Goal: Task Accomplishment & Management: Manage account settings

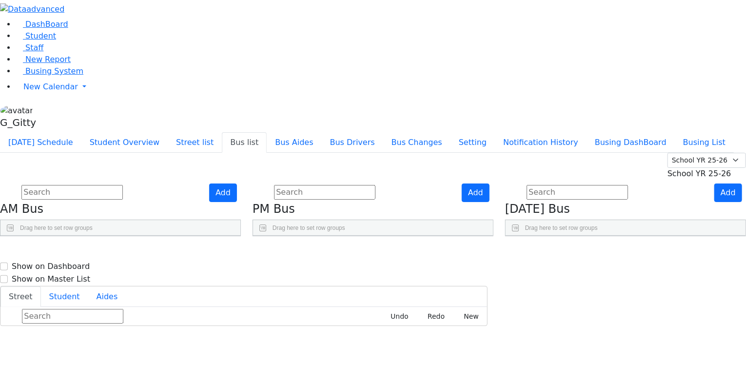
scroll to position [367, 0]
click at [51, 76] on span "Busing System" at bounding box center [54, 70] width 58 height 9
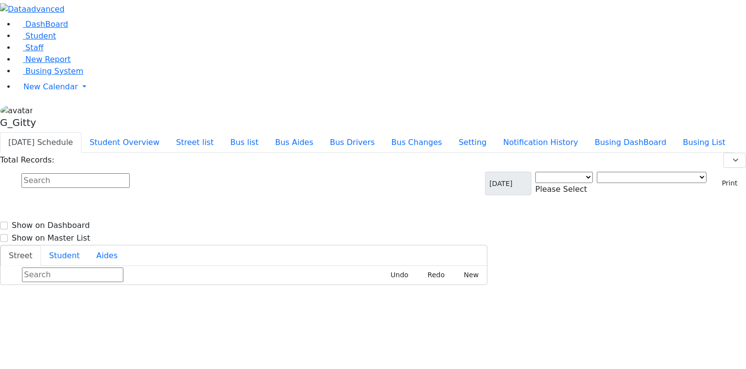
select select "3"
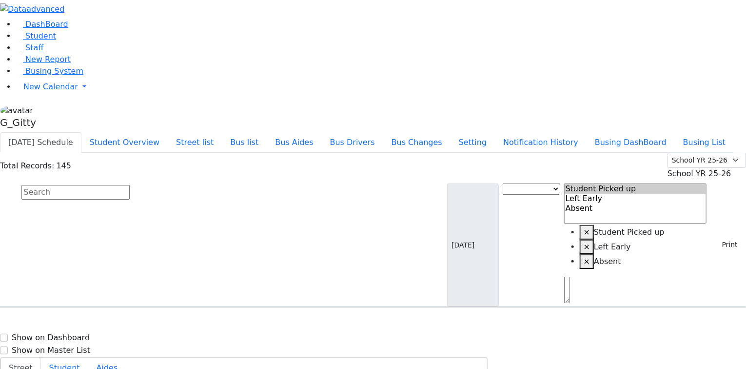
click at [130, 185] on input "text" at bounding box center [75, 192] width 108 height 15
type input "pad"
click at [78, 321] on span "[PERSON_NAME] [DATE] 8457831087" at bounding box center [42, 334] width 72 height 26
select select
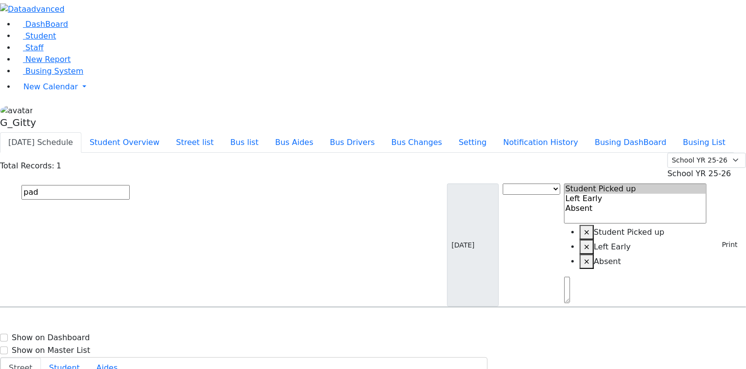
drag, startPoint x: 533, startPoint y: 133, endPoint x: 521, endPoint y: 132, distance: 12.2
drag, startPoint x: 530, startPoint y: 193, endPoint x: 518, endPoint y: 193, distance: 12.7
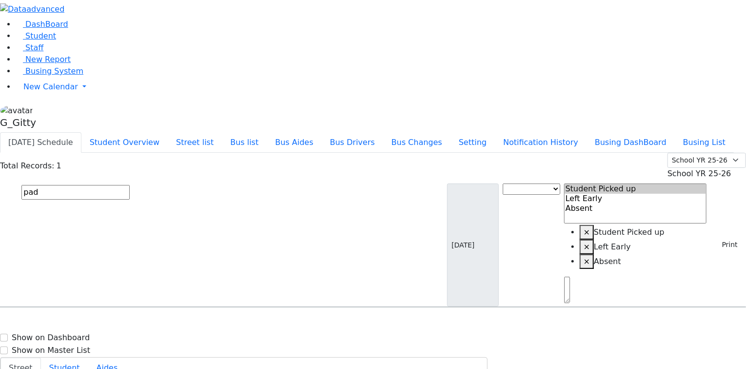
drag, startPoint x: 533, startPoint y: 257, endPoint x: 512, endPoint y: 251, distance: 22.4
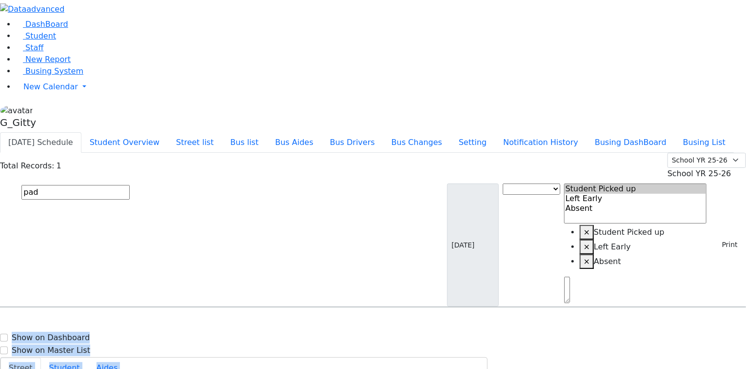
drag, startPoint x: 521, startPoint y: 259, endPoint x: 514, endPoint y: 257, distance: 6.6
click at [499, 261] on div "DashBoard Student Staff New Report Busing System" at bounding box center [373, 362] width 746 height 724
drag, startPoint x: 530, startPoint y: 193, endPoint x: 508, endPoint y: 193, distance: 21.9
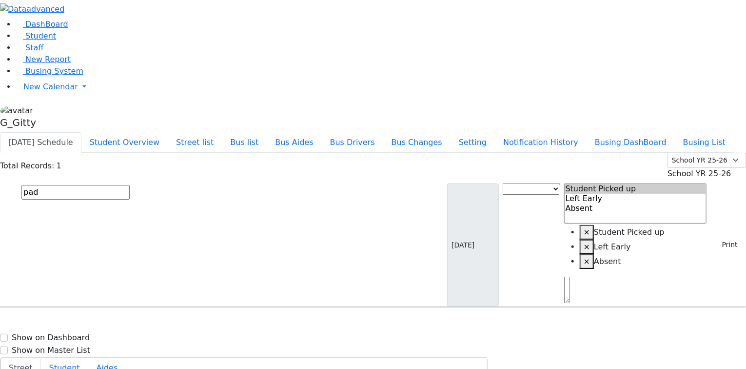
drag, startPoint x: 528, startPoint y: 133, endPoint x: 521, endPoint y: 131, distance: 7.6
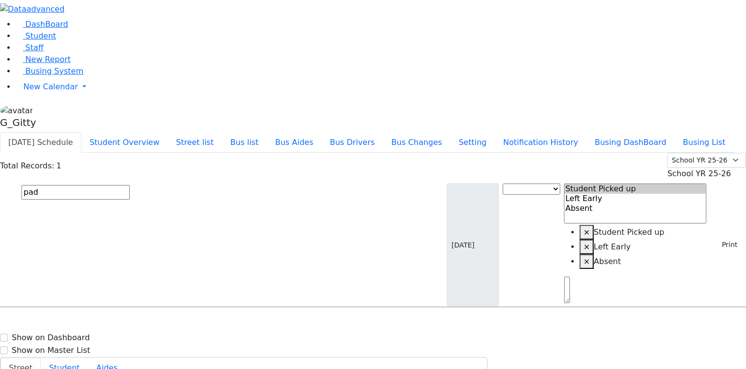
click at [654, 323] on div "Padwa Blimy 6/13/2009 8457831087 7 Meribeth Lane MW-16 7 Meribeth Lane - (845) …" at bounding box center [372, 335] width 745 height 24
click at [378, 323] on div "Padwa Blimy 6/13/2009 8457831087 7 Meribeth Lane MW-16 7 Meribeth Lane - (845) …" at bounding box center [372, 335] width 745 height 24
click at [411, 323] on div "Padwa Blimy 6/13/2009 8457831087 7 Meribeth Lane MW-16 7 Meribeth Lane - (845) …" at bounding box center [372, 335] width 745 height 24
click at [130, 185] on input "pad" at bounding box center [75, 192] width 108 height 15
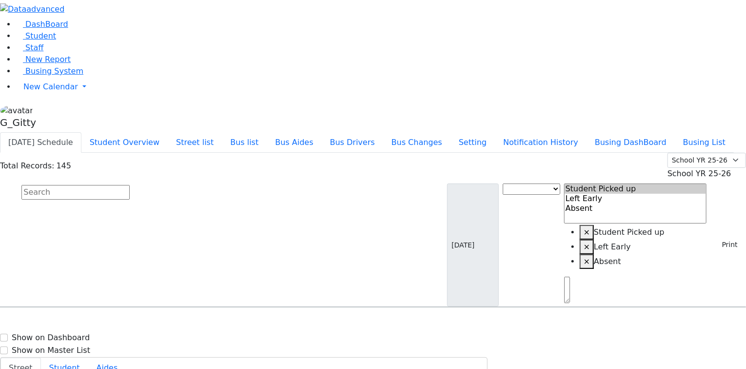
click at [130, 185] on input "text" at bounding box center [75, 192] width 108 height 15
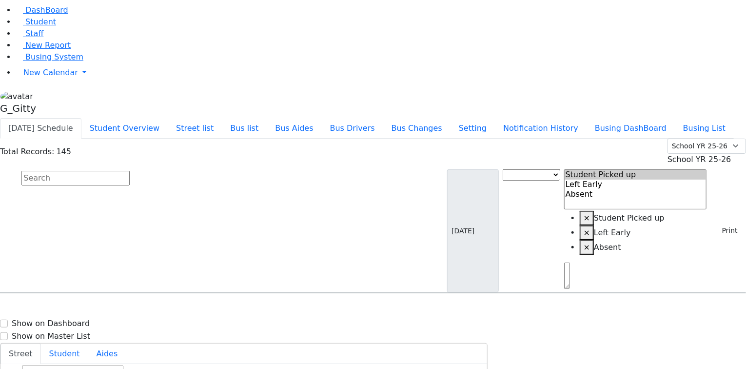
click at [130, 171] on input "text" at bounding box center [75, 178] width 108 height 15
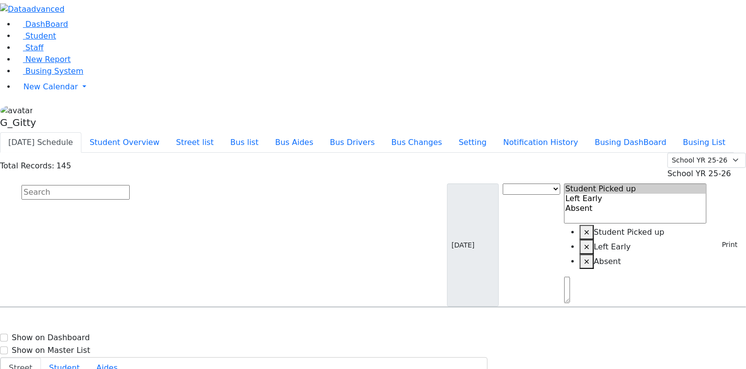
drag, startPoint x: 310, startPoint y: 80, endPoint x: 305, endPoint y: 94, distance: 14.2
click at [130, 185] on input "text" at bounding box center [75, 192] width 108 height 15
drag, startPoint x: 218, startPoint y: 86, endPoint x: 229, endPoint y: 96, distance: 14.5
click at [130, 185] on input "text" at bounding box center [75, 192] width 108 height 15
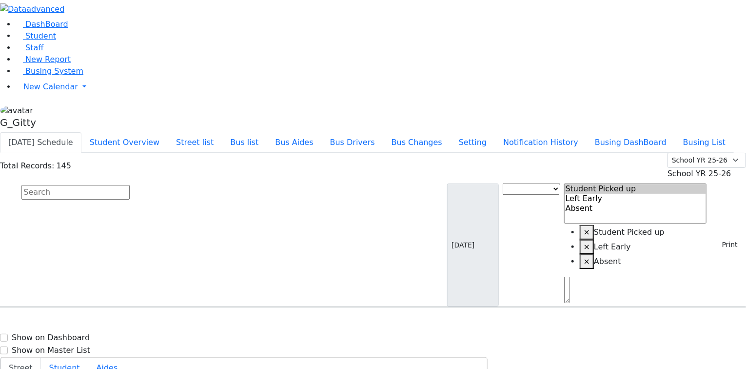
click at [130, 185] on input "text" at bounding box center [75, 192] width 108 height 15
type input "drummer"
click at [78, 321] on span "Drummer Asher 3/8/2013 8457820193" at bounding box center [42, 334] width 72 height 26
select select
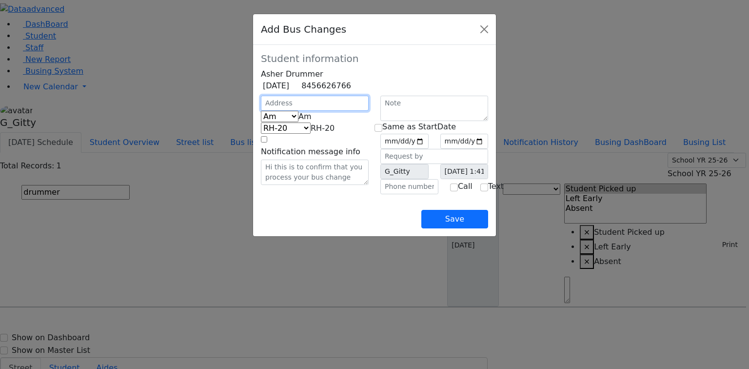
click at [261, 111] on input "text" at bounding box center [315, 103] width 108 height 15
type input "5 Zenta Rd"
select select "393"
click at [298, 121] on span "Am" at bounding box center [304, 116] width 13 height 9
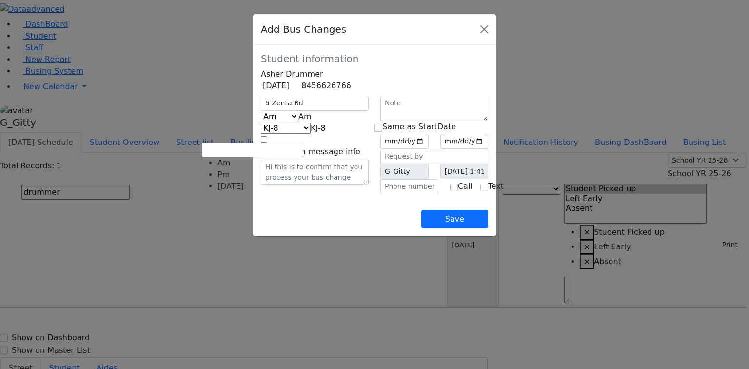
select select "2"
select select "399"
click at [292, 194] on div "5 Zenta Rd Am Pm Friday Pm KJ-4 MA-13 RH-20 RV-21 PT KJ-1 KJ-2 KJ-3 KJ-5 KJ-6 W…" at bounding box center [314, 145] width 119 height 98
click at [428, 149] on input "date" at bounding box center [404, 141] width 48 height 15
type input "2025-09-02"
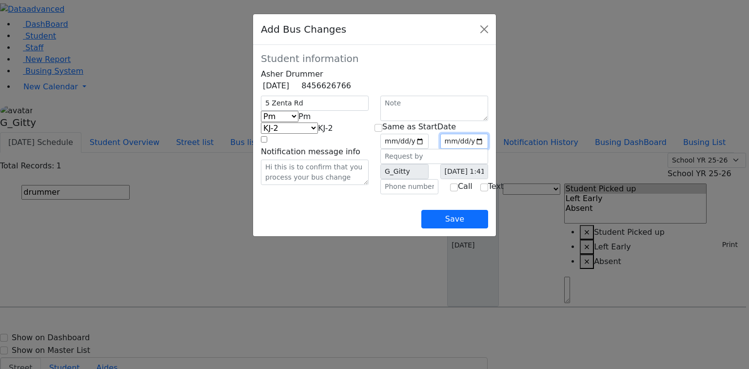
click at [488, 149] on input "date" at bounding box center [464, 141] width 48 height 15
type input "2025-09-04"
click at [451, 228] on div "Save" at bounding box center [374, 211] width 227 height 34
click at [406, 194] on input "text" at bounding box center [409, 186] width 58 height 15
click at [394, 194] on input "text" at bounding box center [409, 186] width 58 height 15
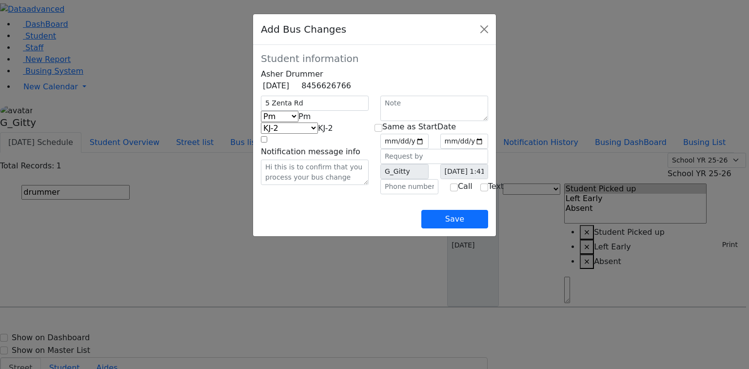
click at [355, 228] on div "Save" at bounding box center [374, 211] width 227 height 34
click at [388, 194] on input "text" at bounding box center [409, 186] width 58 height 15
click at [272, 228] on div "Save" at bounding box center [374, 211] width 227 height 34
click at [290, 194] on div "5 Zenta Rd Am Pm Friday Pm KJ-4 MA-13 RH-20 RV-21 PT KJ-1 KJ-2 KJ-3 KJ-5 KJ-6 W…" at bounding box center [314, 145] width 119 height 98
click at [386, 194] on input "text" at bounding box center [409, 186] width 58 height 15
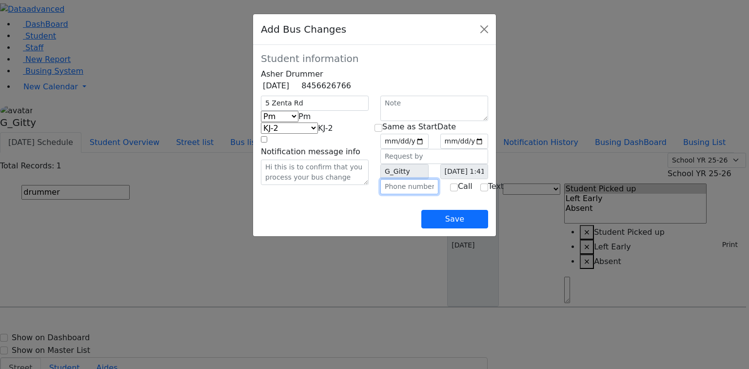
click at [395, 194] on input "text" at bounding box center [409, 186] width 58 height 15
click at [391, 194] on input "text" at bounding box center [409, 186] width 58 height 15
click at [393, 194] on input "text" at bounding box center [409, 186] width 58 height 15
type input "(845) 662-6766"
drag, startPoint x: 385, startPoint y: 246, endPoint x: 375, endPoint y: 243, distance: 9.7
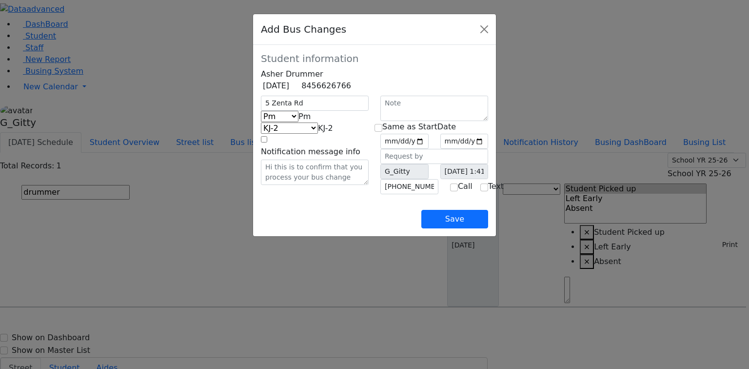
click at [384, 228] on div "Save" at bounding box center [374, 211] width 227 height 34
click at [488, 228] on button "Save" at bounding box center [454, 219] width 67 height 19
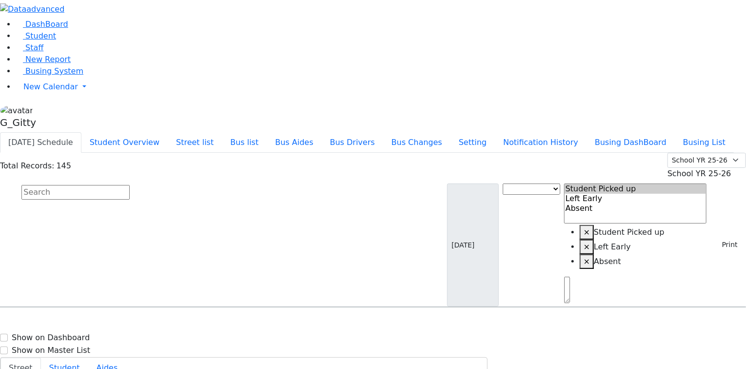
click at [130, 185] on input "text" at bounding box center [75, 192] width 108 height 15
type input "ruben"
click at [207, 323] on div "5 Pine Hill Rd." at bounding box center [155, 335] width 103 height 24
select select
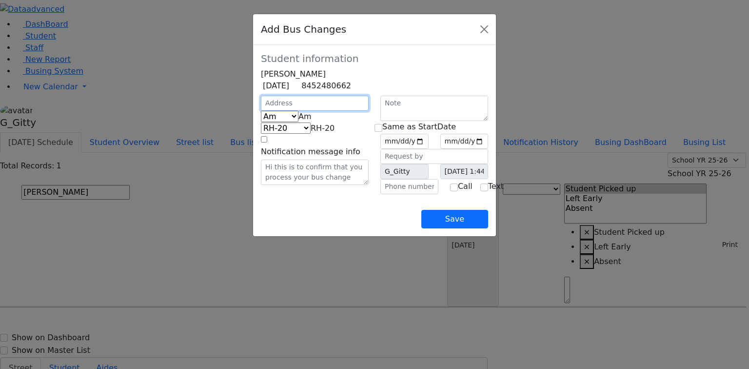
click at [261, 110] on input "text" at bounding box center [315, 103] width 108 height 15
click at [424, 194] on input "text" at bounding box center [409, 186] width 58 height 15
type input "(845) 245-771_"
click at [261, 111] on input "text" at bounding box center [315, 103] width 108 height 15
click at [402, 194] on input "(845) 245-771_" at bounding box center [409, 186] width 58 height 15
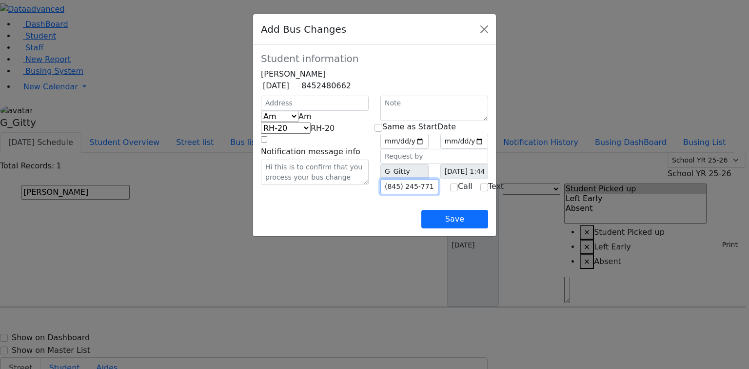
click at [424, 194] on input "(845) 245-771_" at bounding box center [409, 186] width 58 height 15
click at [261, 111] on input "text" at bounding box center [315, 103] width 108 height 15
type input "2 Getzil Berger Blvd"
select select "395"
click at [298, 121] on span "Am" at bounding box center [304, 116] width 13 height 9
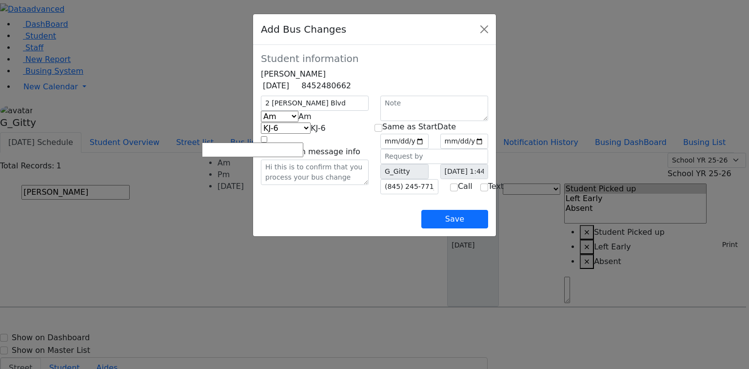
select select "2"
select select "398"
click at [428, 149] on input "date" at bounding box center [404, 141] width 48 height 15
type input "2025-09-02"
drag, startPoint x: 383, startPoint y: 141, endPoint x: 381, endPoint y: 148, distance: 7.1
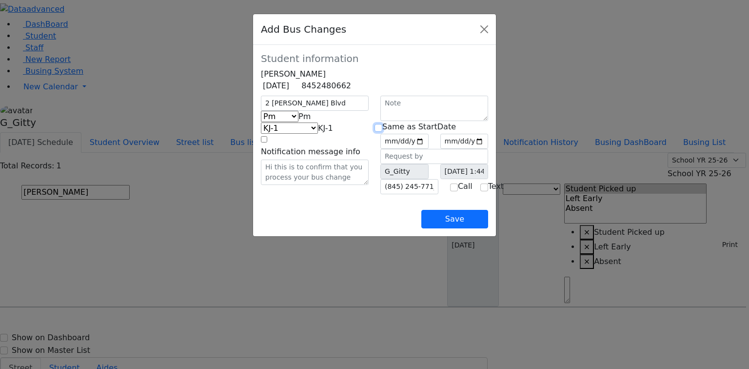
click at [382, 132] on input "checkbox" at bounding box center [378, 128] width 8 height 8
checkbox input "true"
type input "2025-09-02"
click at [339, 194] on div "2 Getzil Berger Blvd Am Pm Friday Pm KJ-4 MA-13 RH-20 RV-21 PT KJ-1 KJ-2 KJ-3 K…" at bounding box center [314, 145] width 119 height 98
click at [312, 194] on div "2 Getzil Berger Blvd Am Pm Friday Pm KJ-4 MA-13 RH-20 RV-21 PT KJ-1 KJ-2 KJ-3 K…" at bounding box center [314, 145] width 119 height 98
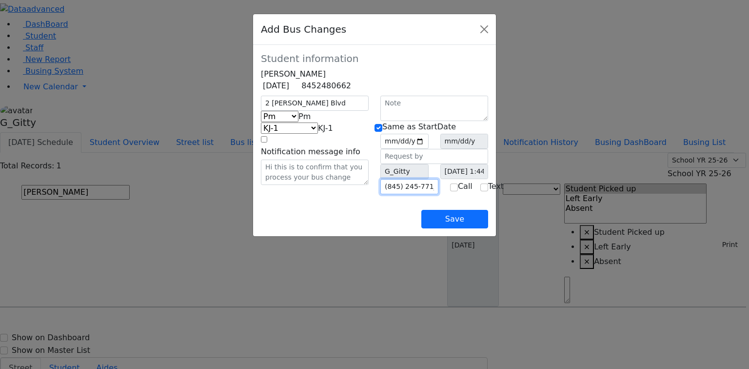
click at [414, 194] on input "(845) 245-771_" at bounding box center [409, 186] width 58 height 15
click at [334, 228] on div "Save" at bounding box center [374, 211] width 227 height 34
click at [265, 194] on div "2 Getzil Berger Blvd Am Pm Friday Pm KJ-4 MA-13 RH-20 RV-21 PT KJ-1 KJ-2 KJ-3 K…" at bounding box center [314, 145] width 119 height 98
click at [306, 194] on div "2 Getzil Berger Blvd Am Pm Friday Pm KJ-4 MA-13 RH-20 RV-21 PT KJ-1 KJ-2 KJ-3 K…" at bounding box center [314, 145] width 119 height 98
click at [277, 224] on div "Save" at bounding box center [374, 211] width 227 height 34
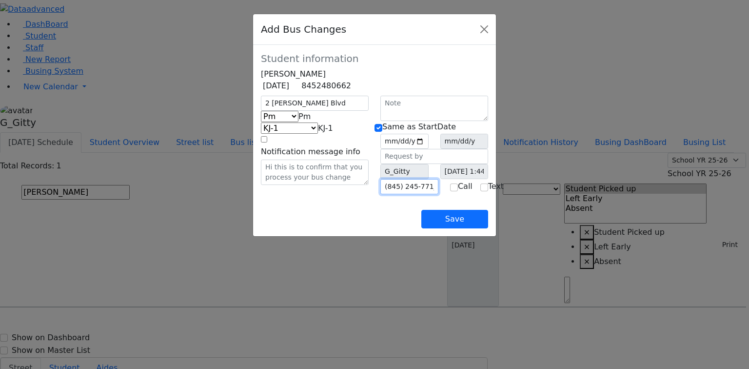
click at [427, 194] on input "(845) 245-771_" at bounding box center [409, 186] width 58 height 15
click at [423, 194] on input "(845) 245-771_" at bounding box center [409, 186] width 58 height 15
click at [427, 194] on input "(845) 245-771_" at bounding box center [409, 186] width 58 height 15
type input "[PHONE_NUMBER]"
click at [432, 228] on div "Save" at bounding box center [374, 211] width 227 height 34
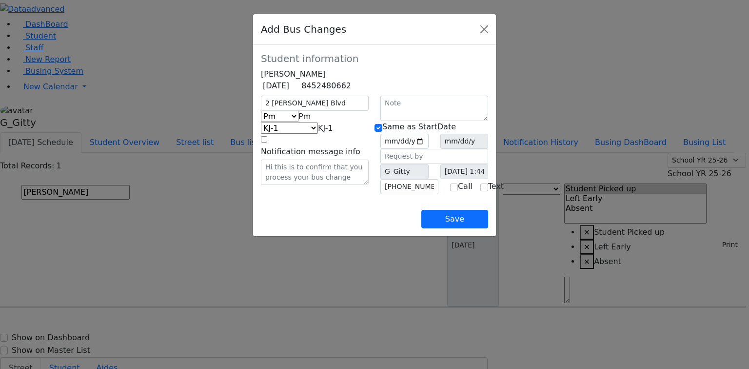
click at [428, 228] on div "Save" at bounding box center [374, 211] width 227 height 34
drag, startPoint x: 493, startPoint y: 252, endPoint x: 513, endPoint y: 247, distance: 20.2
click at [488, 228] on button "Save" at bounding box center [454, 219] width 67 height 19
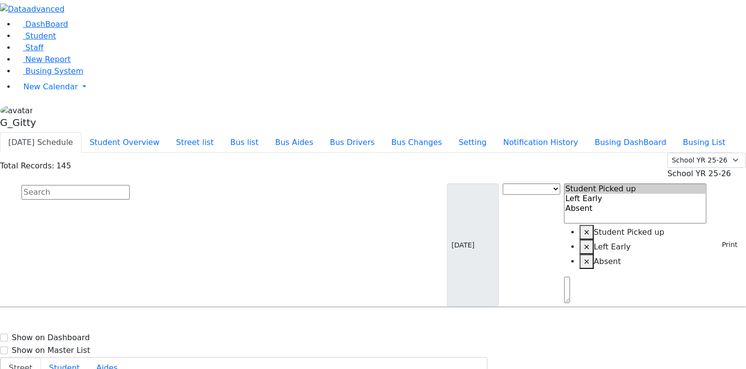
click at [130, 185] on input "text" at bounding box center [75, 192] width 108 height 15
type input "frankel"
click at [207, 347] on div "[STREET_ADDRESS]" at bounding box center [155, 359] width 103 height 24
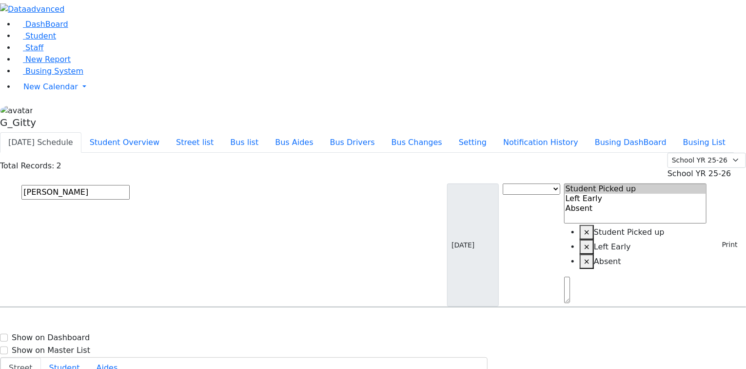
select select
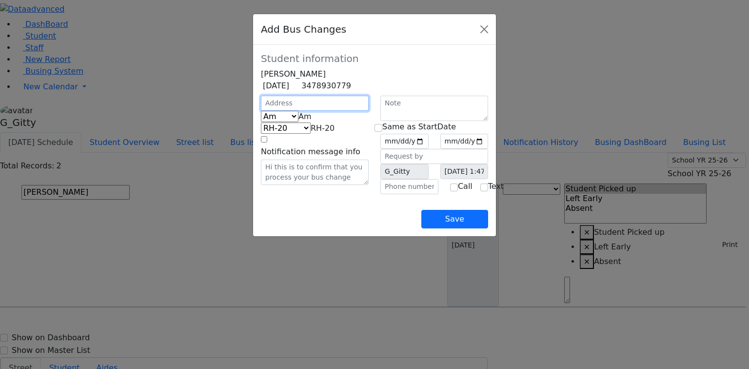
click at [261, 111] on input "text" at bounding box center [315, 103] width 108 height 15
type input "166 Acres Rd"
select select "390"
click at [403, 194] on input "text" at bounding box center [409, 186] width 58 height 15
type input "(845) 806-9083"
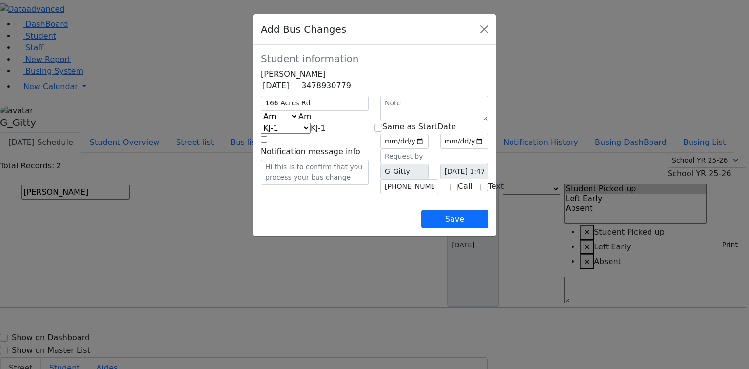
click at [350, 228] on div "Save" at bounding box center [374, 211] width 227 height 34
click at [298, 121] on span "Am" at bounding box center [304, 116] width 13 height 9
select select "2"
select select "337"
click at [326, 226] on div "Save" at bounding box center [374, 211] width 227 height 34
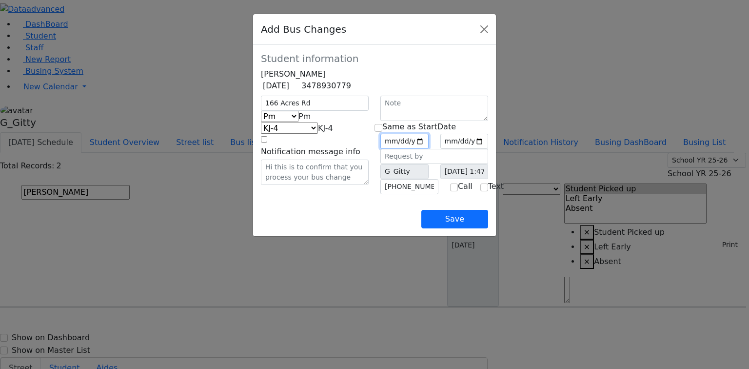
click at [428, 149] on input "date" at bounding box center [404, 141] width 48 height 15
type input "2025-09-02"
click at [488, 149] on input "date" at bounding box center [464, 141] width 48 height 15
type input "2025-09-03"
click at [406, 228] on div "Save" at bounding box center [374, 211] width 227 height 34
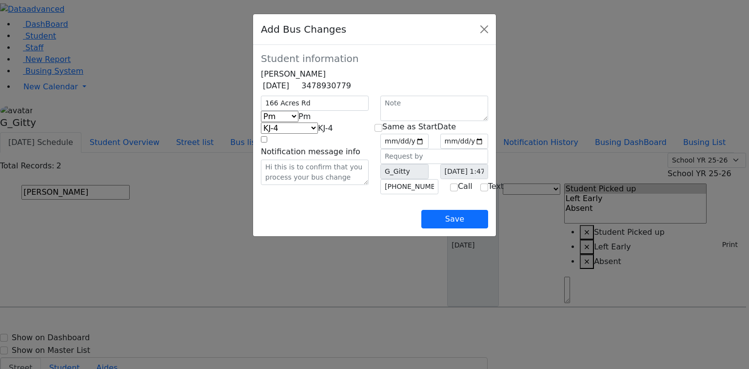
click at [337, 227] on div "Save" at bounding box center [374, 211] width 227 height 34
click at [488, 228] on button "Save" at bounding box center [454, 219] width 67 height 19
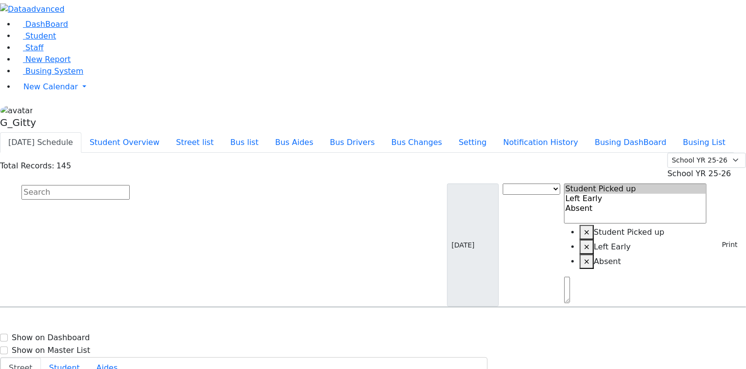
click at [130, 185] on input "text" at bounding box center [75, 192] width 108 height 15
type input "padwa"
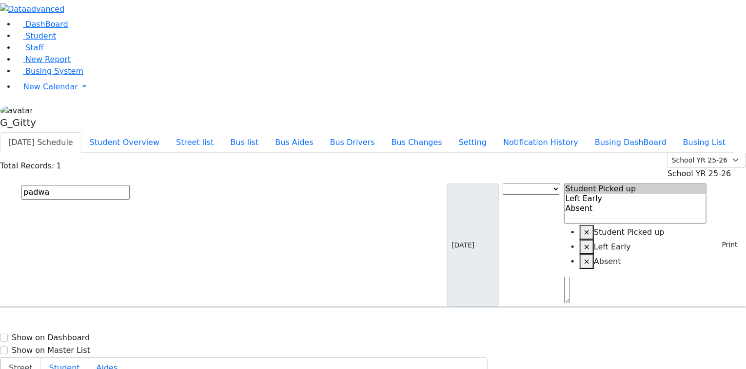
click at [207, 323] on div "7 Meribeth Lane" at bounding box center [155, 335] width 103 height 24
select select
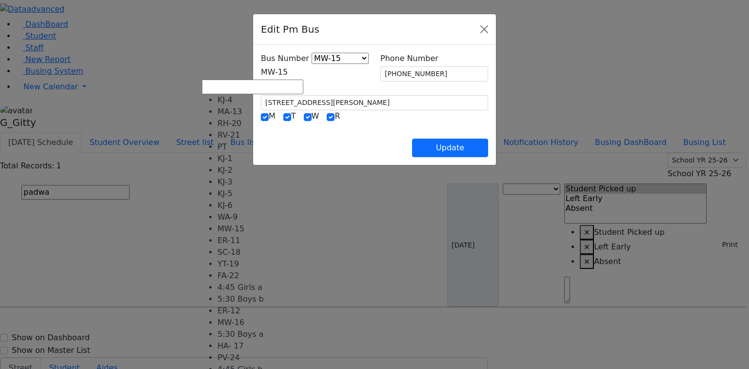
click at [288, 69] on span "MW-15" at bounding box center [274, 71] width 27 height 9
select select "402"
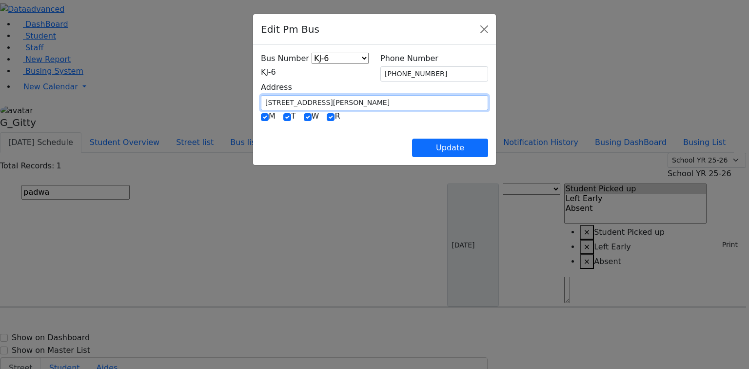
drag, startPoint x: 261, startPoint y: 101, endPoint x: 201, endPoint y: 94, distance: 60.9
click at [255, 94] on div "Address 7 Meribeth Lane" at bounding box center [374, 95] width 239 height 29
type input "1000 Craigville Rd"
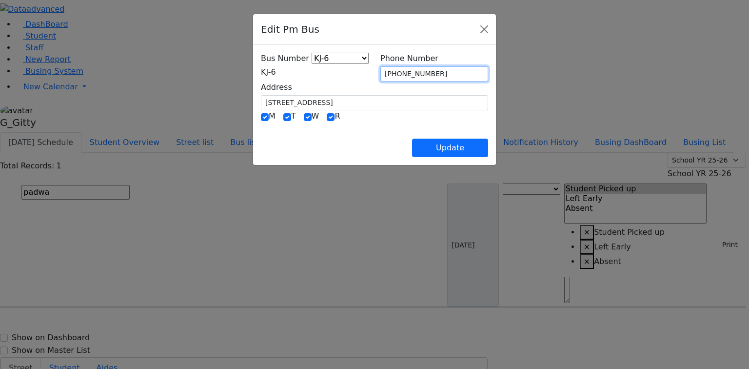
drag, startPoint x: 442, startPoint y: 73, endPoint x: 378, endPoint y: 74, distance: 64.4
click at [378, 72] on div "Phone Number (845) 783-1087" at bounding box center [433, 67] width 119 height 29
click at [413, 113] on div "M T W R" at bounding box center [374, 116] width 227 height 13
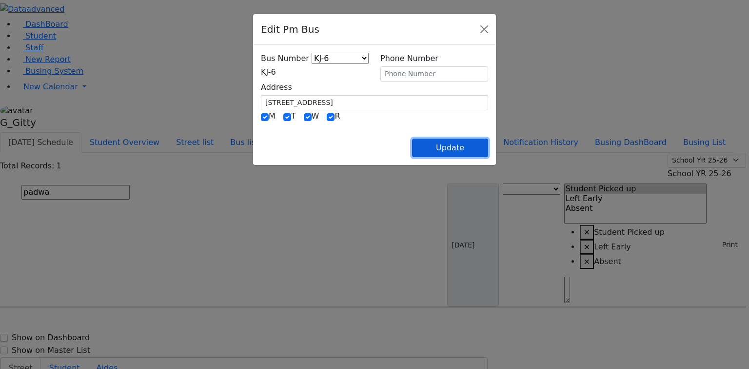
click at [488, 146] on button "Update" at bounding box center [450, 147] width 76 height 19
select select
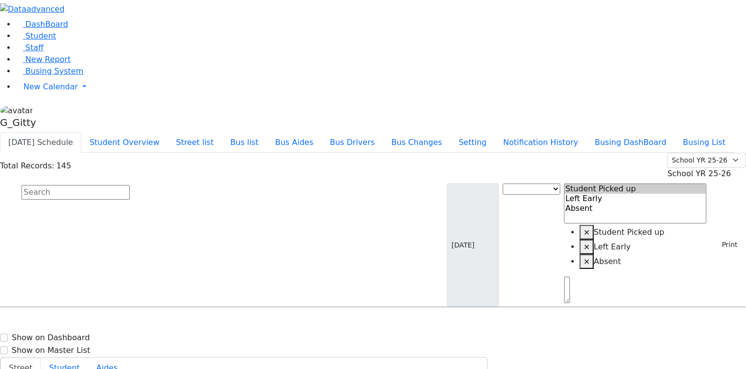
click at [35, 40] on span "Student" at bounding box center [40, 35] width 31 height 9
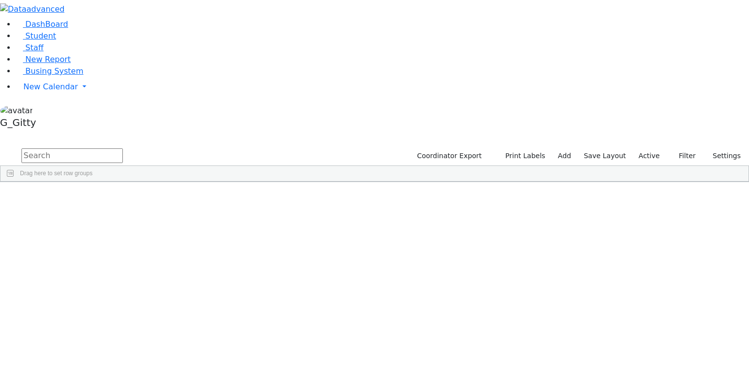
drag, startPoint x: 147, startPoint y: 30, endPoint x: 155, endPoint y: 43, distance: 14.9
click at [123, 148] on input "text" at bounding box center [71, 155] width 101 height 15
type input "padwa"
click at [123, 148] on input "padwa" at bounding box center [71, 155] width 101 height 15
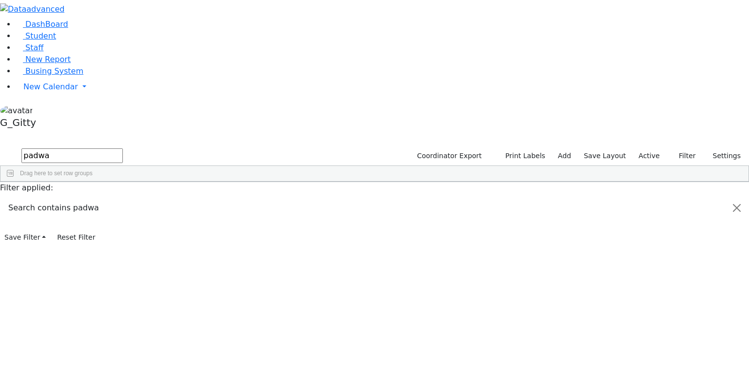
click at [123, 148] on input "padwa" at bounding box center [71, 155] width 101 height 15
click at [123, 148] on input "text" at bounding box center [71, 155] width 101 height 15
click at [60, 76] on link "Busing System" at bounding box center [50, 70] width 68 height 9
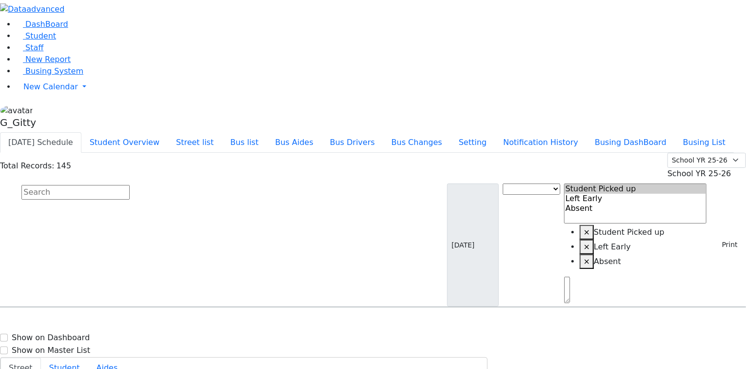
click at [130, 185] on input "text" at bounding box center [75, 192] width 108 height 15
type input "simch"
drag, startPoint x: 147, startPoint y: 148, endPoint x: 162, endPoint y: 158, distance: 18.3
click at [78, 346] on span "Silberman Simcha 11/5/2012 8457836291" at bounding box center [42, 359] width 72 height 26
select select
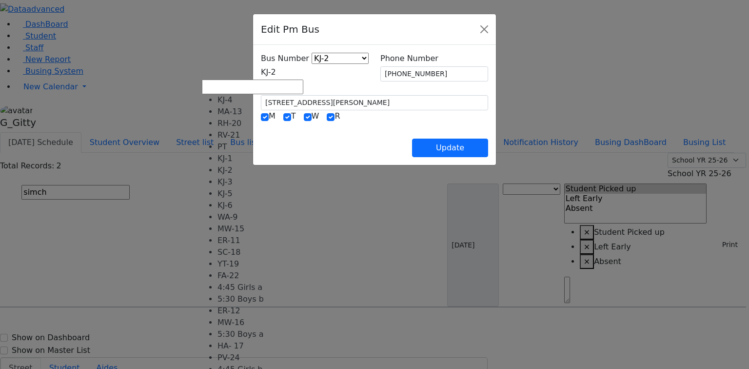
drag, startPoint x: 256, startPoint y: 69, endPoint x: 263, endPoint y: 134, distance: 64.7
click at [261, 70] on span "KJ-2" at bounding box center [268, 71] width 15 height 9
select select "372"
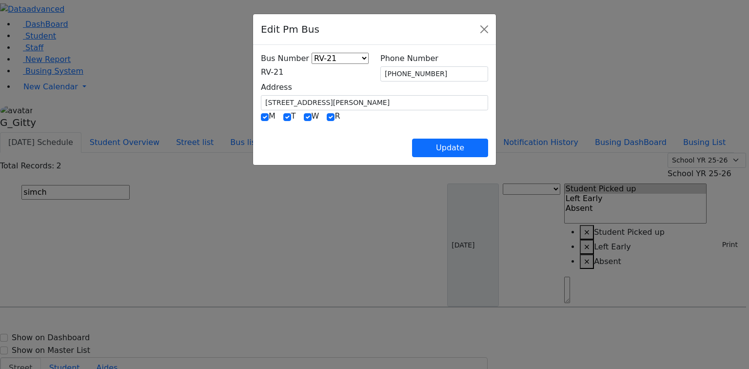
click at [378, 144] on div "Update" at bounding box center [374, 140] width 227 height 34
drag, startPoint x: 304, startPoint y: 99, endPoint x: 197, endPoint y: 97, distance: 107.3
click at [255, 96] on div "Address 10 D A Wieder Blvd. #203" at bounding box center [374, 95] width 239 height 29
drag, startPoint x: 432, startPoint y: 74, endPoint x: 369, endPoint y: 80, distance: 63.7
click at [367, 73] on div "Bus Number KJ-4 MA-13 RH-20 RV-21 PT KJ-1 KJ-2 KJ-3 KJ-5 KJ-6 WA-9 MW-15 ER-11 …" at bounding box center [374, 82] width 239 height 58
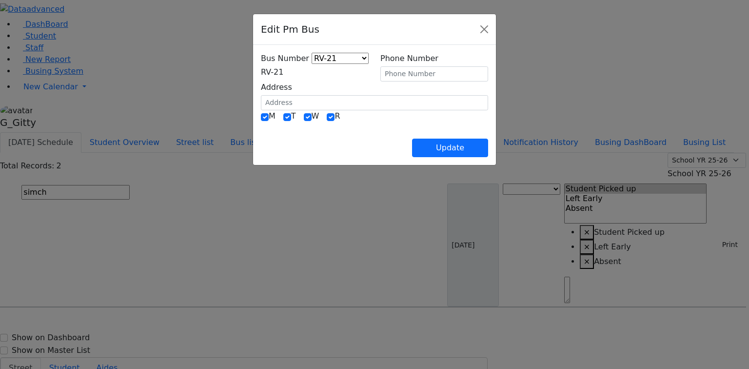
click at [396, 130] on div "Update" at bounding box center [374, 140] width 227 height 34
click at [488, 146] on button "Update" at bounding box center [450, 147] width 76 height 19
select select
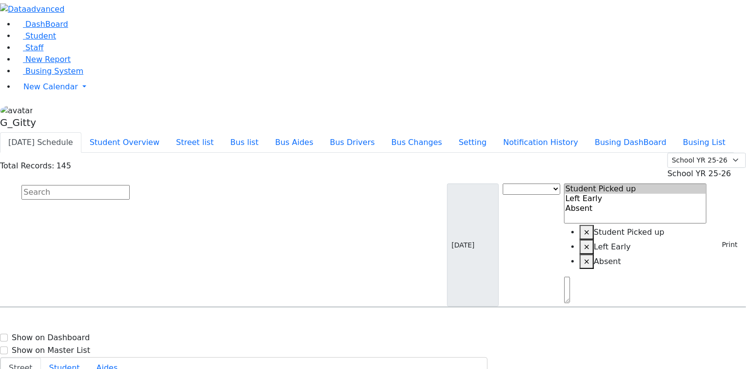
drag, startPoint x: 547, startPoint y: 135, endPoint x: 518, endPoint y: 135, distance: 29.3
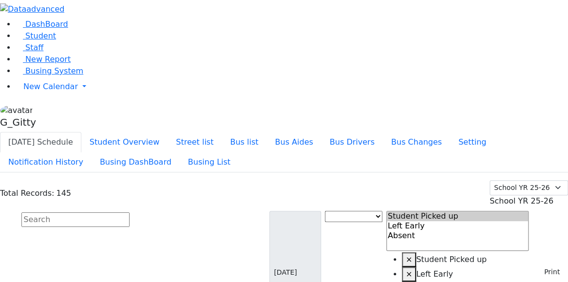
click at [60, 42] on li "Student" at bounding box center [292, 36] width 553 height 12
click at [47, 40] on link "Student" at bounding box center [36, 35] width 40 height 9
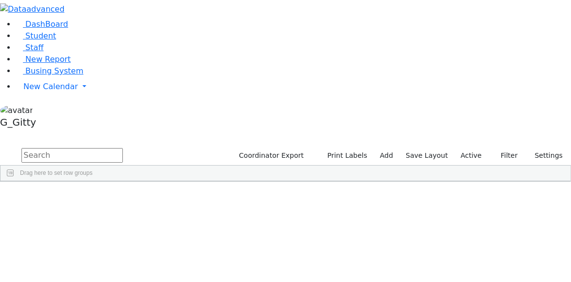
click at [123, 148] on input "text" at bounding box center [71, 155] width 101 height 15
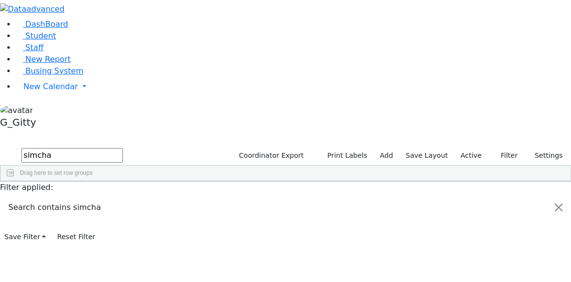
type input "simcha"
click at [61, 238] on div "6506328" at bounding box center [30, 245] width 61 height 14
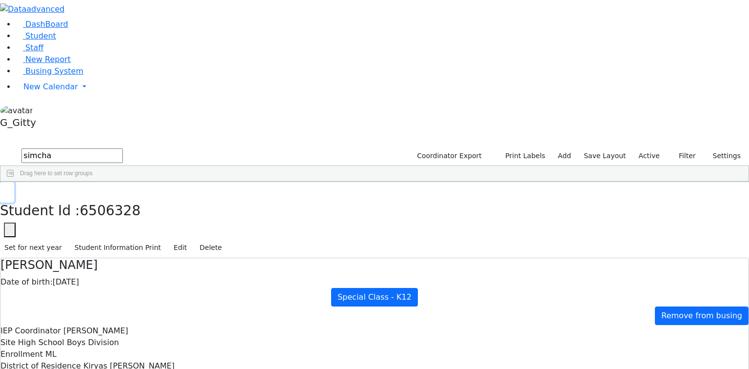
click at [14, 182] on button "button" at bounding box center [7, 192] width 14 height 20
click at [123, 148] on input "simcha" at bounding box center [71, 155] width 101 height 15
click at [46, 76] on span "Busing System" at bounding box center [54, 70] width 58 height 9
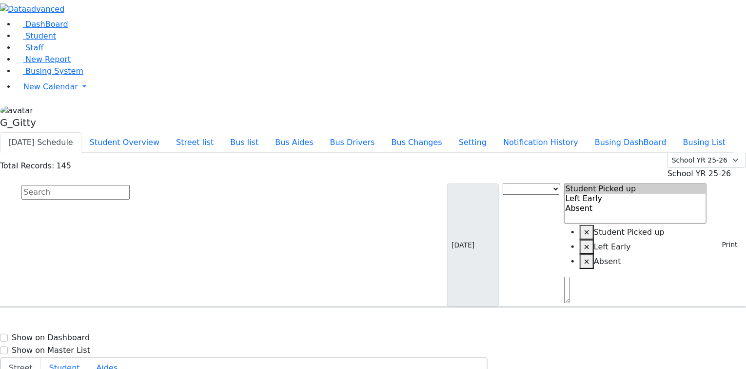
click at [130, 185] on input "text" at bounding box center [75, 192] width 108 height 15
type input "yuda"
click at [104, 323] on div "[PERSON_NAME] [DATE] 8453525742" at bounding box center [51, 335] width 103 height 24
select select
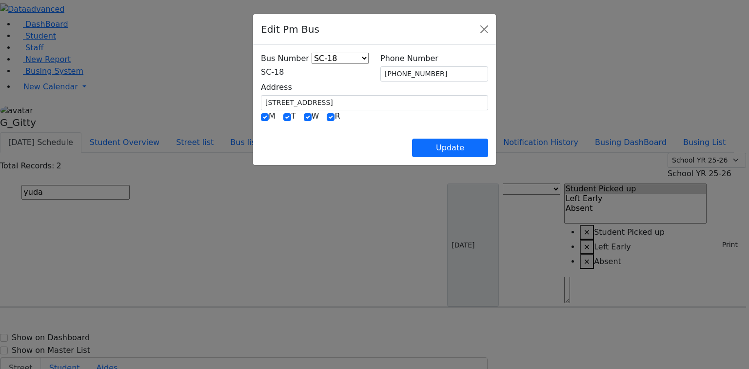
click at [284, 74] on span "SC-18" at bounding box center [272, 71] width 23 height 9
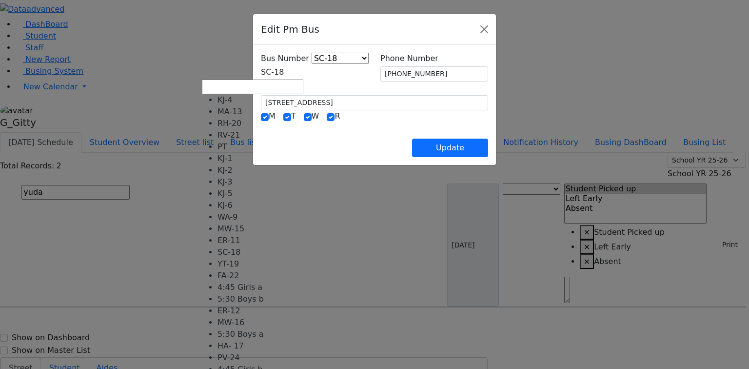
select select "365"
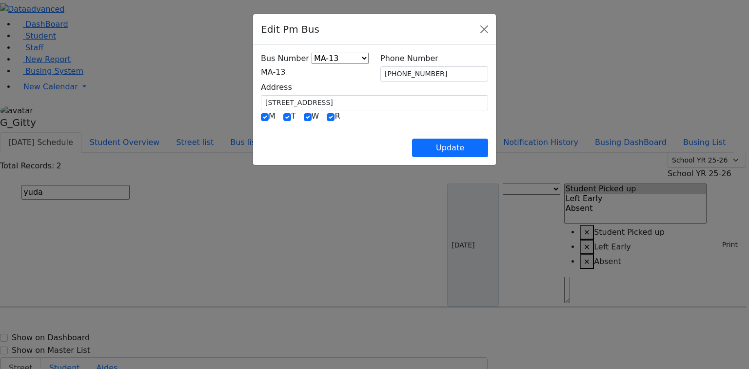
click at [374, 133] on div "Update" at bounding box center [374, 140] width 227 height 34
click at [488, 145] on button "Update" at bounding box center [450, 147] width 76 height 19
select select
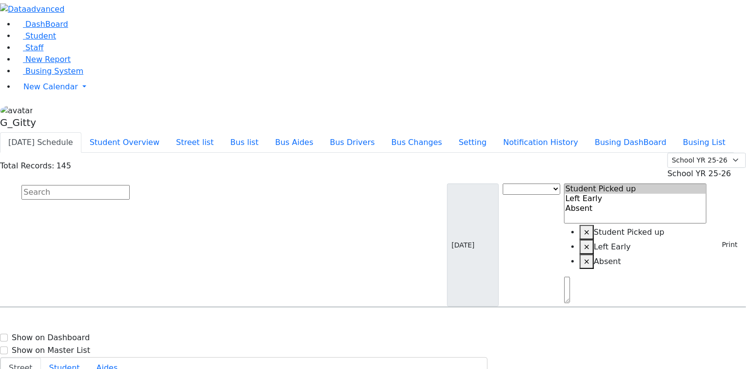
click at [130, 185] on input "text" at bounding box center [75, 192] width 108 height 15
click at [27, 76] on span "Busing System" at bounding box center [54, 70] width 58 height 9
drag, startPoint x: 149, startPoint y: 78, endPoint x: 150, endPoint y: 83, distance: 5.6
click at [130, 185] on input "text" at bounding box center [75, 192] width 108 height 15
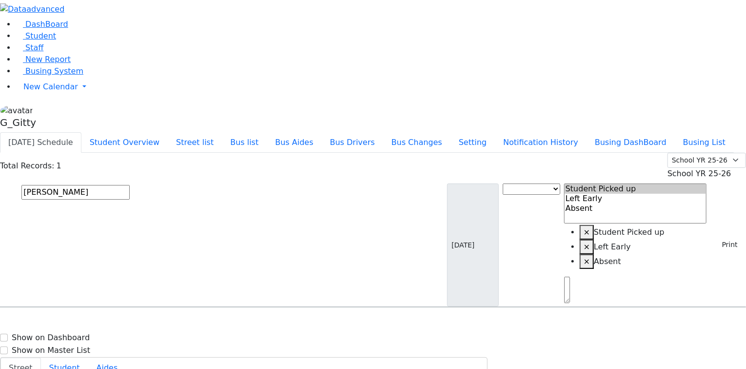
type input "[PERSON_NAME]"
click at [104, 323] on div "[PERSON_NAME] [DATE] 9179038126" at bounding box center [51, 335] width 103 height 24
select select
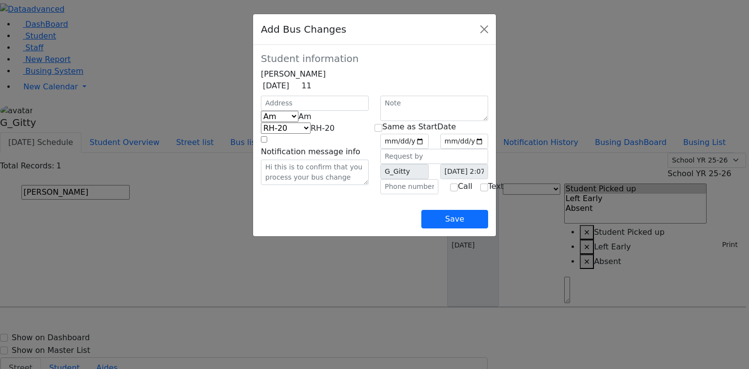
click at [298, 121] on span "Am" at bounding box center [304, 116] width 13 height 9
select select "2"
drag, startPoint x: 241, startPoint y: 148, endPoint x: 239, endPoint y: 158, distance: 10.3
click at [318, 133] on span "KJ-4" at bounding box center [325, 127] width 15 height 9
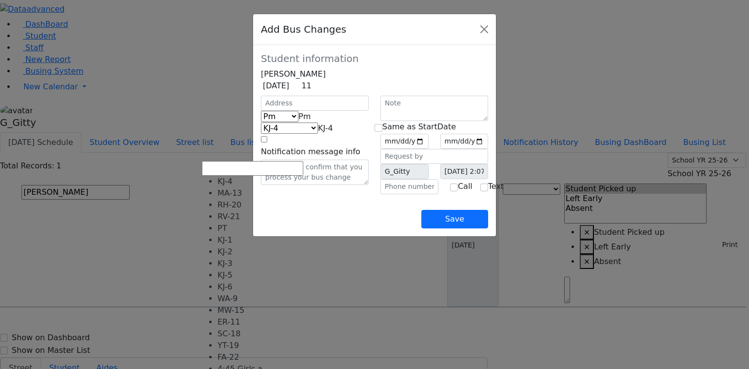
scroll to position [39, 0]
select select "421"
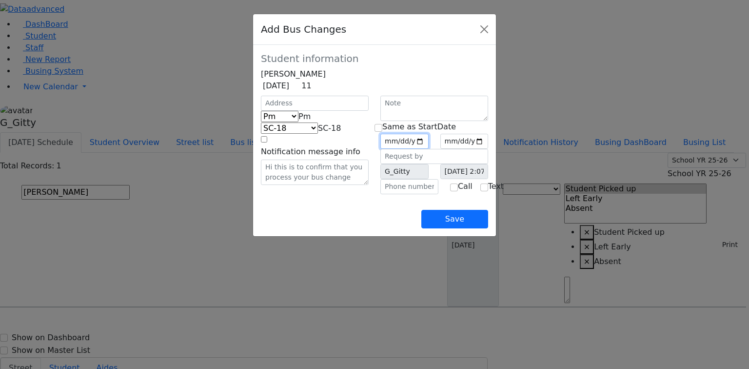
click at [428, 149] on input "date" at bounding box center [404, 141] width 48 height 15
type input "2025-09-02"
click at [378, 132] on input "checkbox" at bounding box center [378, 128] width 8 height 8
checkbox input "true"
type input "2025-09-02"
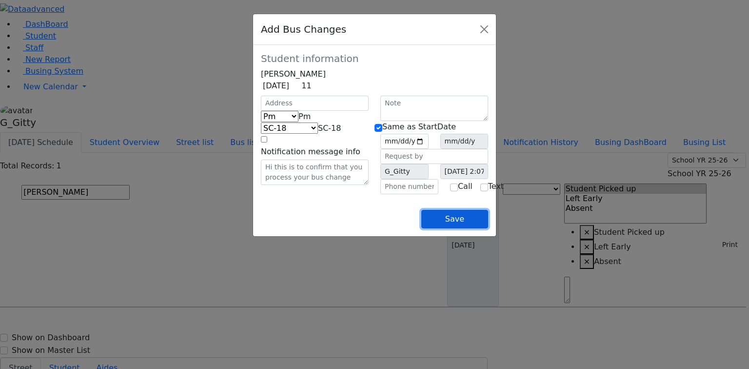
click at [488, 228] on button "Save" at bounding box center [454, 219] width 67 height 19
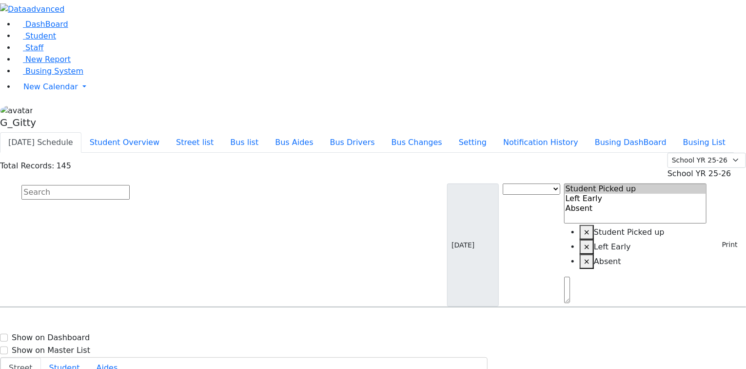
click at [130, 185] on input "text" at bounding box center [75, 192] width 108 height 15
type input "yuda"
click at [78, 321] on span "Friedman Yuda 6/26/2017 8453525742" at bounding box center [42, 334] width 72 height 26
select select
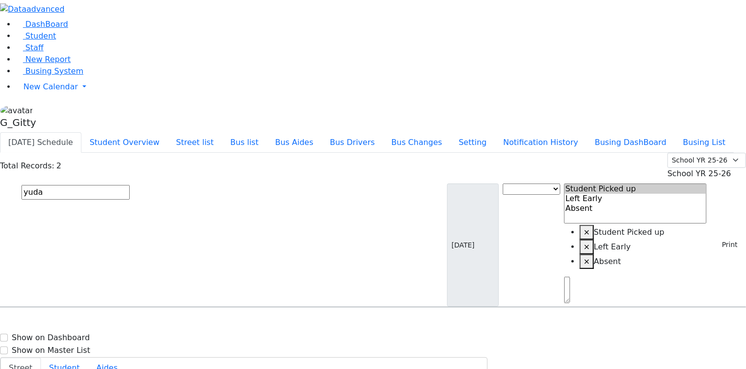
drag, startPoint x: 699, startPoint y: 106, endPoint x: 694, endPoint y: 130, distance: 24.9
drag, startPoint x: 706, startPoint y: 97, endPoint x: 694, endPoint y: 120, distance: 26.0
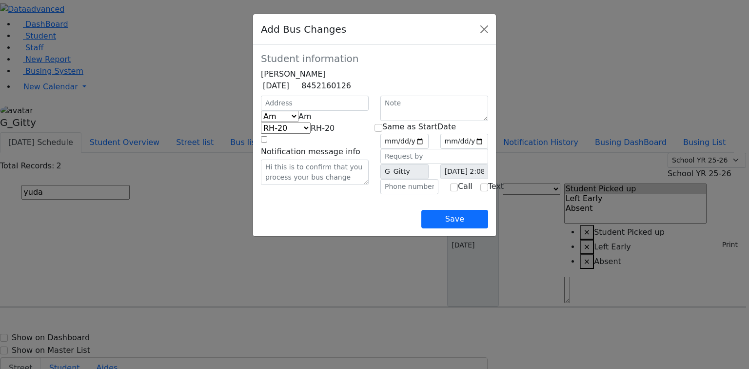
drag, startPoint x: 216, startPoint y: 127, endPoint x: 219, endPoint y: 141, distance: 14.4
click at [255, 129] on div "Am Pm Friday Am RH-20 PT KJ-1 KJ-2 KJ-3 KJ-8 KJ-5 KJ-6 KJ-7 KJ-4 ER-11 MW-14 SC…" at bounding box center [314, 140] width 119 height 89
click at [298, 121] on span "Am" at bounding box center [304, 116] width 13 height 9
drag, startPoint x: 228, startPoint y: 167, endPoint x: 226, endPoint y: 154, distance: 13.4
select select "2"
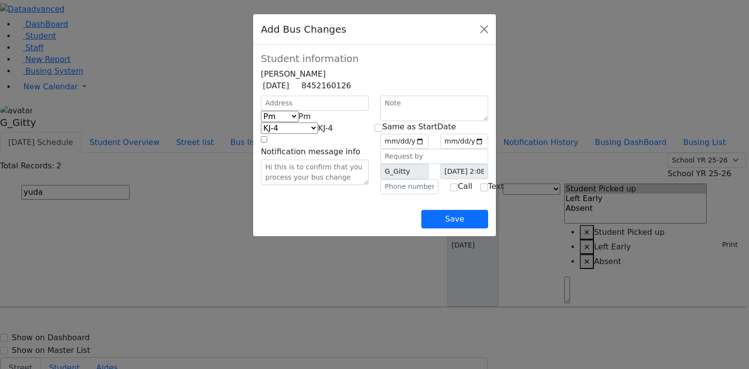
drag, startPoint x: 226, startPoint y: 154, endPoint x: 228, endPoint y: 158, distance: 5.0
click at [318, 133] on span "KJ-4" at bounding box center [325, 127] width 15 height 9
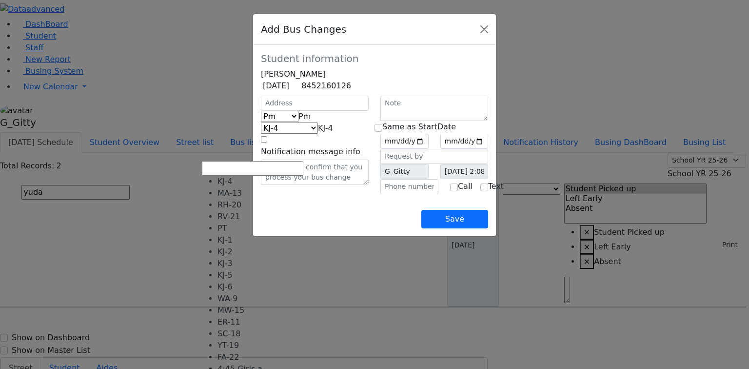
scroll to position [78, 0]
select select "421"
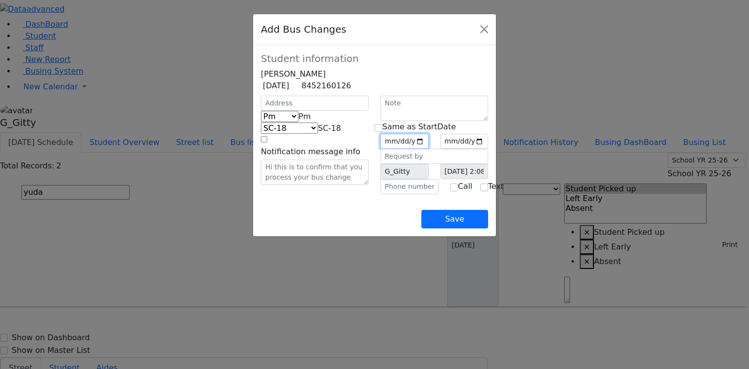
click at [428, 149] on input "date" at bounding box center [404, 141] width 48 height 15
drag, startPoint x: 455, startPoint y: 156, endPoint x: 455, endPoint y: 162, distance: 5.8
click at [428, 149] on input "date" at bounding box center [404, 141] width 48 height 15
type input "2025-09-02"
drag, startPoint x: 539, startPoint y: 154, endPoint x: 536, endPoint y: 161, distance: 7.9
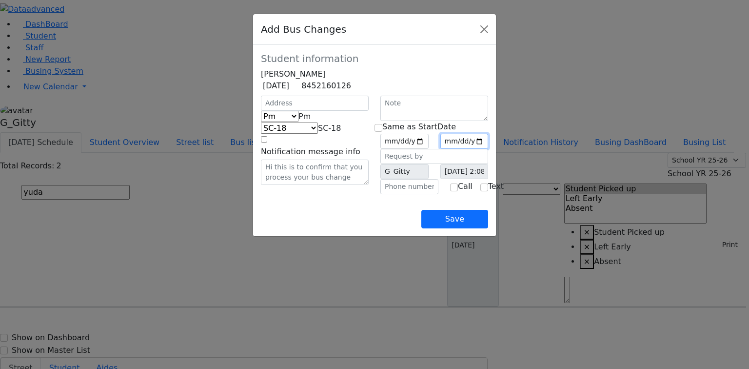
click at [488, 149] on input "date" at bounding box center [464, 141] width 48 height 15
type input "2025-09-03"
click at [488, 228] on button "Save" at bounding box center [454, 219] width 67 height 19
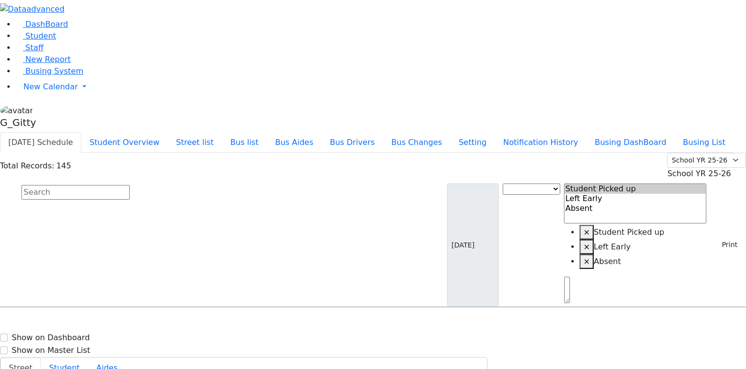
drag, startPoint x: 126, startPoint y: 84, endPoint x: 133, endPoint y: 85, distance: 6.4
click at [130, 183] on form at bounding box center [65, 244] width 130 height 123
click at [130, 185] on input "text" at bounding box center [75, 192] width 108 height 15
type input "fi"
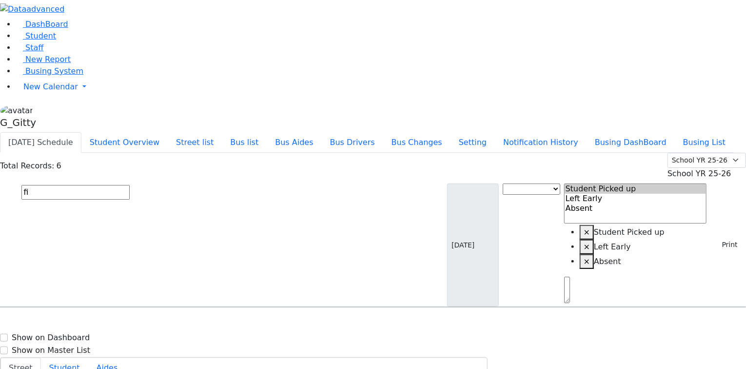
select select
drag, startPoint x: 705, startPoint y: 112, endPoint x: 708, endPoint y: 138, distance: 26.5
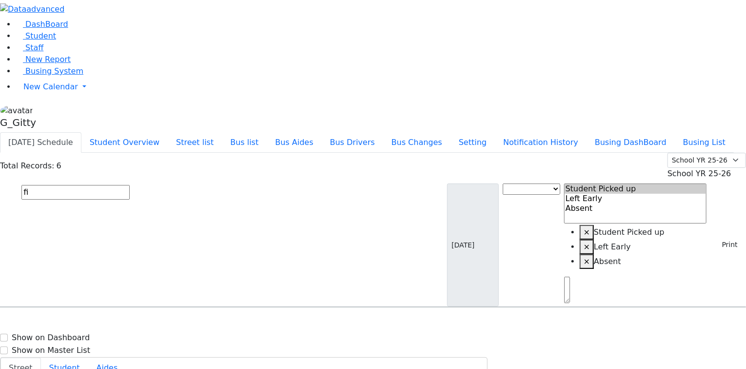
drag, startPoint x: 679, startPoint y: 103, endPoint x: 729, endPoint y: 181, distance: 92.5
drag, startPoint x: 699, startPoint y: 356, endPoint x: 696, endPoint y: 331, distance: 25.0
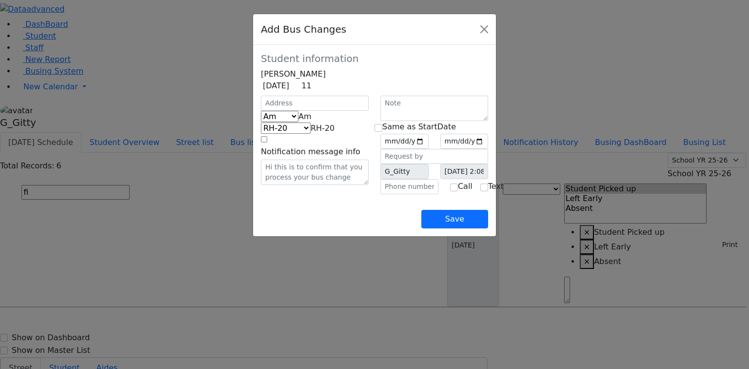
click at [298, 121] on span "Am" at bounding box center [304, 116] width 13 height 9
select select "2"
click at [318, 133] on span "KJ-4" at bounding box center [325, 127] width 15 height 9
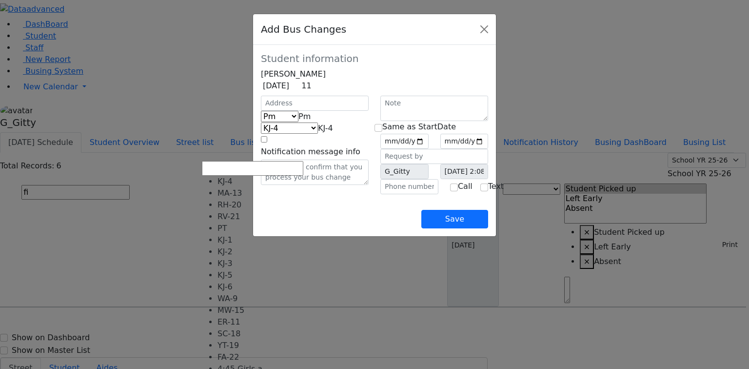
select select "421"
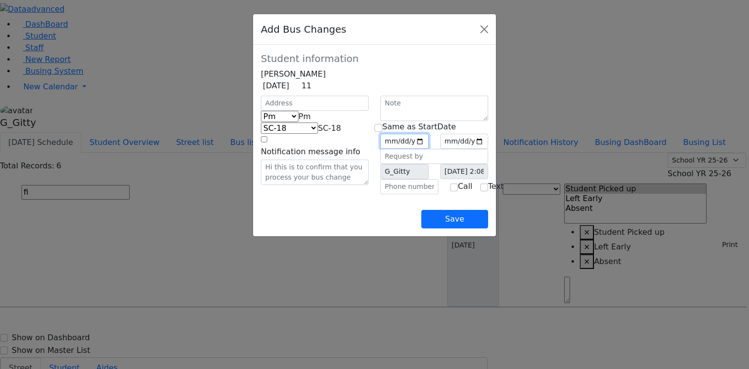
click at [428, 149] on input "date" at bounding box center [404, 141] width 48 height 15
type input "2025-09-02"
drag, startPoint x: 380, startPoint y: 142, endPoint x: 410, endPoint y: 188, distance: 55.3
click at [380, 132] on input "checkbox" at bounding box center [378, 128] width 8 height 8
checkbox input "true"
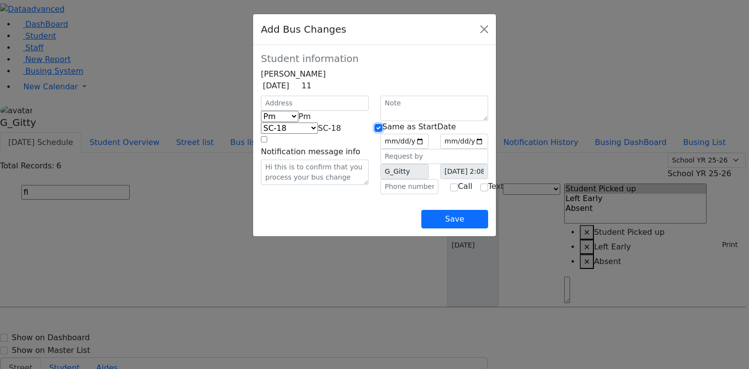
type input "2025-09-02"
drag, startPoint x: 447, startPoint y: 248, endPoint x: 472, endPoint y: 250, distance: 25.4
click at [447, 228] on div "Save" at bounding box center [374, 211] width 227 height 34
click at [488, 228] on button "Save" at bounding box center [454, 219] width 67 height 19
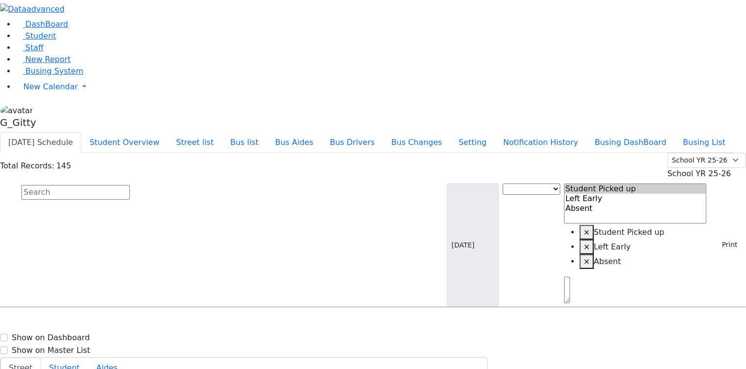
click at [130, 185] on input "text" at bounding box center [75, 192] width 108 height 15
drag, startPoint x: 727, startPoint y: 11, endPoint x: 724, endPoint y: 18, distance: 7.0
click at [130, 185] on input "text" at bounding box center [75, 192] width 108 height 15
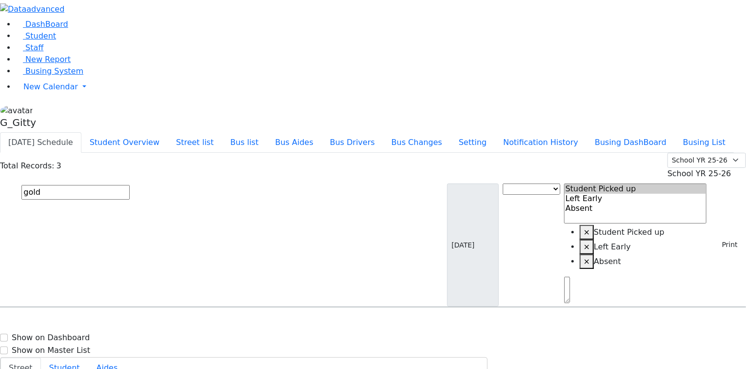
type input "gold"
drag, startPoint x: 405, startPoint y: 128, endPoint x: 479, endPoint y: 138, distance: 74.7
click at [369, 335] on span "(845) 783-2827" at bounding box center [334, 339] width 70 height 8
select select
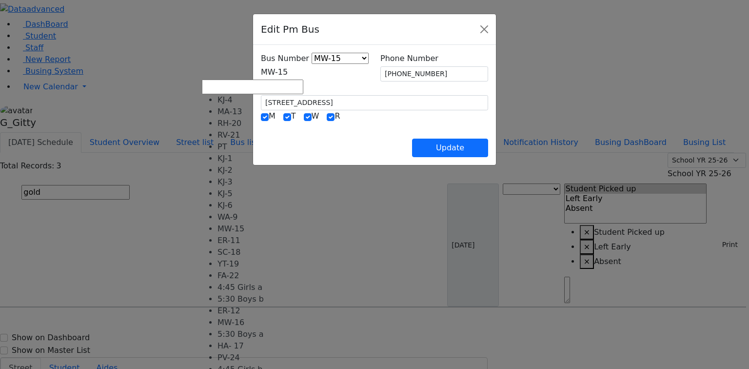
click at [288, 74] on span "MW-15" at bounding box center [274, 71] width 27 height 9
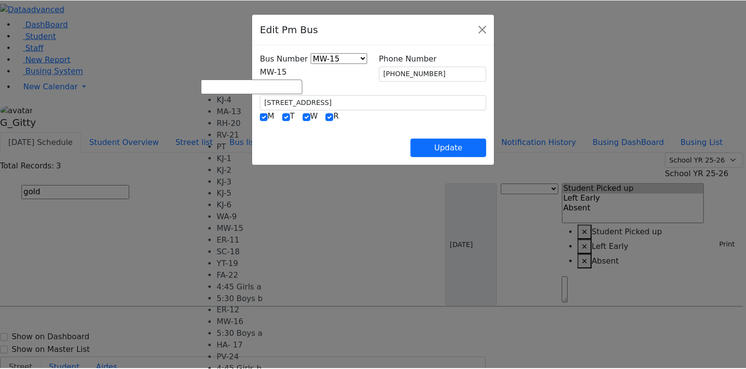
scroll to position [0, 0]
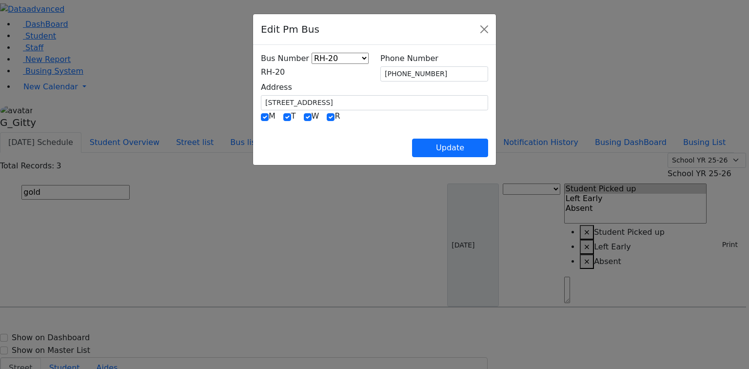
drag, startPoint x: 252, startPoint y: 71, endPoint x: 255, endPoint y: 78, distance: 8.1
click at [261, 72] on span "RH-20" at bounding box center [273, 71] width 24 height 9
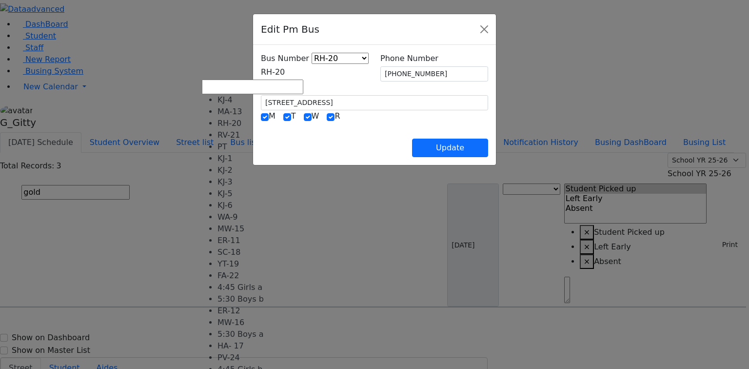
click at [261, 77] on span "RH-20" at bounding box center [273, 71] width 24 height 9
drag, startPoint x: 252, startPoint y: 121, endPoint x: 264, endPoint y: 124, distance: 13.0
select select "372"
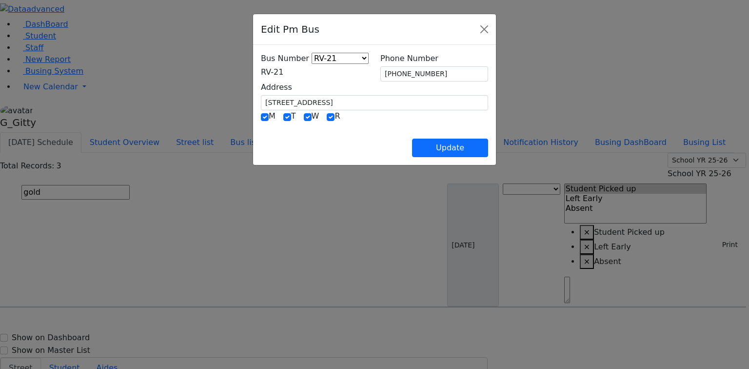
click at [355, 144] on div "Update" at bounding box center [374, 140] width 227 height 34
click at [486, 140] on button "Update" at bounding box center [450, 147] width 76 height 19
select select
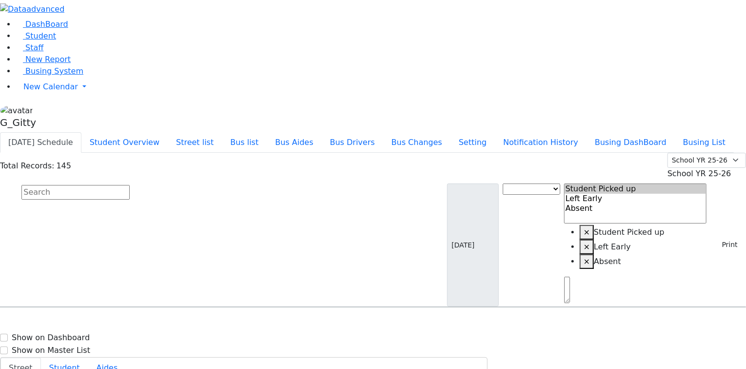
click at [130, 185] on input "text" at bounding box center [75, 192] width 108 height 15
drag, startPoint x: 68, startPoint y: 59, endPoint x: 74, endPoint y: 63, distance: 7.0
click at [74, 42] on li "Student" at bounding box center [381, 36] width 730 height 12
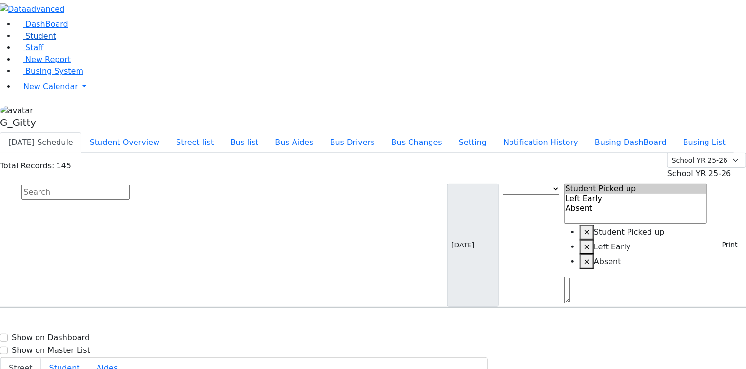
click at [56, 40] on link "Student" at bounding box center [36, 35] width 40 height 9
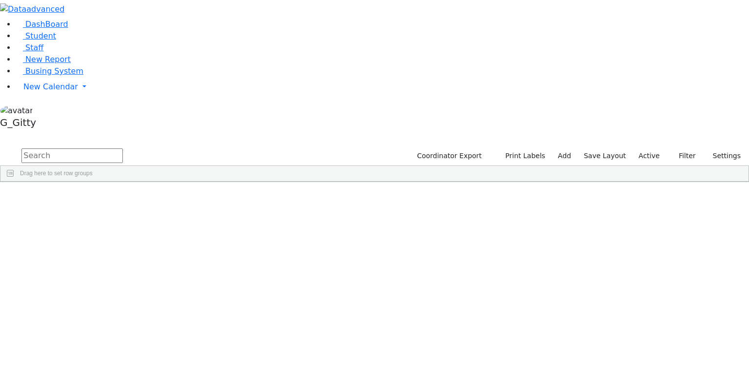
click at [123, 148] on input "text" at bounding box center [71, 155] width 101 height 15
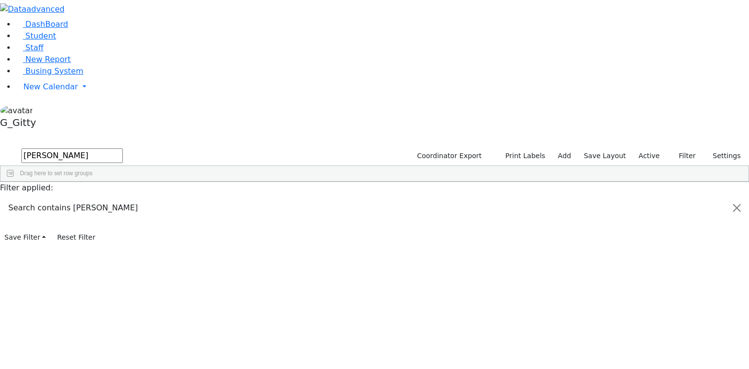
type input "[PERSON_NAME]"
click at [123, 197] on div "[PERSON_NAME]" at bounding box center [92, 204] width 62 height 14
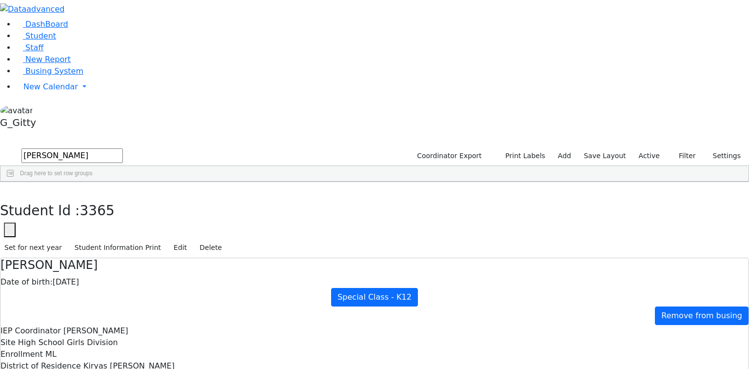
scroll to position [115, 0]
click at [14, 182] on button "button" at bounding box center [7, 192] width 14 height 20
click at [123, 148] on input "[PERSON_NAME]" at bounding box center [71, 155] width 101 height 15
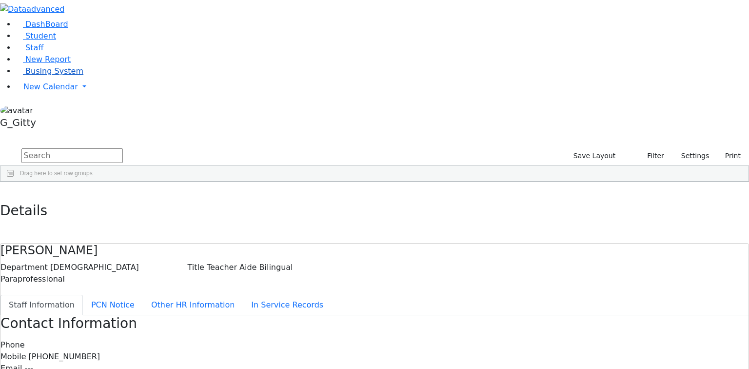
click at [71, 76] on link "Busing System" at bounding box center [50, 70] width 68 height 9
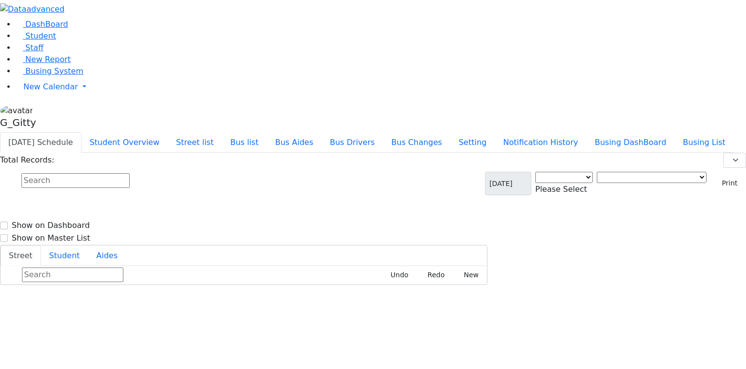
select select "3"
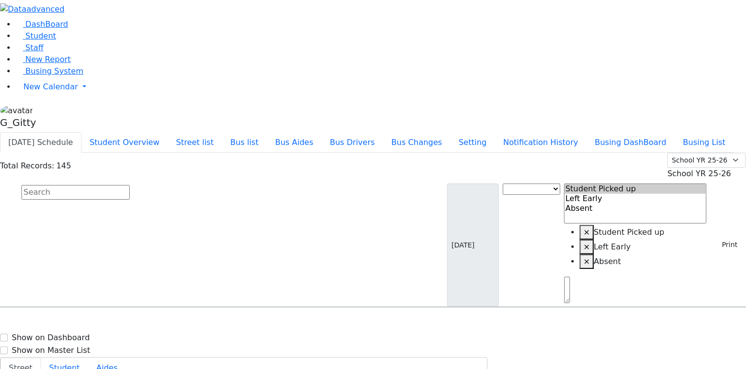
click at [130, 185] on input "text" at bounding box center [75, 192] width 108 height 15
type input "[PERSON_NAME]"
click at [78, 335] on span "8454215252" at bounding box center [55, 339] width 45 height 8
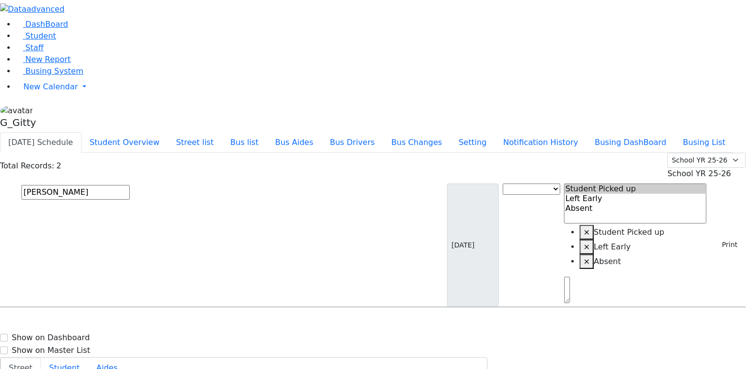
drag, startPoint x: 684, startPoint y: 80, endPoint x: 627, endPoint y: 82, distance: 57.1
select select "1"
click at [130, 185] on input "text" at bounding box center [75, 192] width 108 height 15
type input "breu"
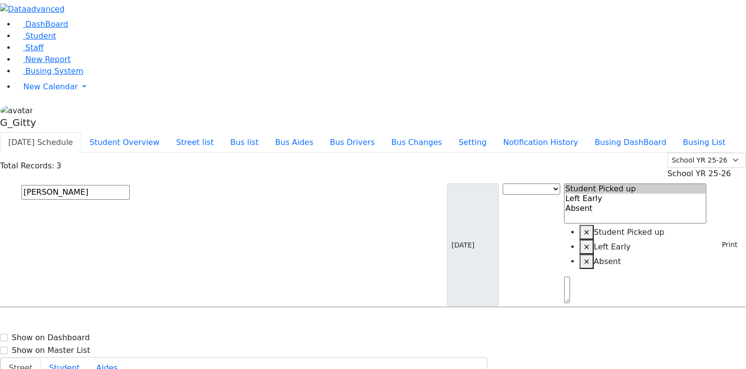
click at [207, 323] on div "[STREET_ADDRESS]" at bounding box center [155, 335] width 103 height 24
select select "1"
click at [130, 185] on input "text" at bounding box center [75, 192] width 108 height 15
type input "falko"
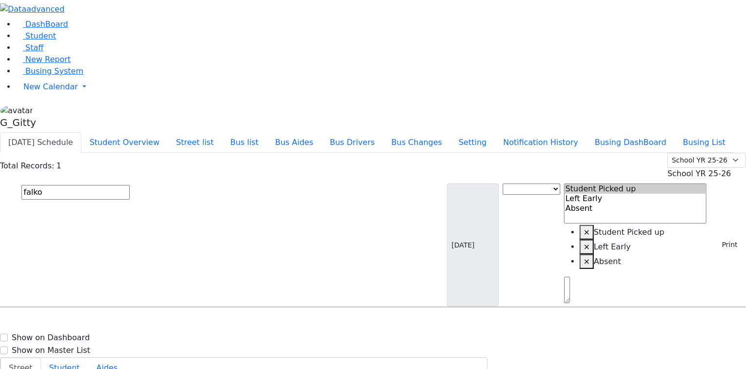
click at [207, 323] on div "16 Fillmore Ct. #406" at bounding box center [155, 335] width 103 height 24
drag, startPoint x: 679, startPoint y: 58, endPoint x: 675, endPoint y: 61, distance: 5.0
select select "1"
click at [130, 185] on input "text" at bounding box center [75, 192] width 108 height 15
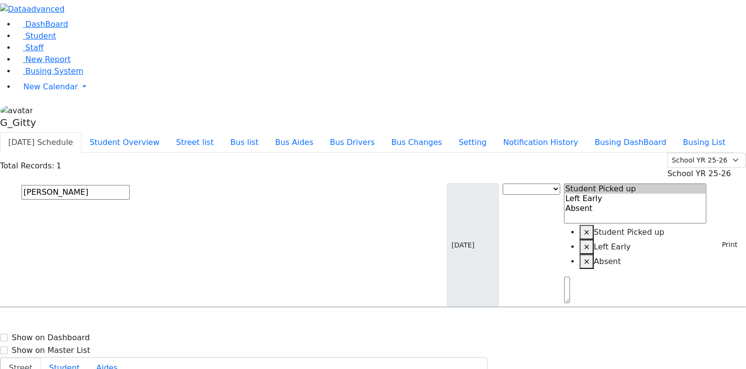
type input "heller"
click at [207, 323] on div "6 Premishlan Way #201" at bounding box center [155, 335] width 103 height 24
select select "1"
click at [130, 185] on input "text" at bounding box center [75, 192] width 108 height 15
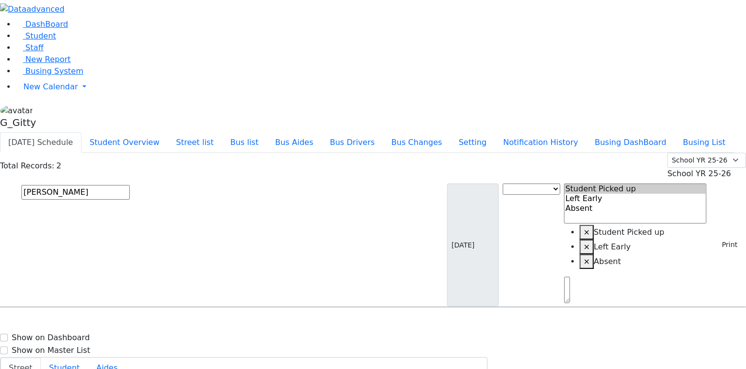
type input "klein"
click at [207, 347] on div "6 Green Road" at bounding box center [155, 359] width 103 height 24
select select "1"
click at [130, 185] on input "text" at bounding box center [75, 192] width 108 height 15
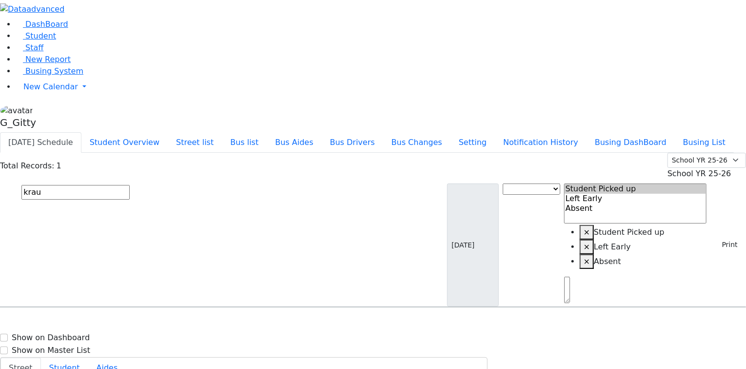
type input "krau"
click at [207, 323] on div "2 Maglenitz St #401" at bounding box center [155, 335] width 103 height 24
select select "1"
click at [130, 185] on input "text" at bounding box center [75, 192] width 108 height 15
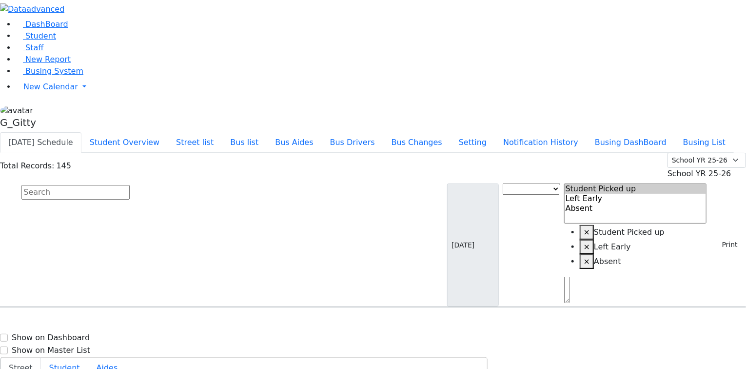
click at [130, 185] on input "text" at bounding box center [75, 192] width 108 height 15
type input "stern"
click at [78, 346] on span "Sternberger Salomon 6/24/2006 8454251557" at bounding box center [42, 359] width 72 height 26
select select "1"
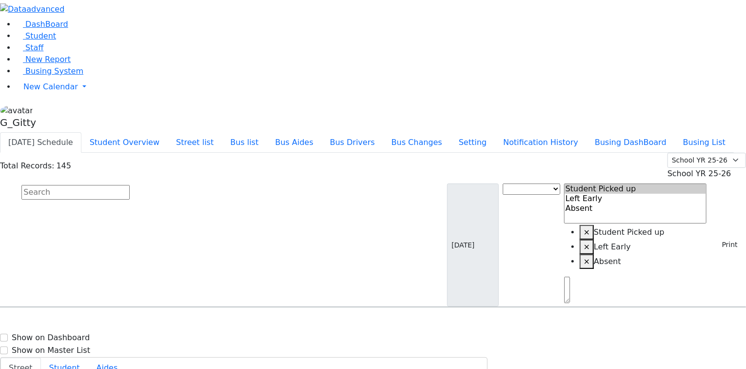
click at [130, 185] on input "text" at bounding box center [75, 192] width 108 height 15
type input "teite"
click at [207, 347] on div "34 Hawthorne Dr." at bounding box center [155, 359] width 103 height 24
drag, startPoint x: 679, startPoint y: 84, endPoint x: 667, endPoint y: 83, distance: 11.7
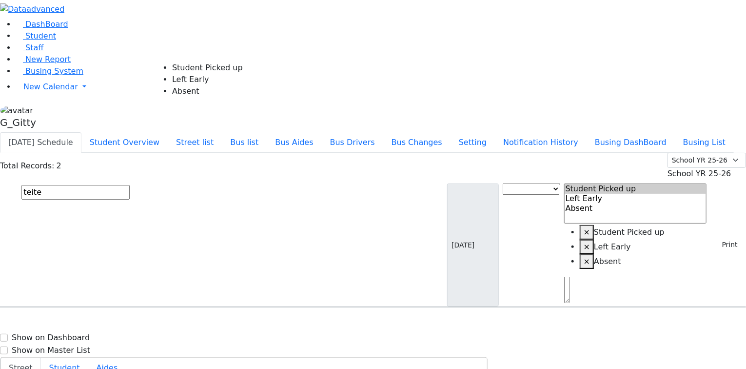
select select "1"
click at [130, 185] on input "text" at bounding box center [75, 192] width 108 height 15
type input "wein"
click at [33, 335] on icon "Press SPACE to select this row." at bounding box center [33, 339] width 0 height 8
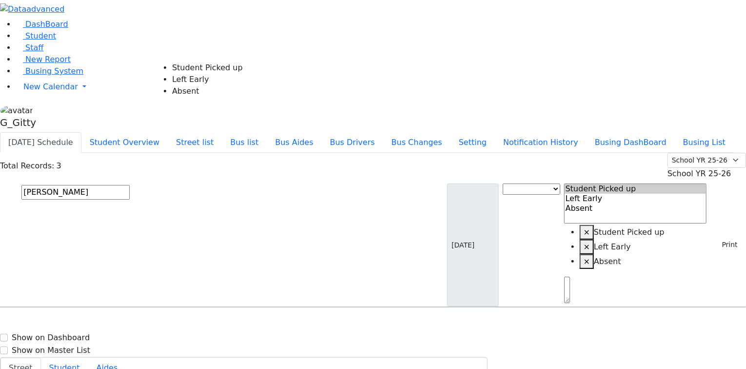
select select "1"
drag, startPoint x: 601, startPoint y: 56, endPoint x: 567, endPoint y: 53, distance: 33.8
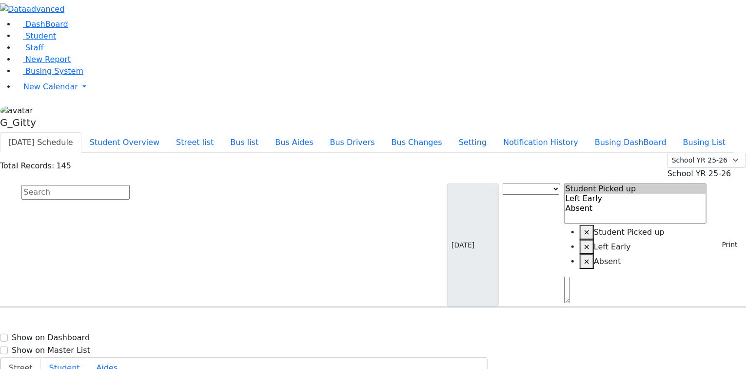
click at [130, 185] on input "text" at bounding box center [75, 192] width 108 height 15
click at [724, 237] on button "Print" at bounding box center [726, 244] width 32 height 15
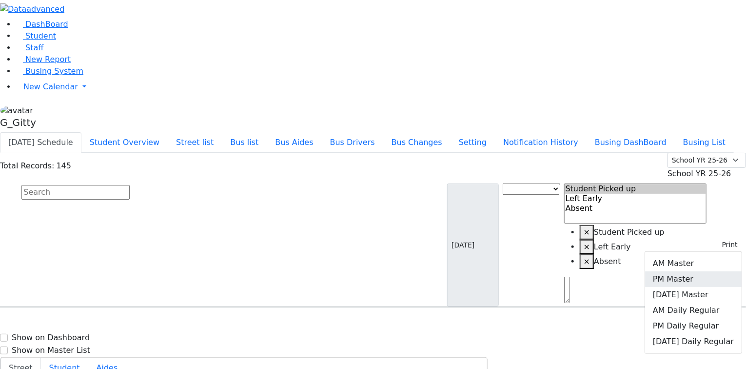
click at [691, 271] on link "PM Master" at bounding box center [693, 279] width 97 height 16
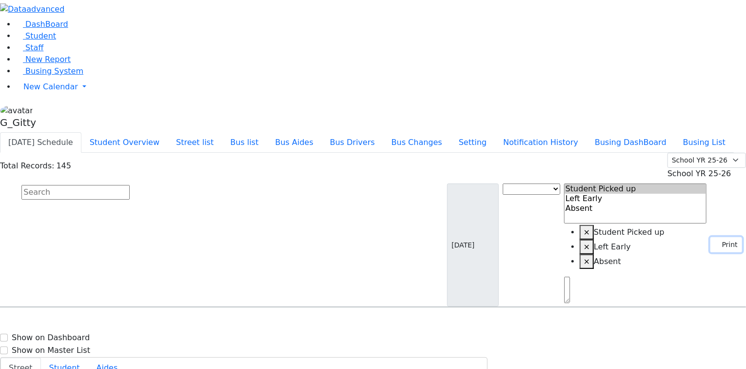
click at [716, 237] on button "Print" at bounding box center [726, 244] width 32 height 15
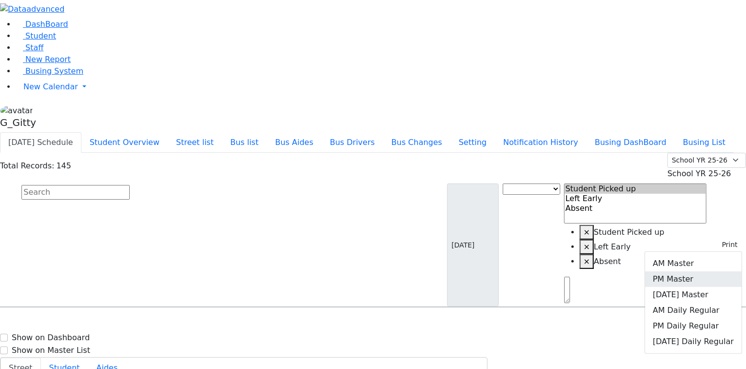
click at [690, 271] on link "PM Master" at bounding box center [693, 279] width 97 height 16
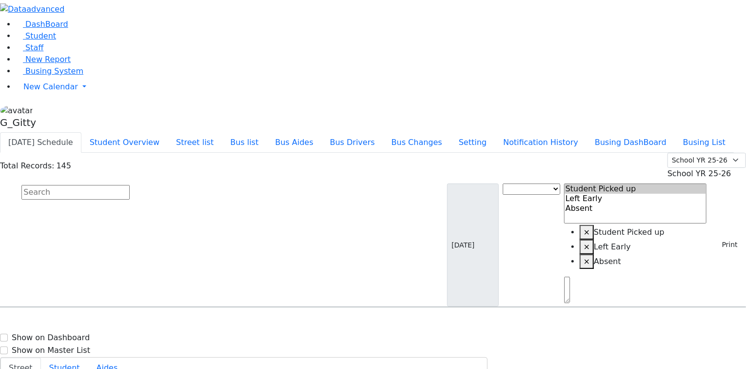
click at [130, 185] on input "text" at bounding box center [75, 192] width 108 height 15
type input "gelb"
click at [207, 323] on div "32 Van Buren Dr. #102" at bounding box center [155, 335] width 103 height 24
select select "2"
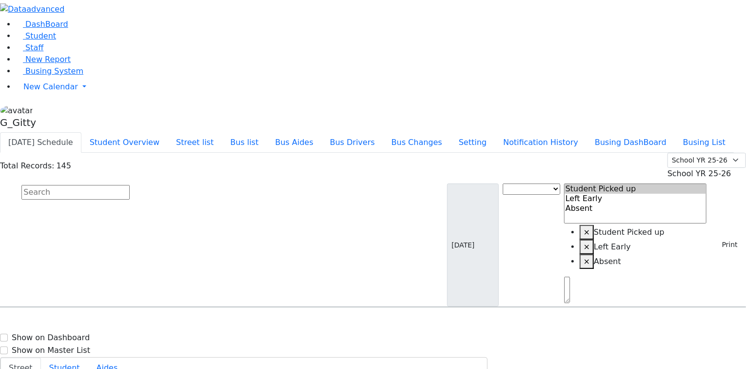
click at [130, 185] on input "text" at bounding box center [75, 192] width 108 height 15
type input "gelb"
click at [271, 353] on span "32 Van Buren Dr. #102" at bounding box center [242, 359] width 58 height 13
drag, startPoint x: 679, startPoint y: 73, endPoint x: 496, endPoint y: 81, distance: 183.0
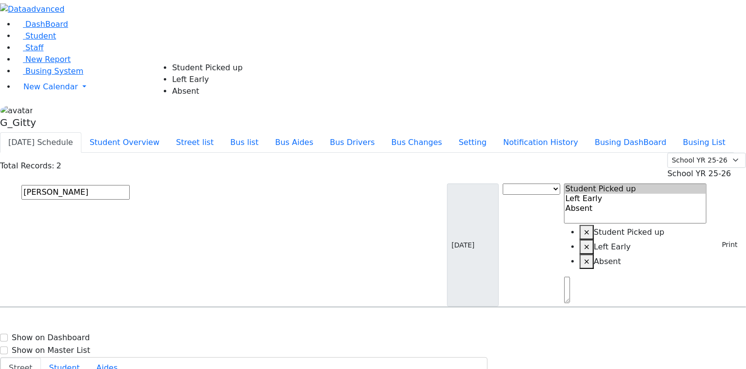
select select "2"
drag, startPoint x: 385, startPoint y: 77, endPoint x: 389, endPoint y: 80, distance: 5.6
click at [130, 185] on input "text" at bounding box center [75, 192] width 108 height 15
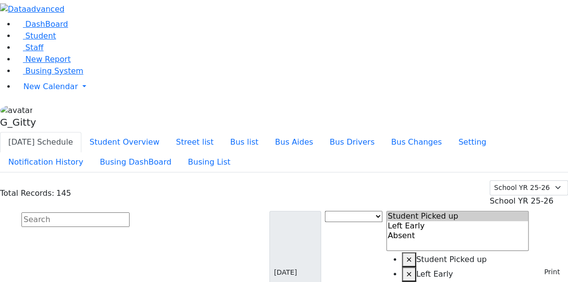
click at [537, 265] on button "Print" at bounding box center [549, 272] width 32 height 15
click at [239, 152] on button "Busing List" at bounding box center [209, 162] width 59 height 20
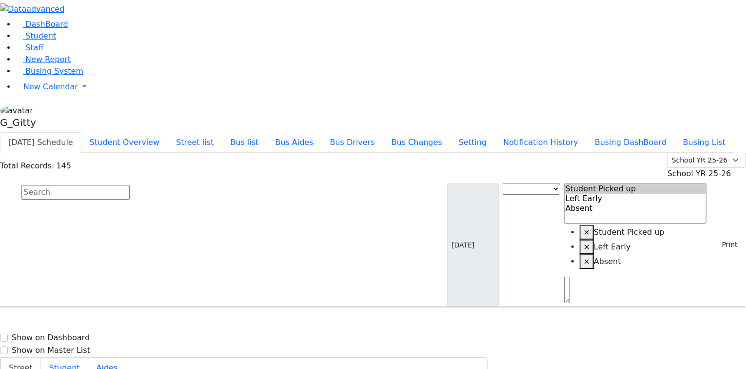
click at [50, 76] on span "Busing System" at bounding box center [54, 70] width 58 height 9
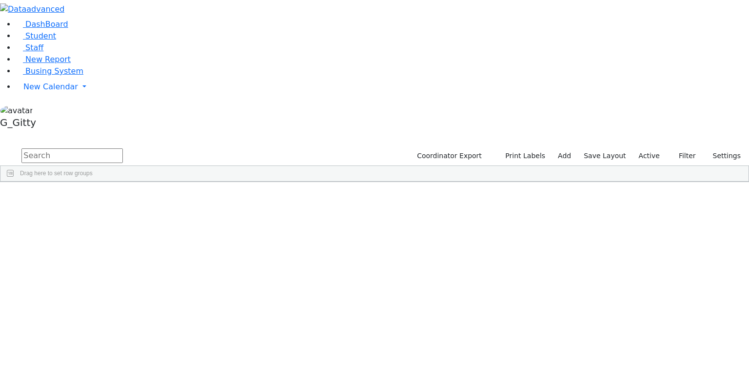
drag, startPoint x: 72, startPoint y: 130, endPoint x: 176, endPoint y: 123, distance: 104.5
click at [72, 76] on link "Busing System" at bounding box center [50, 70] width 68 height 9
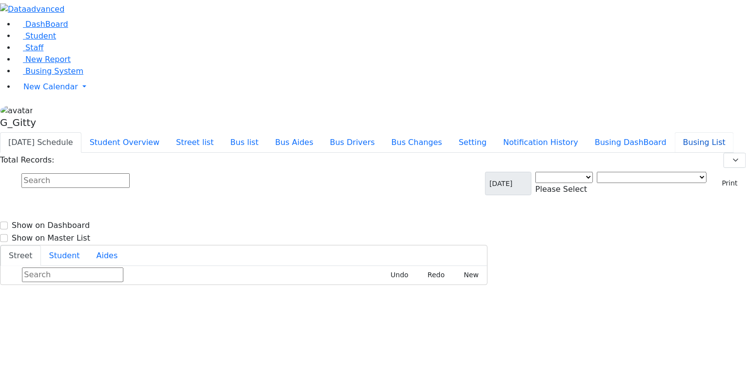
select select "3"
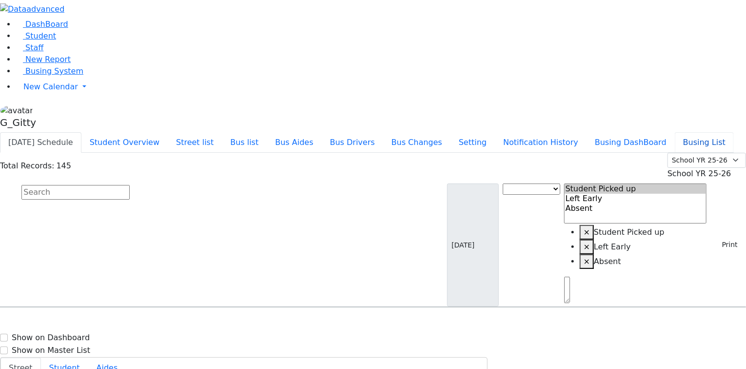
click at [675, 132] on button "Busing List" at bounding box center [704, 142] width 59 height 20
click at [130, 185] on input "text" at bounding box center [75, 192] width 108 height 15
click at [41, 40] on span "Student" at bounding box center [40, 35] width 31 height 9
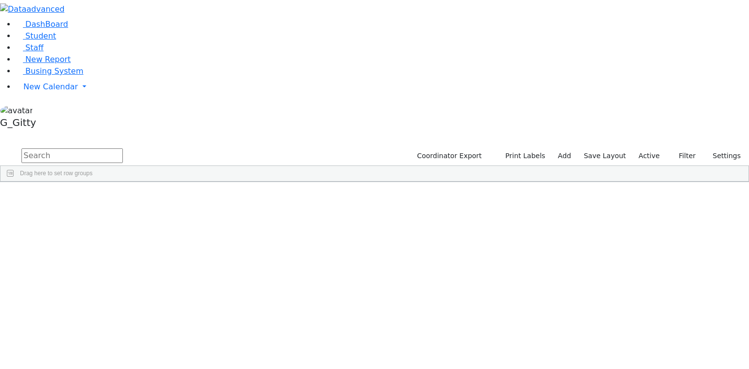
click at [123, 148] on input "text" at bounding box center [71, 155] width 101 height 15
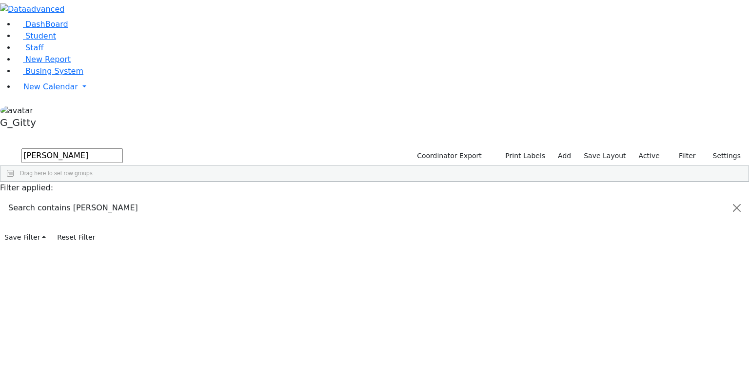
type input "[PERSON_NAME]"
drag, startPoint x: 173, startPoint y: 324, endPoint x: 166, endPoint y: 325, distance: 6.4
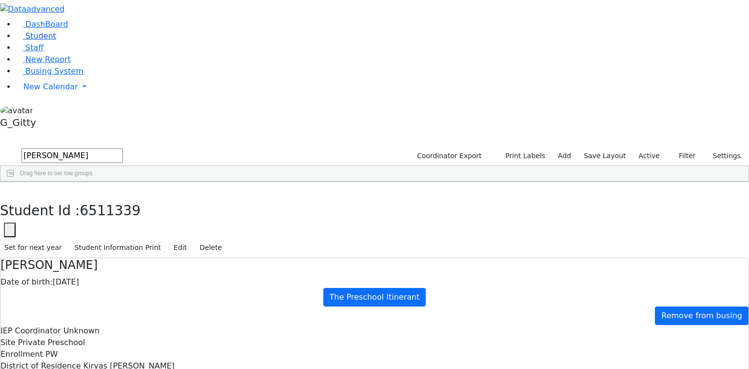
click at [56, 40] on link "Student" at bounding box center [36, 35] width 40 height 9
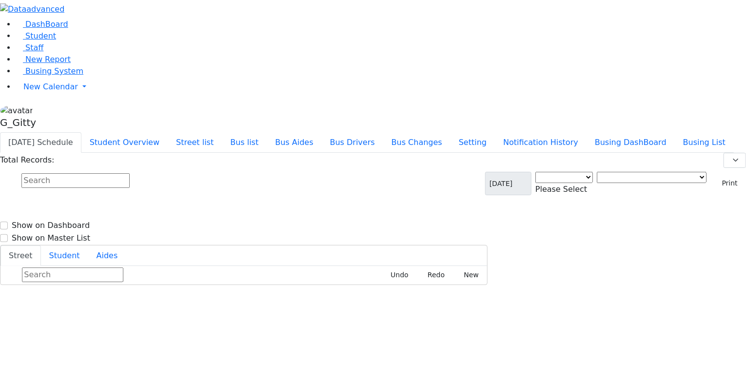
select select "3"
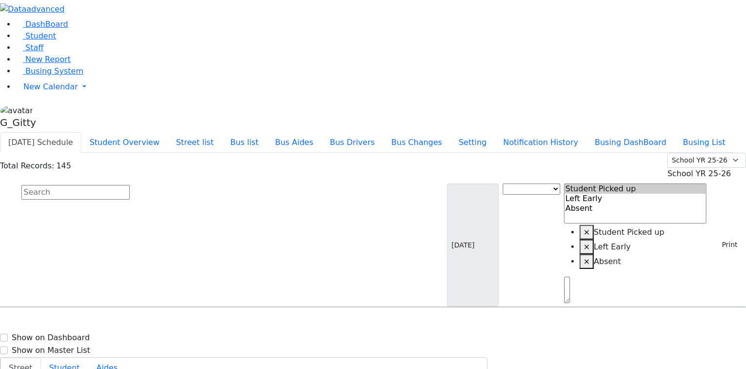
click at [130, 185] on input "text" at bounding box center [75, 192] width 108 height 15
click at [41, 76] on span "Busing System" at bounding box center [54, 70] width 58 height 9
click at [130, 185] on input "text" at bounding box center [75, 192] width 108 height 15
type input "shia"
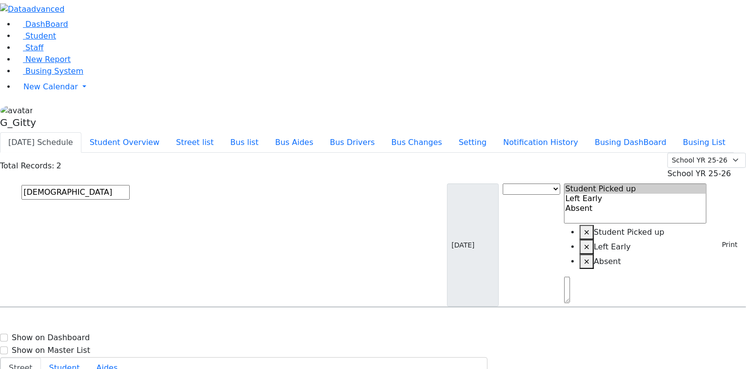
click at [78, 360] on span "8457830142" at bounding box center [55, 364] width 45 height 8
select select
type input "(845) 783-0142"
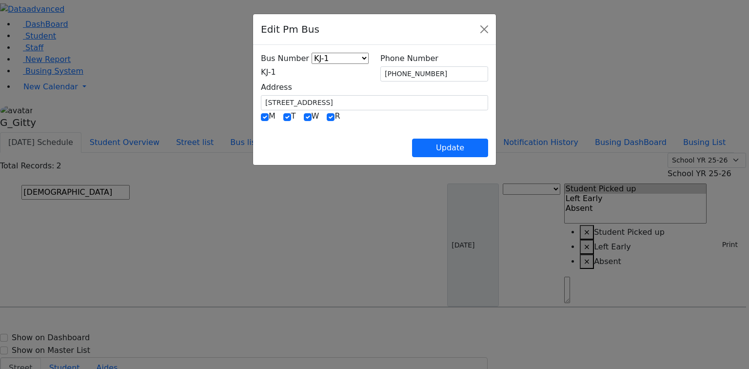
click at [261, 77] on span "KJ-1" at bounding box center [268, 71] width 15 height 9
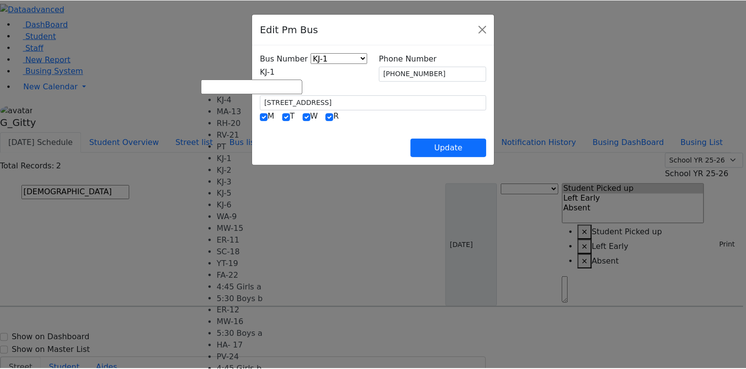
scroll to position [97, 0]
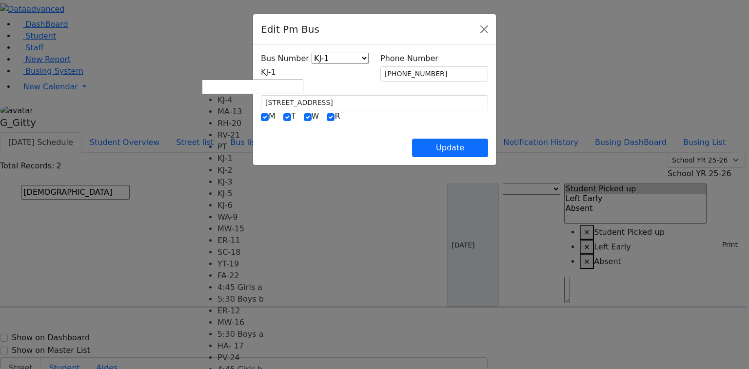
select select "452"
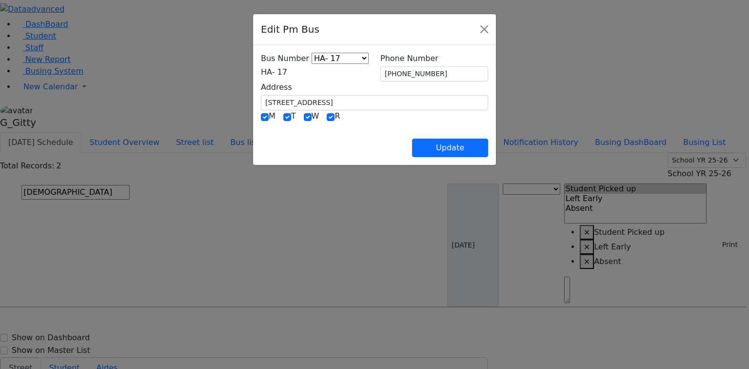
click at [278, 140] on div "Update" at bounding box center [374, 140] width 227 height 34
click at [312, 125] on div "Update" at bounding box center [374, 140] width 227 height 34
drag, startPoint x: 275, startPoint y: 98, endPoint x: 187, endPoint y: 84, distance: 88.9
click at [253, 84] on div "Bus Number KJ-4 MA-13 RH-20 RV-21 PT KJ-1 KJ-2 KJ-3 KJ-5 KJ-6 WA-9 MW-15 ER-11 …" at bounding box center [374, 105] width 243 height 120
drag, startPoint x: 446, startPoint y: 72, endPoint x: 370, endPoint y: 64, distance: 75.5
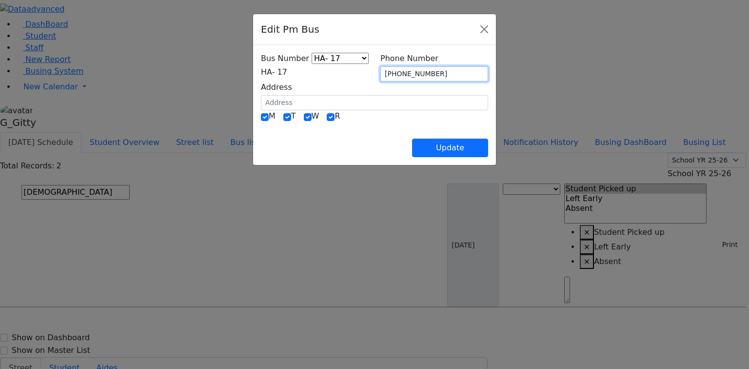
click at [370, 64] on div "Bus Number KJ-4 MA-13 RH-20 RV-21 PT KJ-1 KJ-2 KJ-3 KJ-5 KJ-6 WA-9 MW-15 ER-11 …" at bounding box center [374, 82] width 239 height 58
click at [410, 127] on div "Update" at bounding box center [374, 140] width 227 height 34
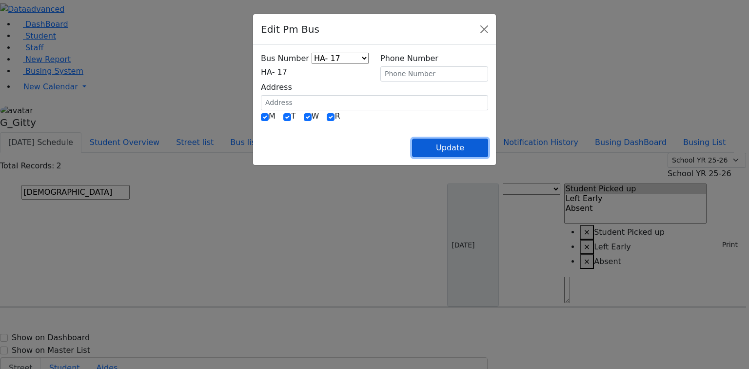
click at [488, 149] on button "Update" at bounding box center [450, 147] width 76 height 19
select select
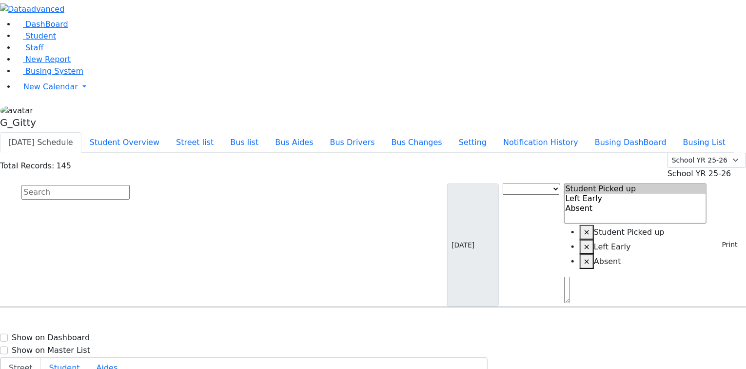
click at [130, 185] on input "text" at bounding box center [75, 192] width 108 height 15
drag, startPoint x: 729, startPoint y: 12, endPoint x: 713, endPoint y: 1, distance: 19.3
click at [130, 185] on input "text" at bounding box center [75, 192] width 108 height 15
click at [267, 132] on button "Bus list" at bounding box center [244, 142] width 45 height 20
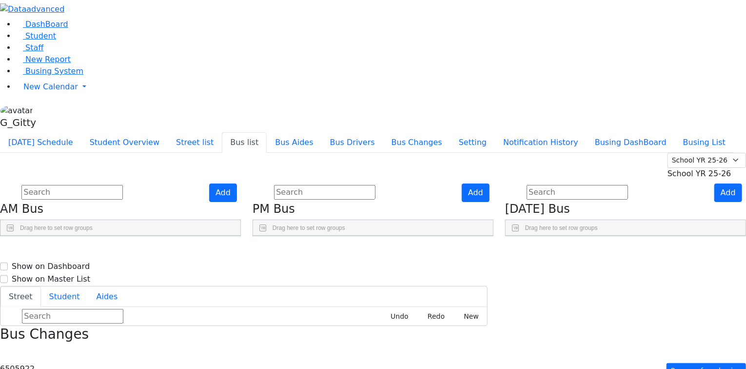
scroll to position [364, 0]
drag, startPoint x: 475, startPoint y: 298, endPoint x: 444, endPoint y: 292, distance: 31.9
click at [32, 52] on span "Staff" at bounding box center [34, 47] width 18 height 9
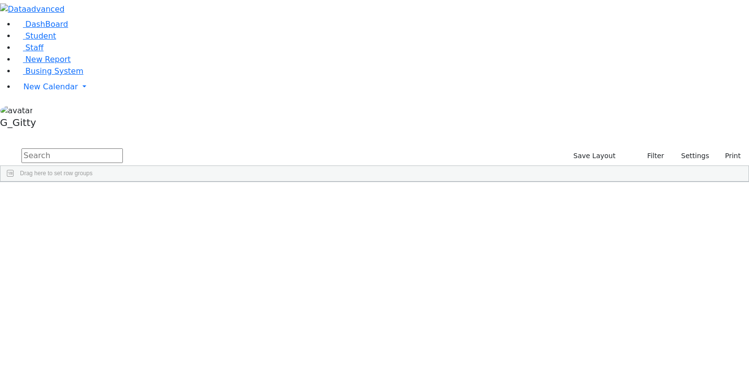
click at [123, 148] on input "text" at bounding box center [71, 155] width 101 height 15
type input "drummer"
click at [29, 40] on link "Student" at bounding box center [36, 35] width 40 height 9
click at [208, 166] on div "Drag here to set row groups" at bounding box center [374, 174] width 748 height 16
click at [123, 148] on input "text" at bounding box center [71, 155] width 101 height 15
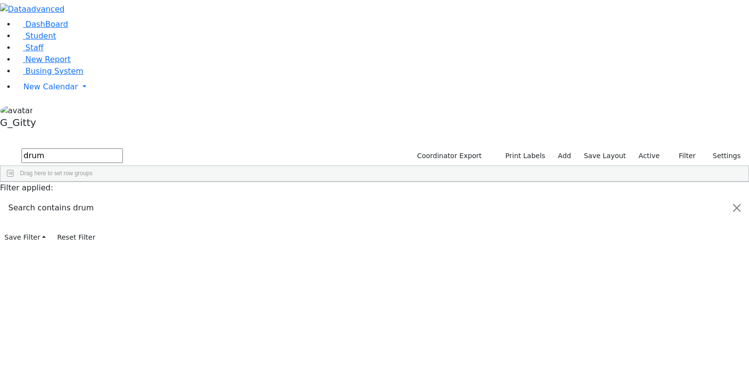
type input "drum"
click at [123, 197] on div "Drummer" at bounding box center [92, 204] width 62 height 14
drag, startPoint x: 234, startPoint y: 84, endPoint x: 243, endPoint y: 88, distance: 10.2
click at [240, 197] on div "6506875 Drummer [PERSON_NAME] [DATE] [PERSON_NAME] ML Special Class - K12 Kirya…" at bounding box center [402, 204] width 804 height 14
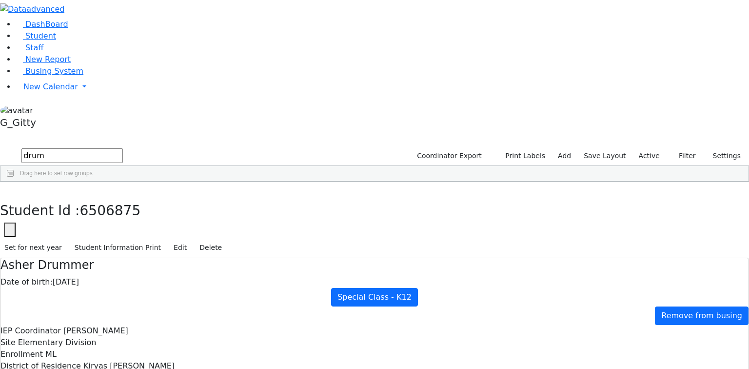
scroll to position [97, 0]
drag, startPoint x: 263, startPoint y: 249, endPoint x: 382, endPoint y: 338, distance: 149.4
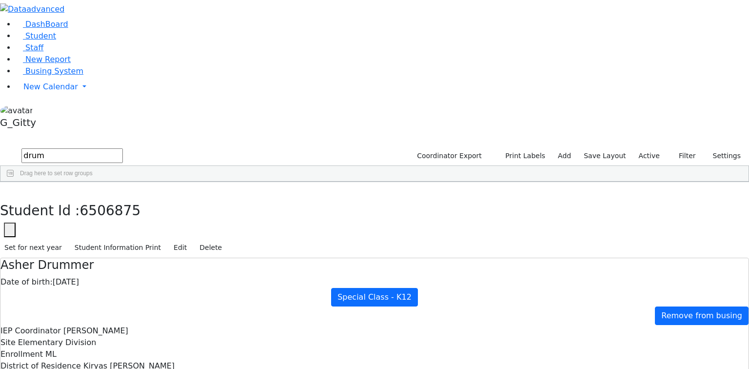
scroll to position [0, 0]
drag, startPoint x: 251, startPoint y: 110, endPoint x: 408, endPoint y: 294, distance: 242.1
click at [10, 189] on icon "button" at bounding box center [6, 192] width 5 height 6
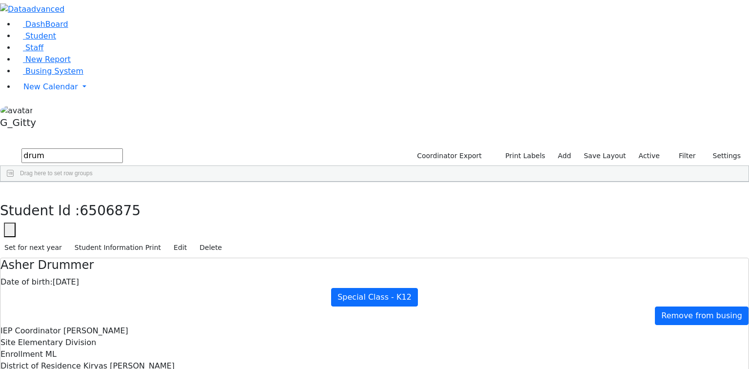
click at [123, 197] on div "Drummer" at bounding box center [92, 204] width 62 height 14
drag, startPoint x: 347, startPoint y: 277, endPoint x: 511, endPoint y: 330, distance: 172.2
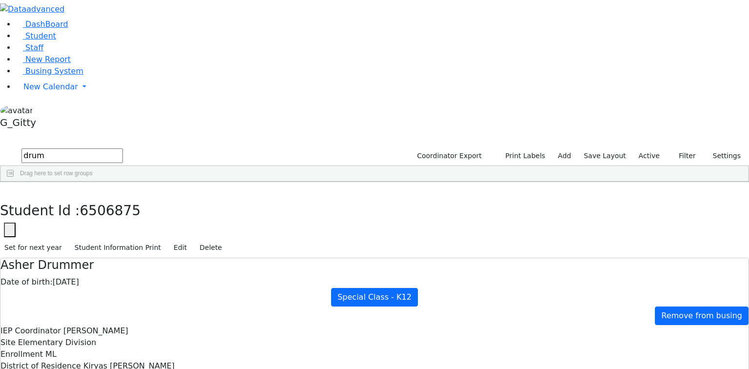
checkbox input "true"
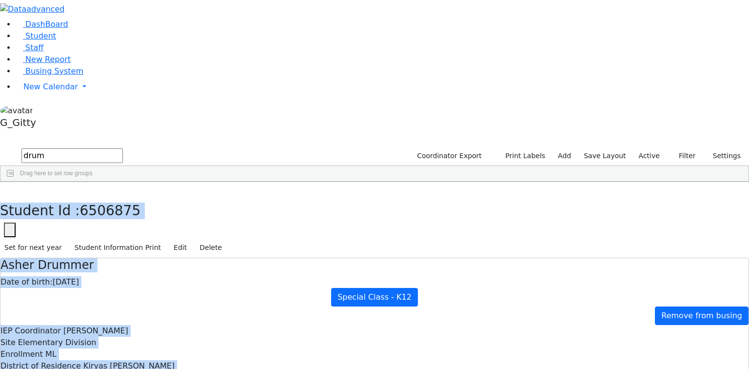
scroll to position [97, 0]
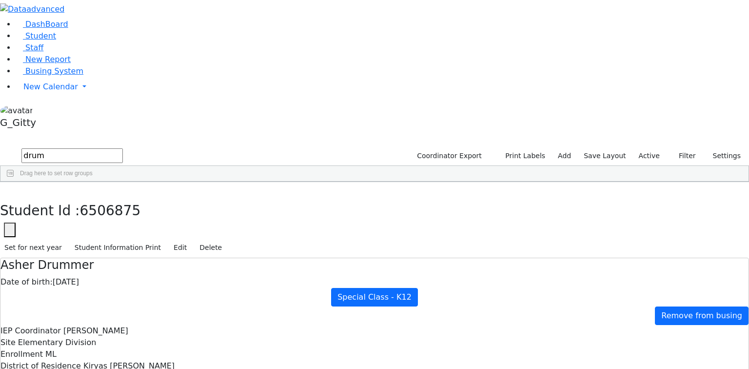
drag, startPoint x: 162, startPoint y: 16, endPoint x: 494, endPoint y: 357, distance: 476.4
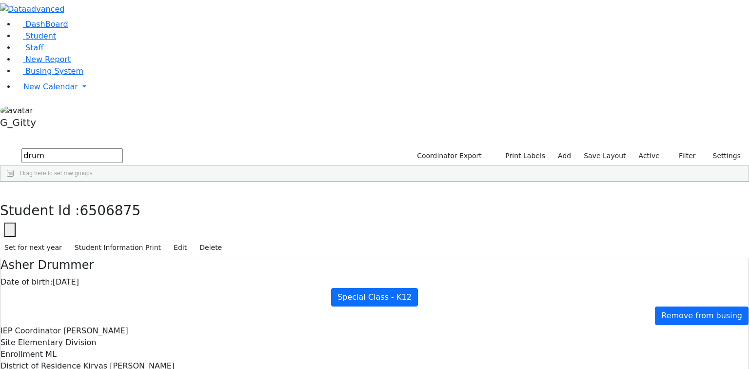
scroll to position [0, 0]
drag, startPoint x: 390, startPoint y: 190, endPoint x: 328, endPoint y: 180, distance: 63.2
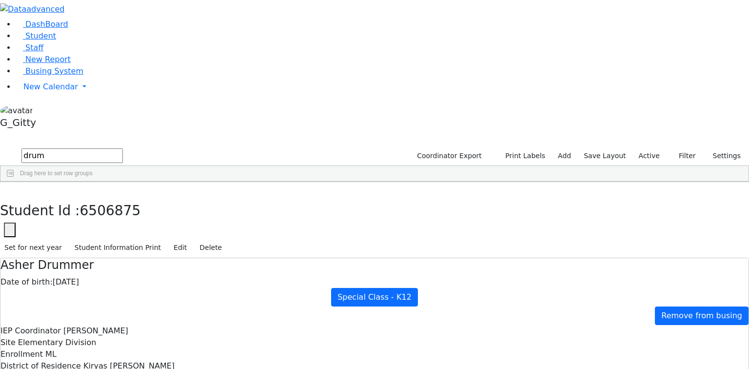
scroll to position [97, 0]
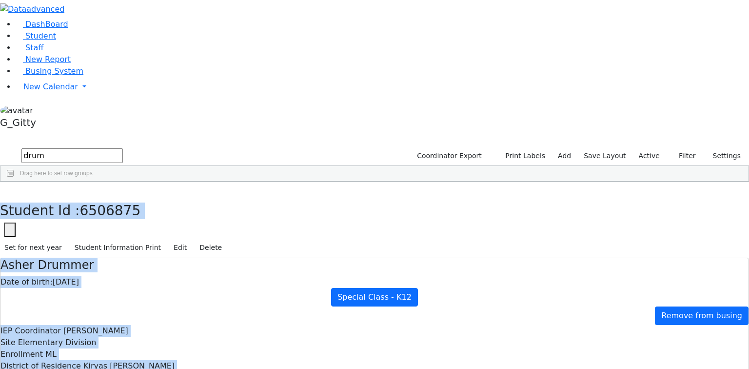
drag, startPoint x: 161, startPoint y: 17, endPoint x: 540, endPoint y: 322, distance: 486.8
drag, startPoint x: 166, startPoint y: 22, endPoint x: 497, endPoint y: 333, distance: 454.5
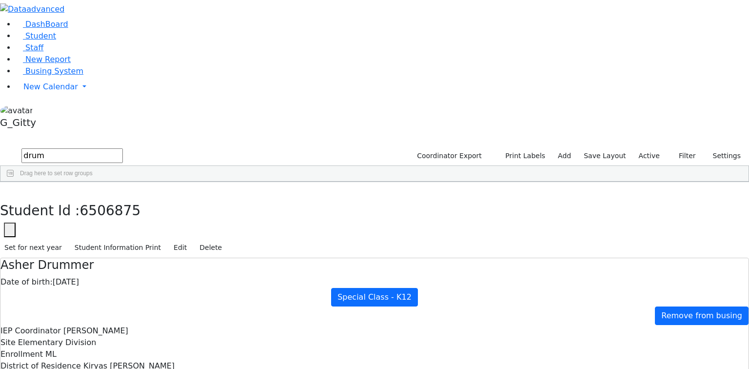
drag, startPoint x: 196, startPoint y: 134, endPoint x: 194, endPoint y: 153, distance: 19.2
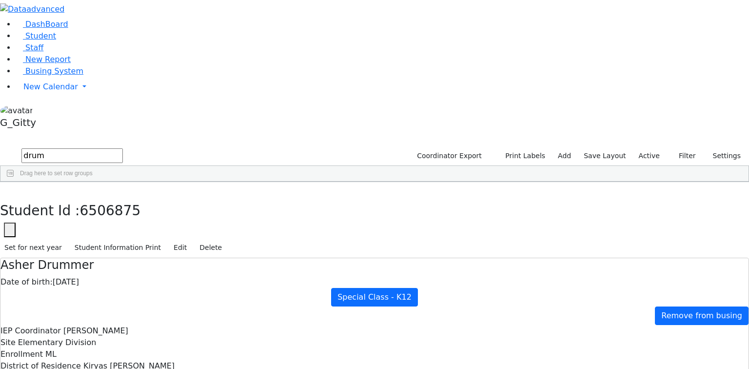
drag, startPoint x: 149, startPoint y: 14, endPoint x: 158, endPoint y: 38, distance: 25.9
click at [10, 189] on icon "button" at bounding box center [6, 192] width 5 height 6
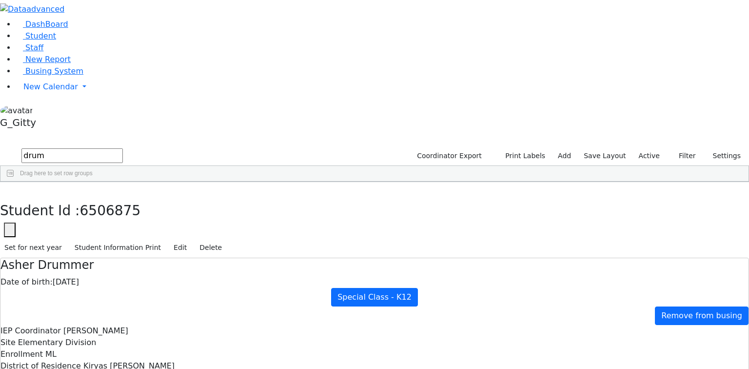
click at [123, 148] on input "drum" at bounding box center [71, 155] width 101 height 15
click at [69, 76] on link "Busing System" at bounding box center [50, 70] width 68 height 9
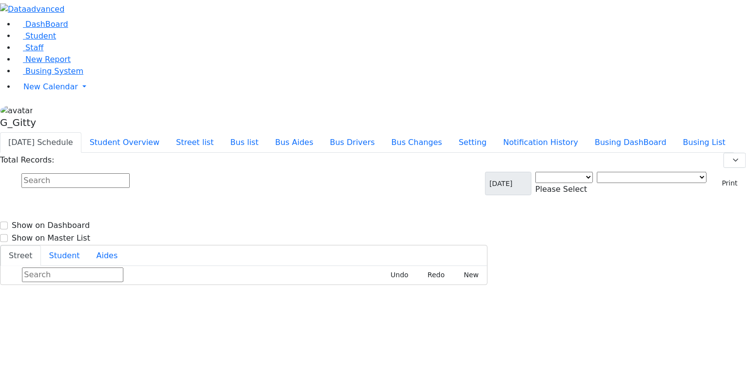
select select "3"
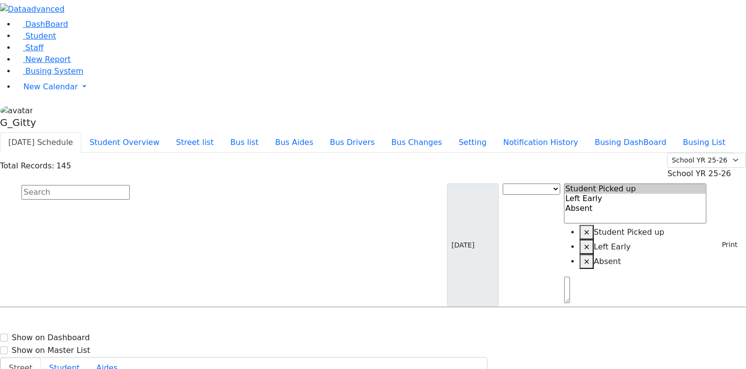
click at [130, 185] on input "text" at bounding box center [75, 192] width 108 height 15
type input "mind"
click at [78, 321] on span "Markowitz Mindy 12/9/2014 8454928692" at bounding box center [42, 334] width 72 height 26
select select
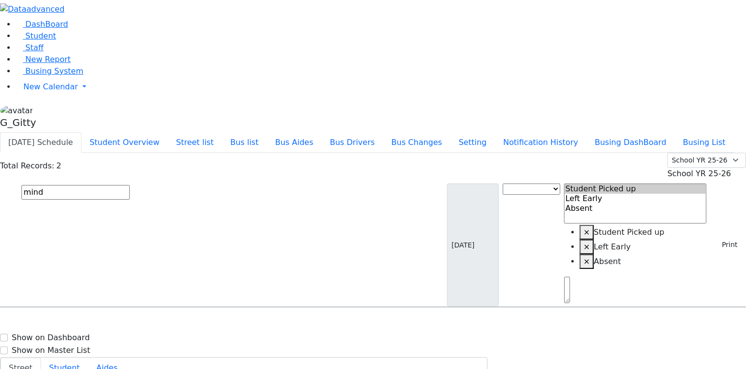
drag, startPoint x: 548, startPoint y: 214, endPoint x: 636, endPoint y: 234, distance: 89.8
drag, startPoint x: 537, startPoint y: 199, endPoint x: 512, endPoint y: 195, distance: 25.1
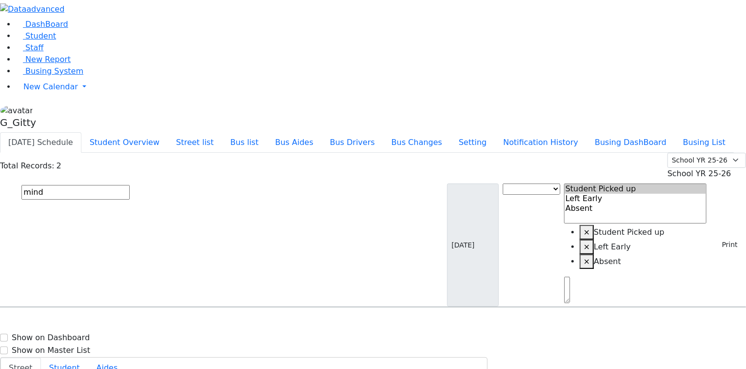
click at [267, 132] on button "Bus list" at bounding box center [244, 142] width 45 height 20
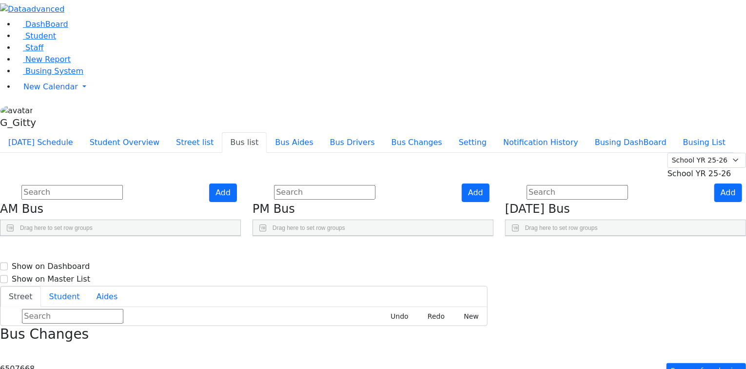
drag, startPoint x: 404, startPoint y: 142, endPoint x: 459, endPoint y: 142, distance: 55.1
click at [386, 235] on div at bounding box center [384, 243] width 4 height 16
drag, startPoint x: 343, startPoint y: 139, endPoint x: 363, endPoint y: 139, distance: 20.0
click at [291, 235] on div at bounding box center [289, 243] width 4 height 16
click at [321, 209] on div "Add PM Bus Drag here to set row groups Drag here to set column labels BusNumber" at bounding box center [373, 209] width 253 height 53
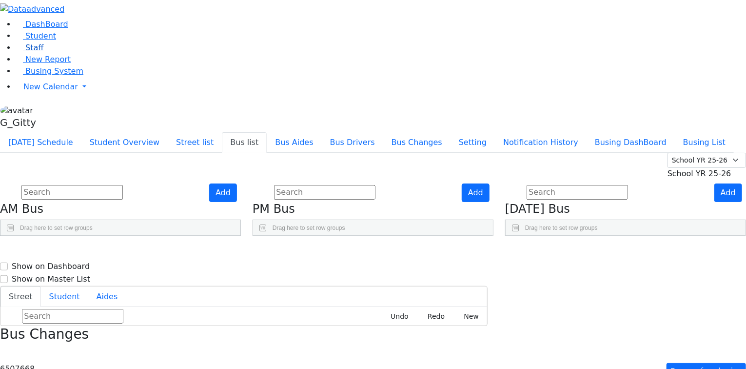
click at [32, 52] on span "Staff" at bounding box center [34, 47] width 18 height 9
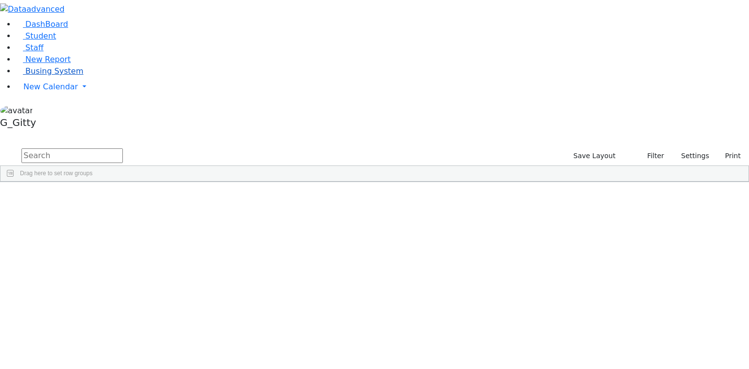
click at [57, 76] on link "Busing System" at bounding box center [50, 70] width 68 height 9
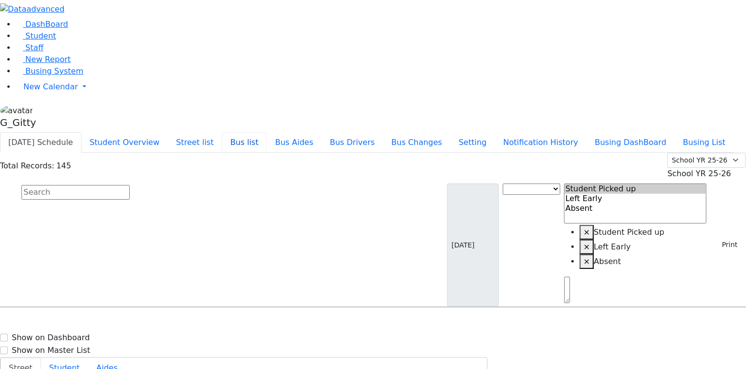
click at [267, 132] on button "Bus list" at bounding box center [244, 142] width 45 height 20
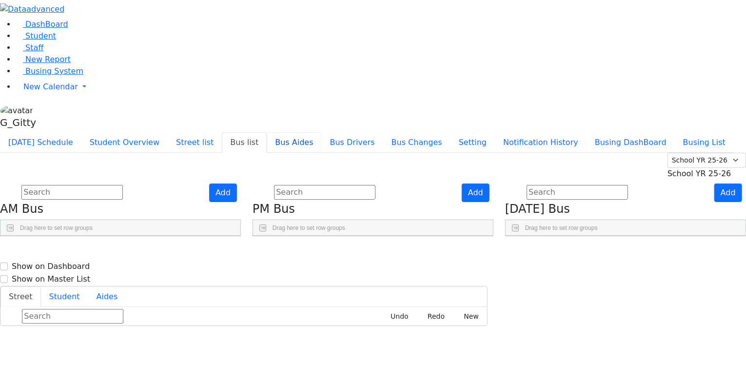
click at [321, 132] on button "Bus Aides" at bounding box center [294, 142] width 55 height 20
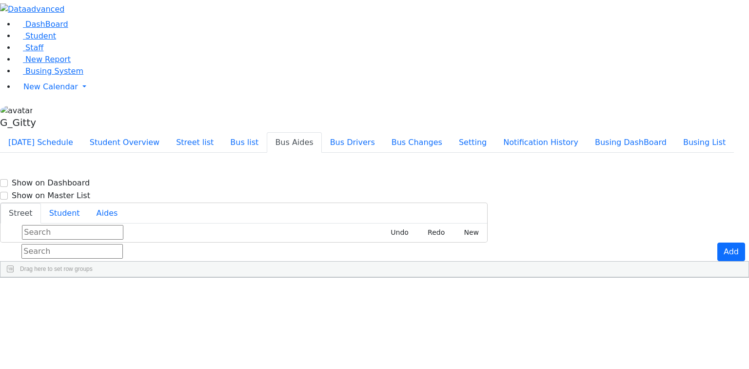
click at [123, 244] on input "text" at bounding box center [71, 251] width 101 height 15
click at [184, 293] on div "[PERSON_NAME]" at bounding box center [91, 305] width 183 height 24
click at [211, 293] on div "143 Acres Hindy Fekete 8452485912" at bounding box center [361, 305] width 723 height 24
click at [123, 244] on input "feket" at bounding box center [71, 251] width 101 height 15
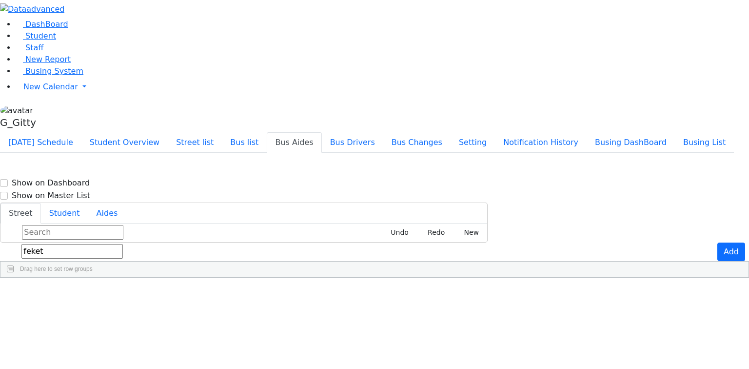
click at [123, 244] on input "feket" at bounding box center [71, 251] width 101 height 15
type input "\"
click at [41, 40] on span "Student" at bounding box center [40, 35] width 31 height 9
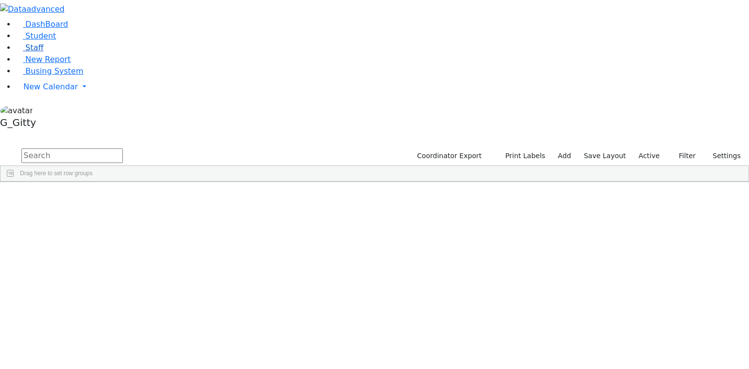
click at [43, 52] on link "Staff" at bounding box center [30, 47] width 28 height 9
click at [123, 148] on input "text" at bounding box center [71, 155] width 101 height 15
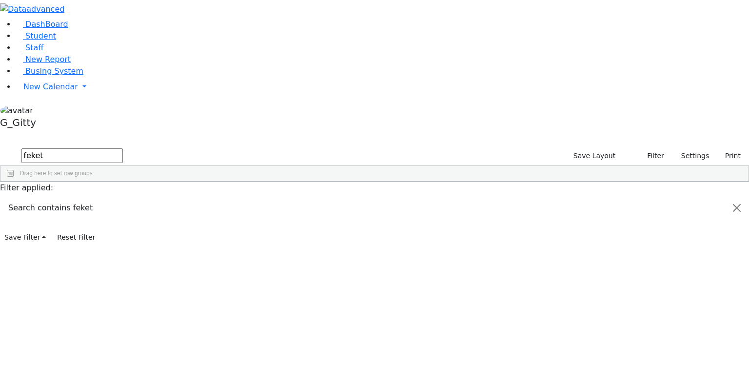
type input "feket"
click at [76, 186] on span "Last Name" at bounding box center [64, 189] width 24 height 7
click at [66, 186] on span "Last Name" at bounding box center [59, 189] width 15 height 7
click at [76, 181] on div "Last Name 1" at bounding box center [64, 189] width 24 height 16
click at [76, 181] on div "Last Name" at bounding box center [64, 189] width 24 height 16
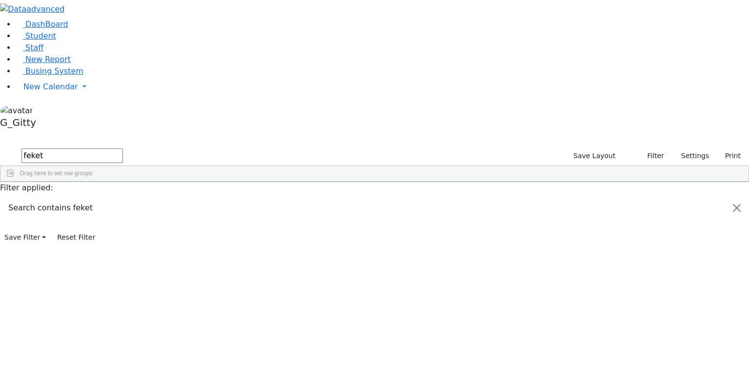
click at [90, 197] on div "Fekete" at bounding box center [68, 204] width 44 height 14
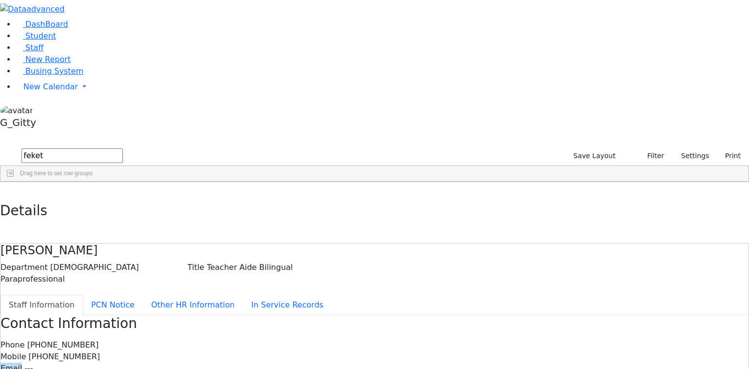
drag, startPoint x: 402, startPoint y: 131, endPoint x: 330, endPoint y: 140, distance: 72.7
click at [14, 182] on button "button" at bounding box center [7, 192] width 14 height 20
click at [123, 148] on input "feket" at bounding box center [71, 155] width 101 height 15
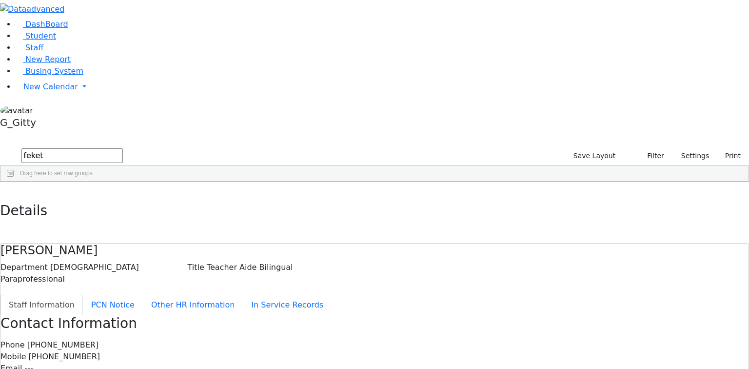
click at [123, 148] on input "feket" at bounding box center [71, 155] width 101 height 15
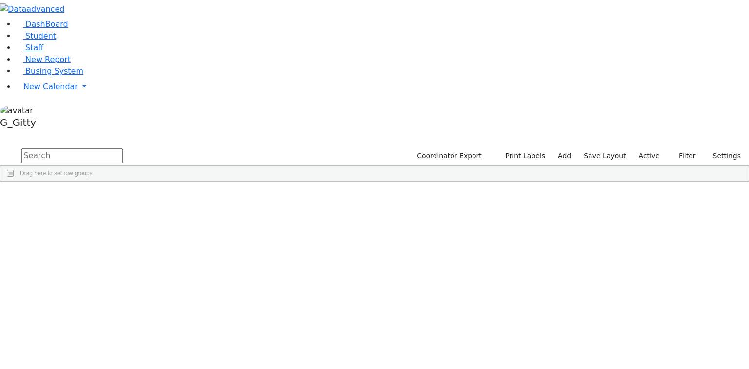
click at [123, 148] on input "text" at bounding box center [71, 155] width 101 height 15
type input "d"
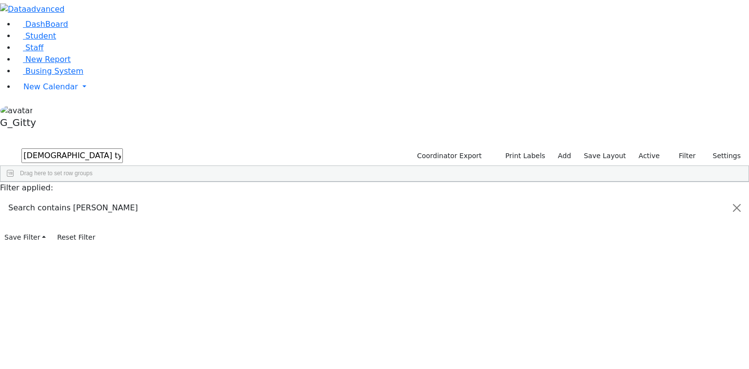
type input "[DEMOGRAPHIC_DATA] ty"
click at [123, 211] on div "Tyrnauer" at bounding box center [92, 218] width 62 height 14
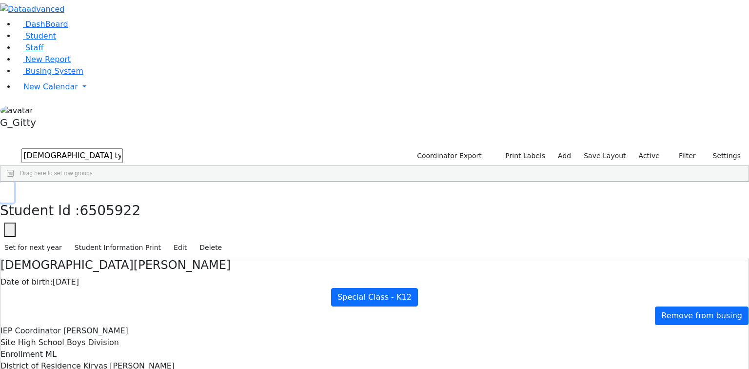
click at [14, 182] on button "button" at bounding box center [7, 192] width 14 height 20
drag, startPoint x: 59, startPoint y: 120, endPoint x: 58, endPoint y: 125, distance: 5.4
click at [58, 65] on li "New Report" at bounding box center [382, 60] width 733 height 12
click at [55, 76] on span "Busing System" at bounding box center [54, 70] width 58 height 9
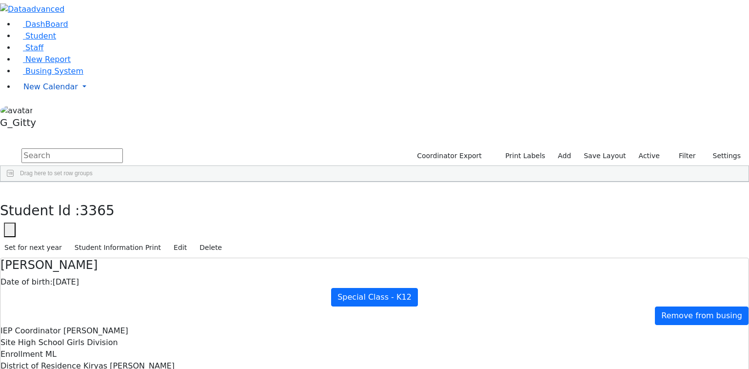
scroll to position [115, 0]
click at [39, 76] on span "Busing System" at bounding box center [54, 70] width 58 height 9
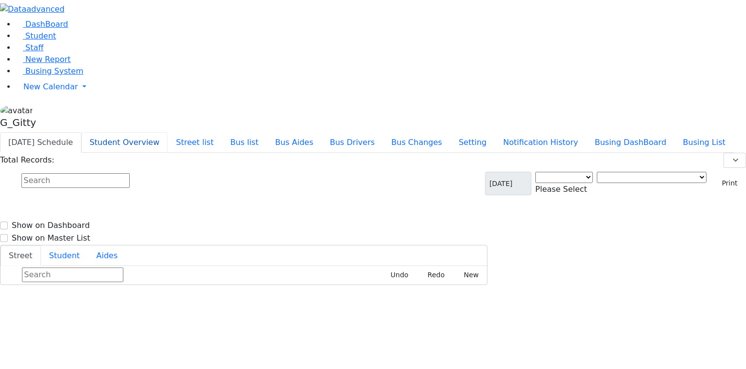
select select "3"
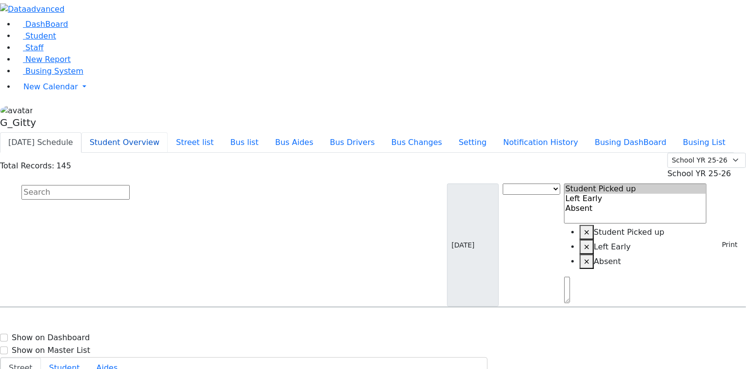
click at [168, 132] on button "Student Overview" at bounding box center [124, 142] width 86 height 20
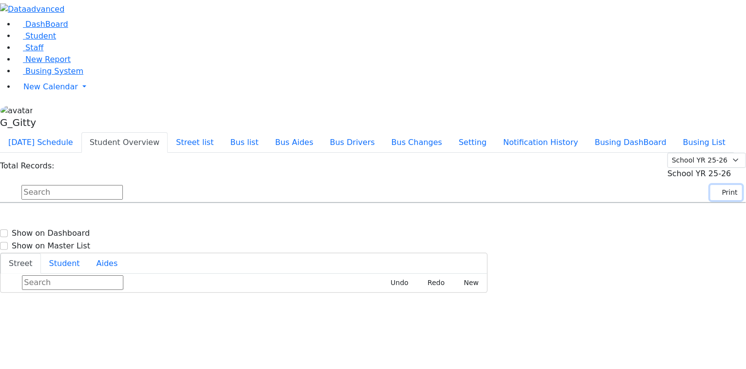
click at [716, 185] on button "Print" at bounding box center [726, 192] width 32 height 15
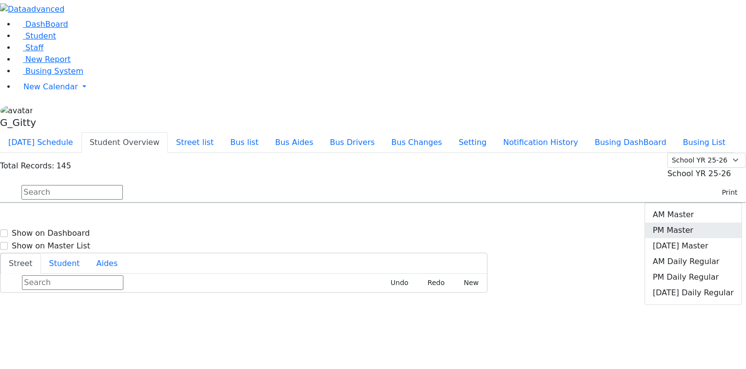
click at [701, 222] on link "PM Master" at bounding box center [693, 230] width 97 height 16
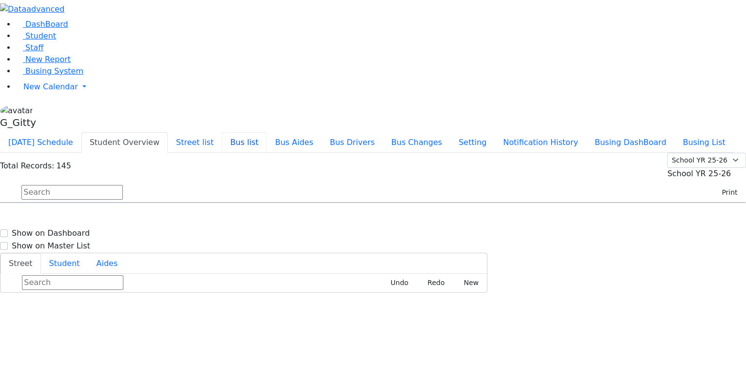
click at [267, 132] on button "Bus list" at bounding box center [244, 142] width 45 height 20
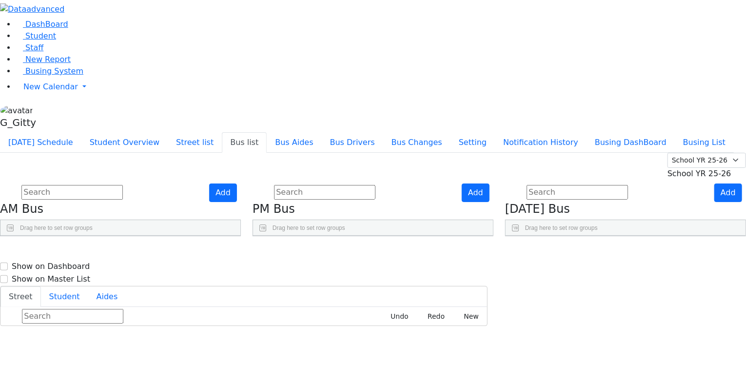
scroll to position [14, 0]
click at [443, 352] on use "Press SPACE to select this row." at bounding box center [443, 352] width 0 height 0
click at [123, 185] on input "text" at bounding box center [71, 192] width 101 height 15
click at [44, 76] on link "Busing System" at bounding box center [50, 70] width 68 height 9
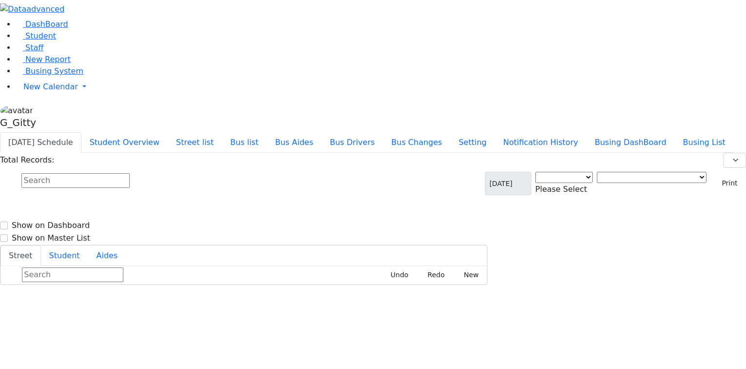
select select "3"
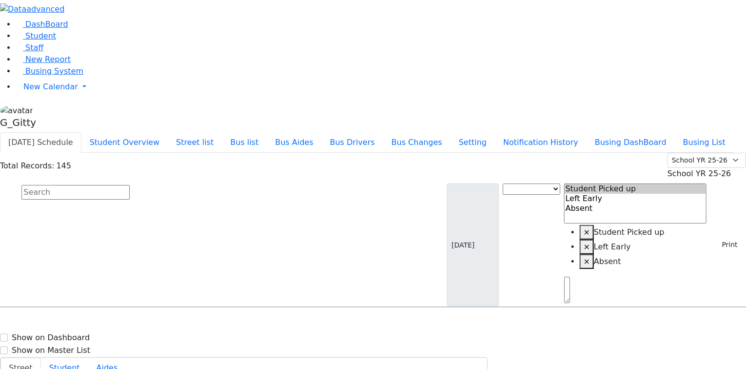
click at [130, 185] on input "text" at bounding box center [75, 192] width 108 height 15
click at [47, 40] on link "Student" at bounding box center [36, 35] width 40 height 9
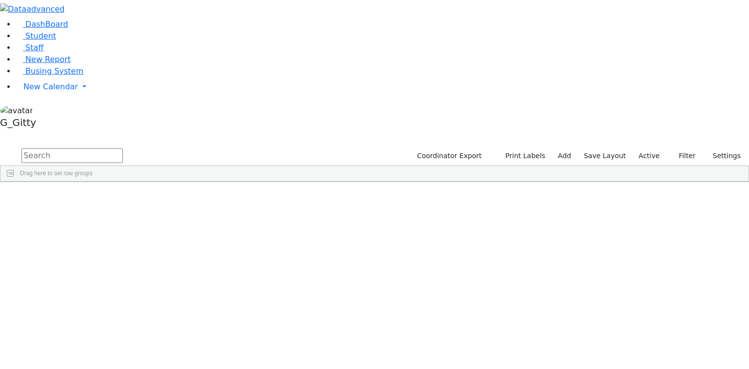
click at [123, 148] on input "text" at bounding box center [71, 155] width 101 height 15
click at [123, 320] on div "Appel" at bounding box center [92, 327] width 62 height 14
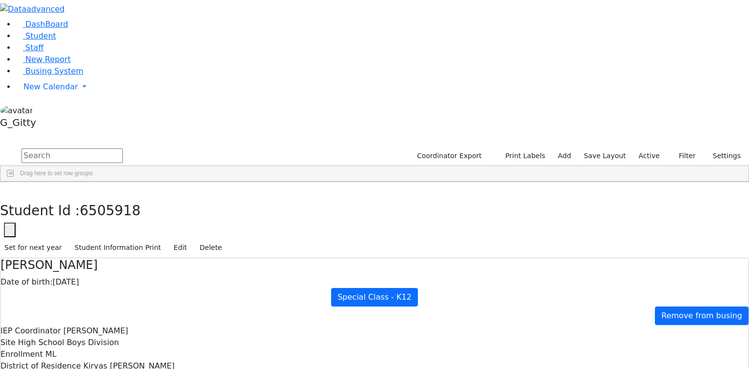
scroll to position [143, 0]
click at [14, 182] on button "button" at bounding box center [7, 192] width 14 height 20
click at [56, 40] on link "Student" at bounding box center [36, 35] width 40 height 9
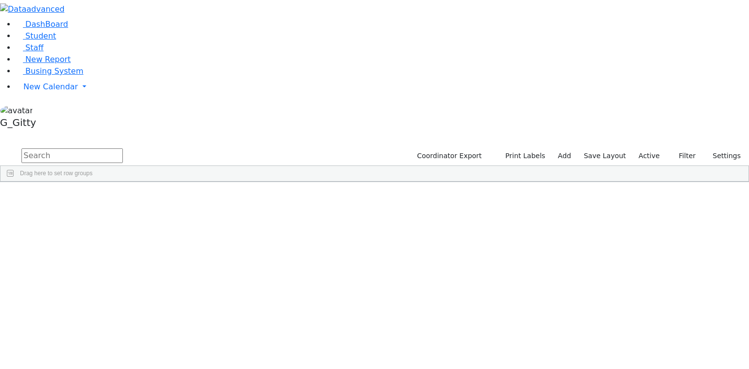
click at [123, 148] on input "text" at bounding box center [71, 155] width 101 height 15
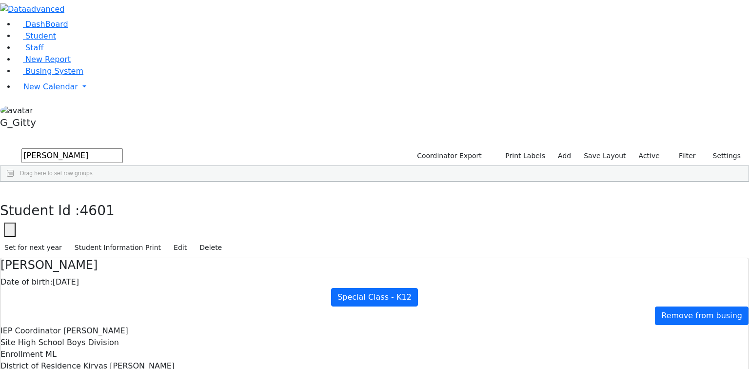
scroll to position [103, 0]
click at [4, 189] on use "button" at bounding box center [4, 189] width 0 height 0
click at [123, 148] on input "wied" at bounding box center [71, 155] width 101 height 15
type input "shaye"
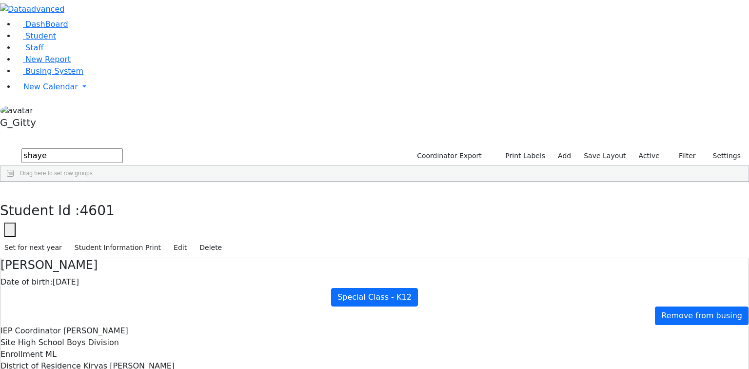
click at [123, 197] on div "[PERSON_NAME]" at bounding box center [92, 204] width 62 height 14
click at [14, 182] on button "button" at bounding box center [7, 192] width 14 height 20
click at [52, 40] on link "Student" at bounding box center [36, 35] width 40 height 9
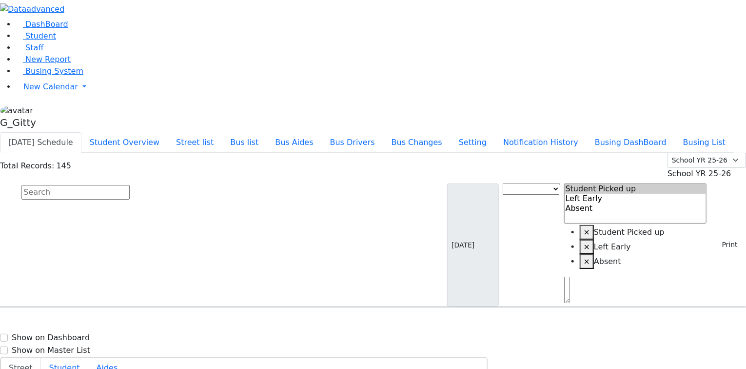
click at [130, 185] on input "text" at bounding box center [75, 192] width 108 height 15
click at [168, 132] on button "Student Overview" at bounding box center [124, 142] width 86 height 20
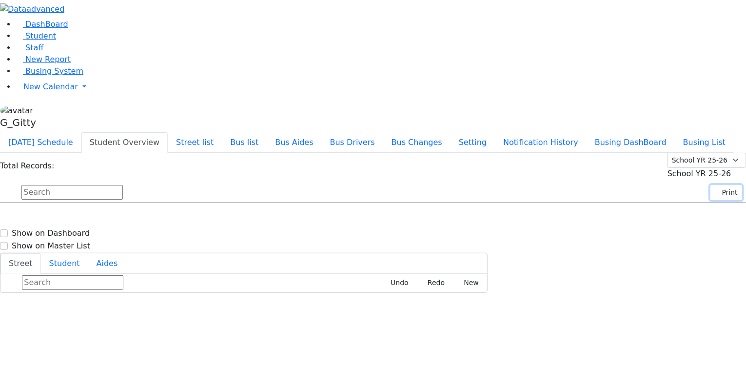
click at [717, 185] on button "Print" at bounding box center [726, 192] width 32 height 15
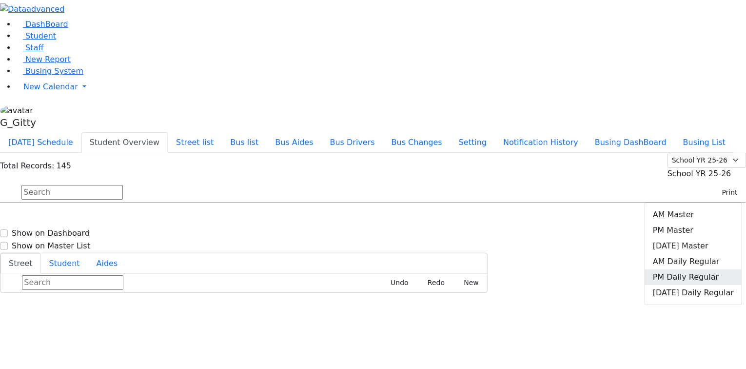
drag, startPoint x: 683, startPoint y: 150, endPoint x: 616, endPoint y: 154, distance: 67.4
click at [682, 269] on link "PM Daily Regular" at bounding box center [693, 277] width 97 height 16
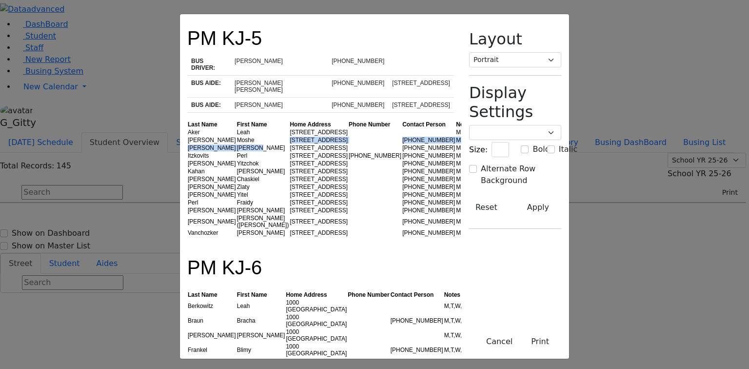
drag, startPoint x: 175, startPoint y: 113, endPoint x: 195, endPoint y: 167, distance: 57.1
click at [187, 128] on tbody "[PERSON_NAME] [STREET_ADDRESS] M,T,W,R [PERSON_NAME] [STREET_ADDRESS] [PHONE_NU…" at bounding box center [332, 182] width 291 height 108
click at [236, 206] on td "[PERSON_NAME]" at bounding box center [262, 210] width 53 height 8
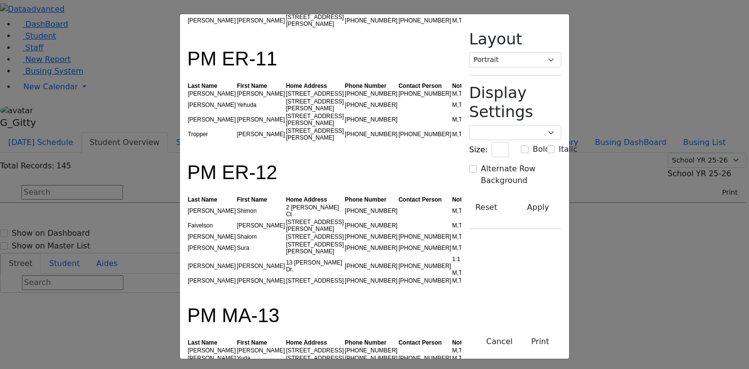
scroll to position [624, 0]
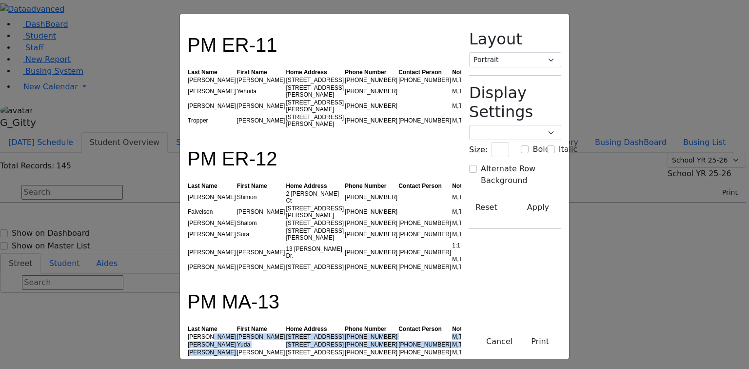
drag, startPoint x: 129, startPoint y: 164, endPoint x: 157, endPoint y: 181, distance: 33.3
click at [187, 332] on tbody "[PERSON_NAME] [STREET_ADDRESS] [PHONE_NUMBER] M,T,W,R [PERSON_NAME] [STREET_ADD…" at bounding box center [331, 343] width 288 height 23
click at [236, 348] on td "[PERSON_NAME]" at bounding box center [260, 352] width 49 height 8
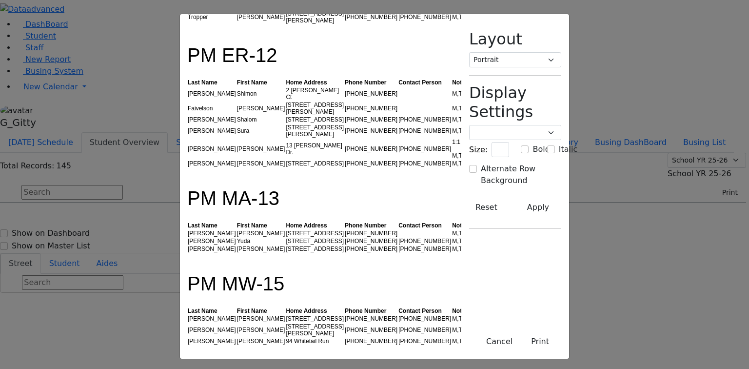
scroll to position [741, 0]
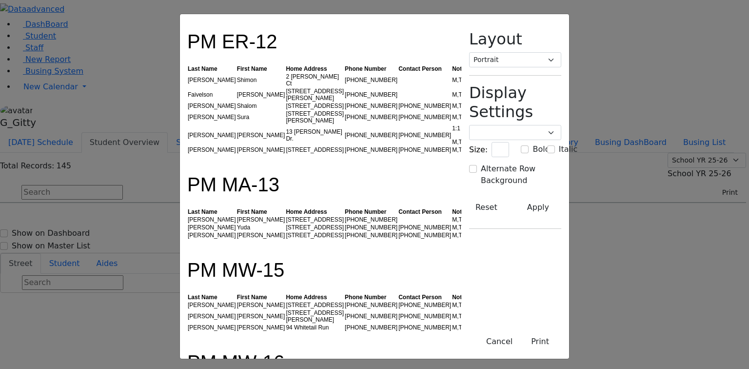
drag, startPoint x: 173, startPoint y: 236, endPoint x: 154, endPoint y: 236, distance: 18.5
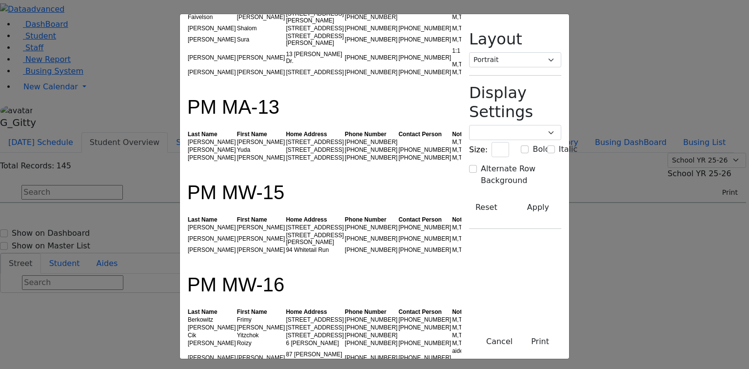
scroll to position [819, 0]
drag, startPoint x: 173, startPoint y: 170, endPoint x: 154, endPoint y: 170, distance: 19.0
click at [236, 346] on td "Abraham" at bounding box center [260, 356] width 49 height 21
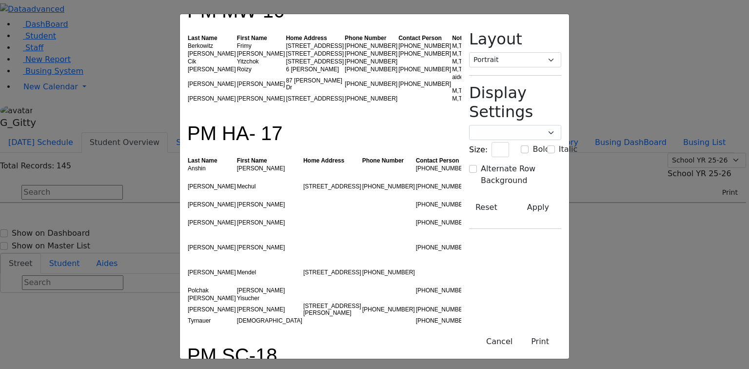
scroll to position [1170, 0]
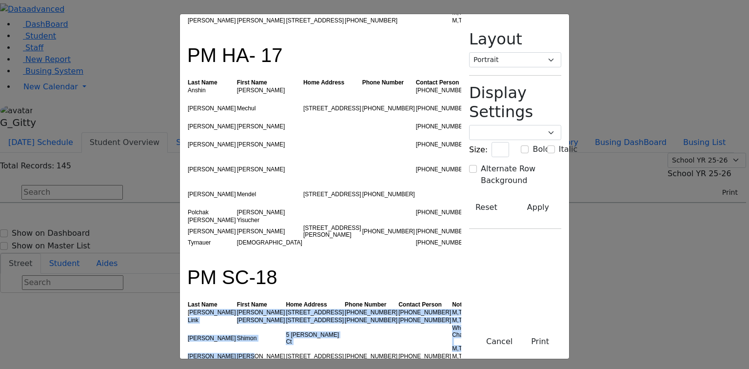
drag, startPoint x: 110, startPoint y: 99, endPoint x: 171, endPoint y: 138, distance: 72.2
click at [187, 308] on tbody "Daskal Abraham 9 Twinkle Rd (845) 356-0011 (845) 262-9994 M,T,W,R Link Ezriel 1…" at bounding box center [331, 334] width 288 height 52
click at [236, 352] on td "Ezra" at bounding box center [260, 356] width 49 height 8
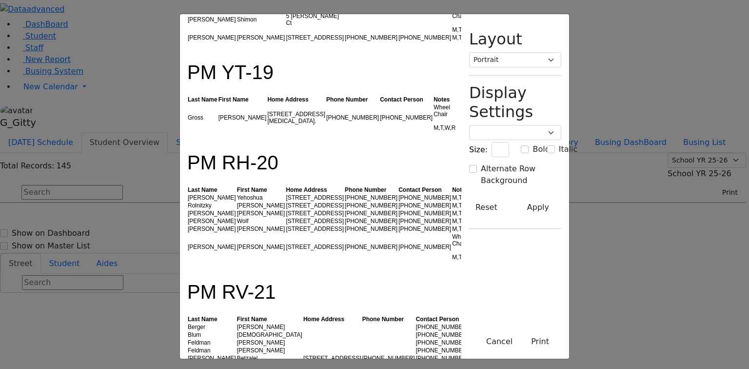
scroll to position [1482, 0]
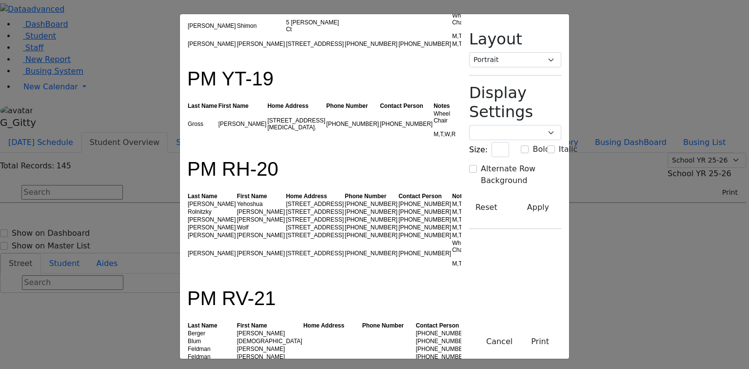
click at [187, 360] on td "Goldberger" at bounding box center [211, 364] width 49 height 8
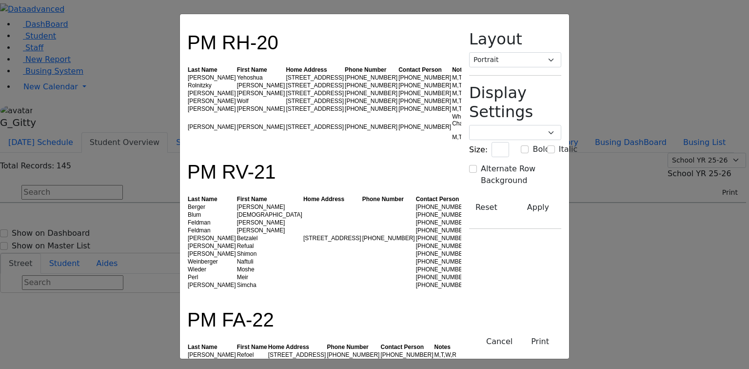
scroll to position [1638, 0]
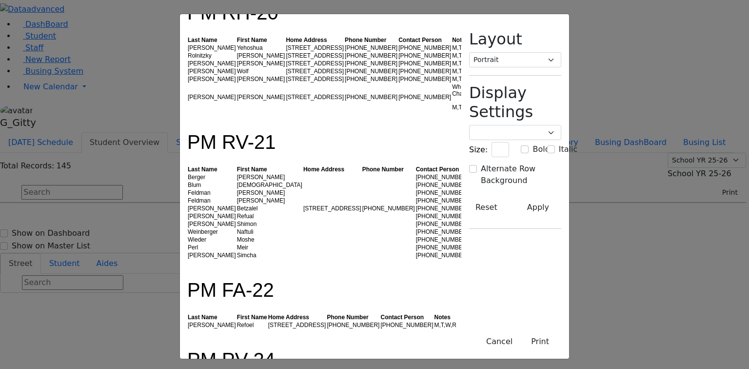
drag, startPoint x: 114, startPoint y: 144, endPoint x: 139, endPoint y: 191, distance: 53.0
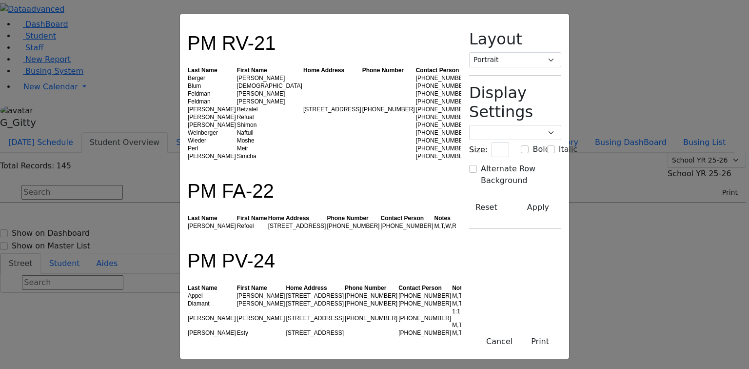
scroll to position [1755, 0]
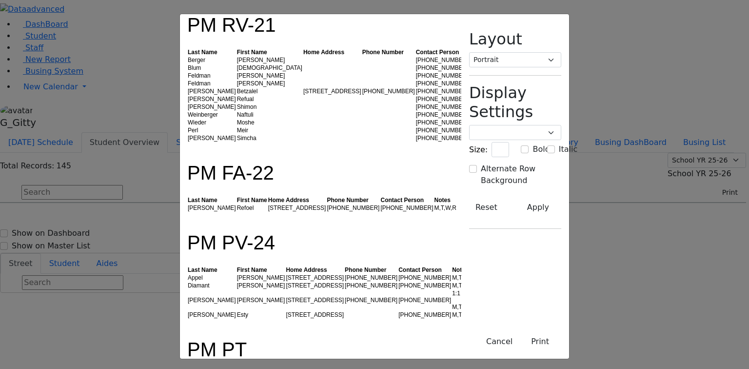
drag, startPoint x: 136, startPoint y: 154, endPoint x: 108, endPoint y: 155, distance: 27.8
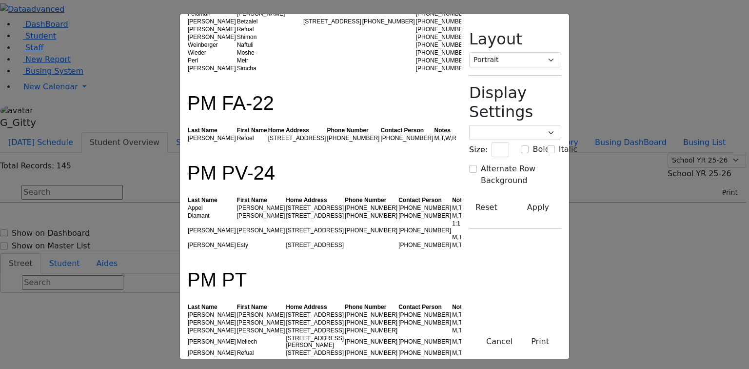
scroll to position [1833, 0]
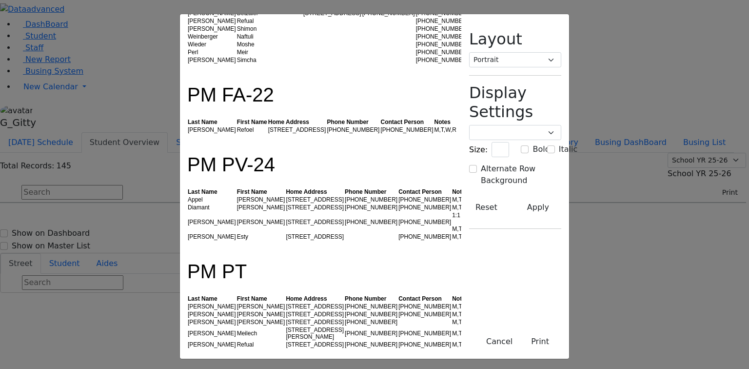
drag, startPoint x: 122, startPoint y: 163, endPoint x: 144, endPoint y: 208, distance: 49.7
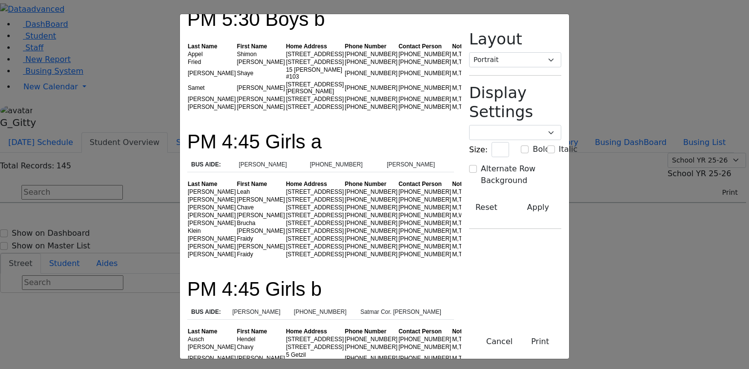
scroll to position [2340, 0]
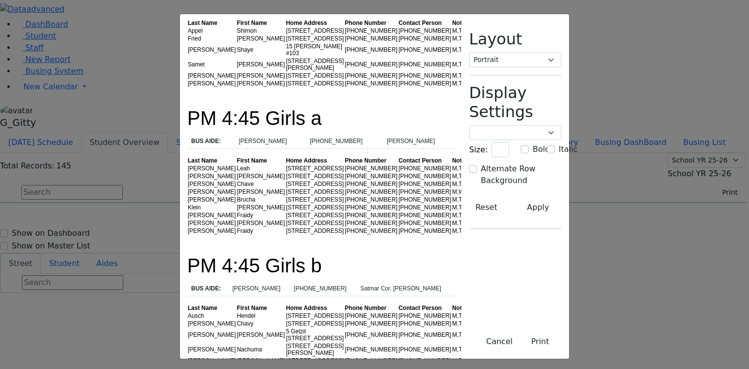
drag, startPoint x: 118, startPoint y: 171, endPoint x: 158, endPoint y: 222, distance: 64.6
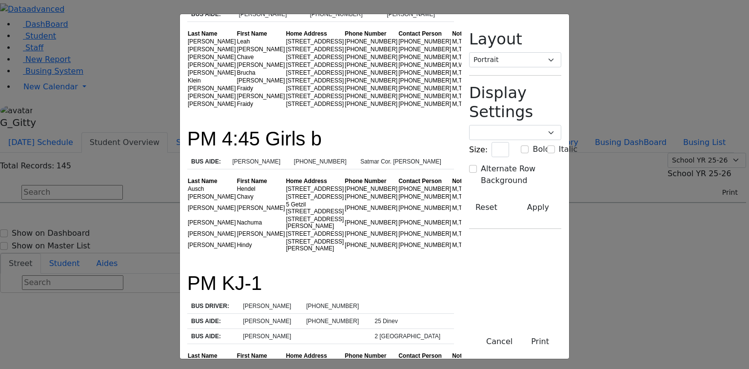
scroll to position [2496, 0]
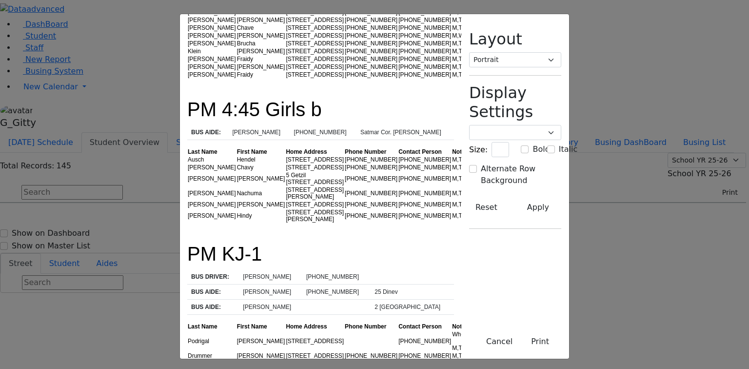
drag, startPoint x: 130, startPoint y: 190, endPoint x: 152, endPoint y: 230, distance: 46.0
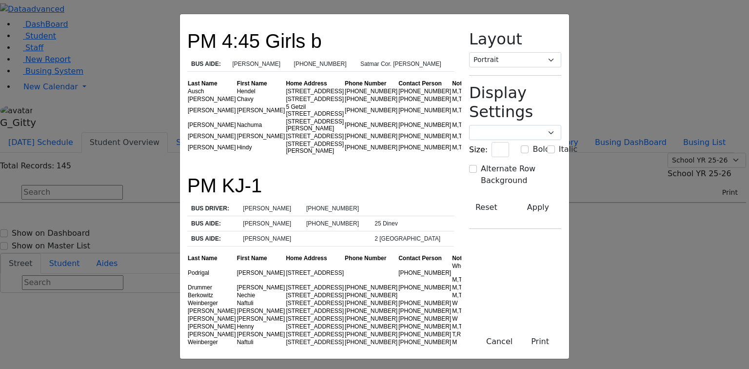
scroll to position [2574, 0]
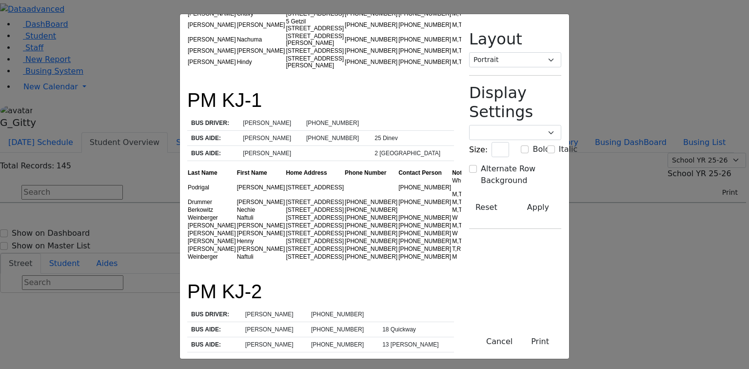
scroll to position [2652, 0]
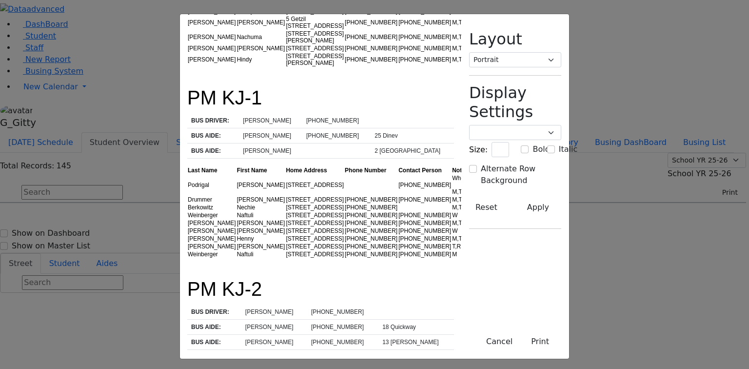
drag, startPoint x: 176, startPoint y: 136, endPoint x: 183, endPoint y: 156, distance: 21.7
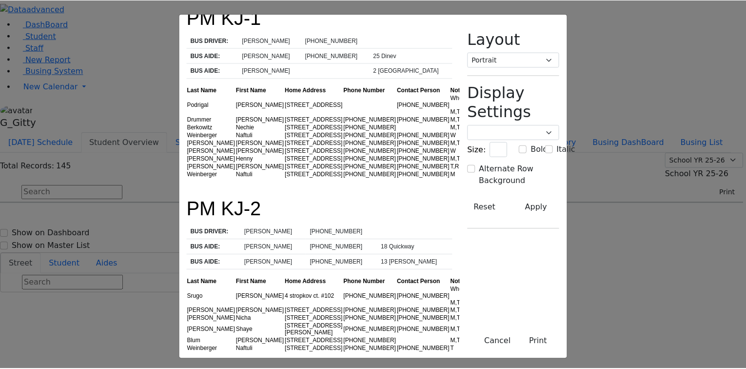
scroll to position [2733, 0]
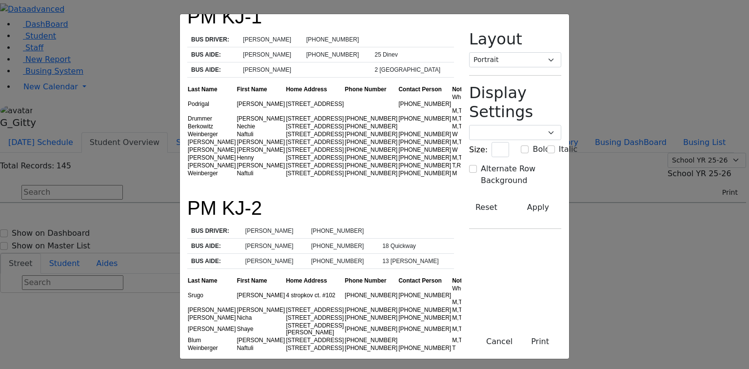
drag, startPoint x: 125, startPoint y: 254, endPoint x: 183, endPoint y: 331, distance: 96.8
click at [519, 342] on button "Cancel" at bounding box center [499, 341] width 39 height 19
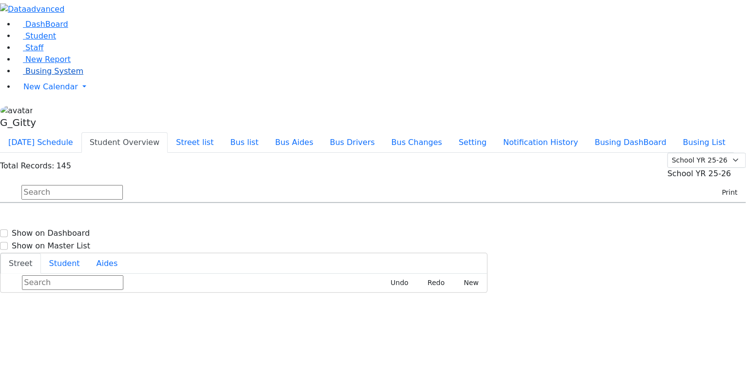
click at [46, 76] on span "Busing System" at bounding box center [54, 70] width 58 height 9
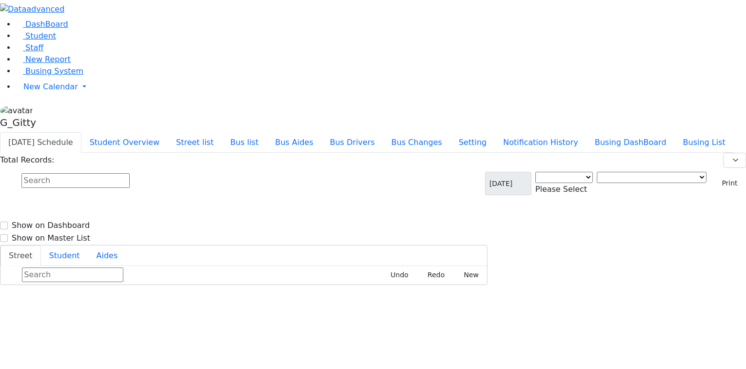
select select "3"
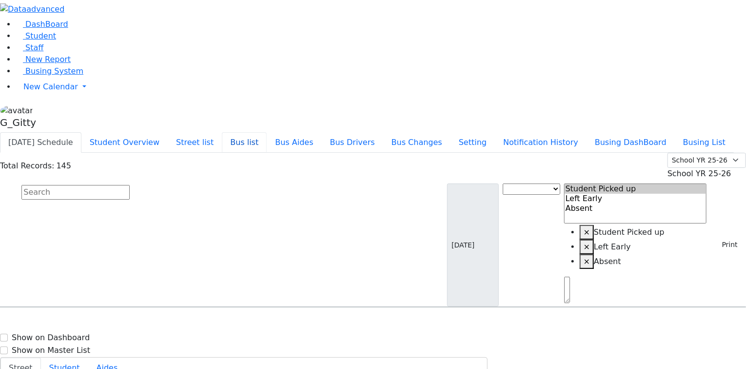
click at [267, 132] on button "Bus list" at bounding box center [244, 142] width 45 height 20
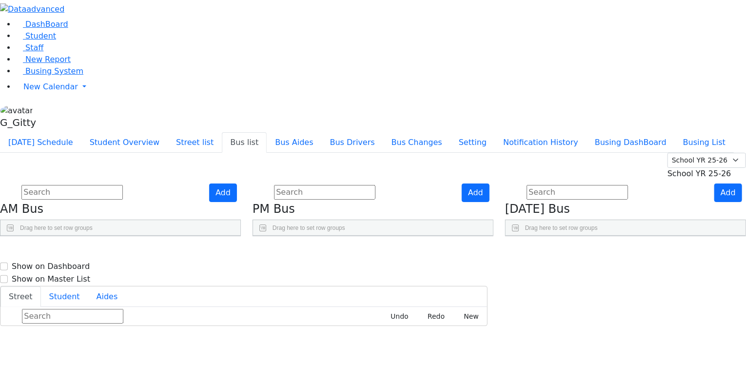
scroll to position [14, 0]
drag, startPoint x: 474, startPoint y: 307, endPoint x: 462, endPoint y: 298, distance: 14.6
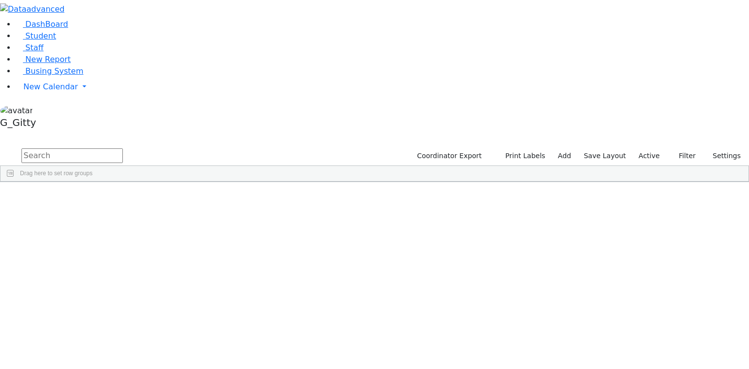
click at [123, 148] on input "text" at bounding box center [71, 155] width 101 height 15
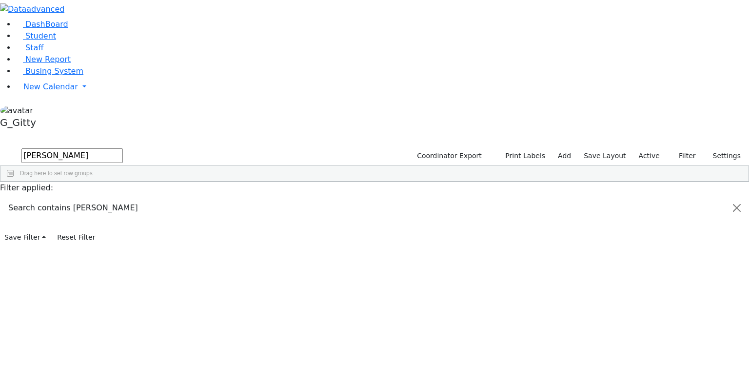
type input "[PERSON_NAME]"
click at [123, 197] on div "[PERSON_NAME]" at bounding box center [92, 204] width 62 height 14
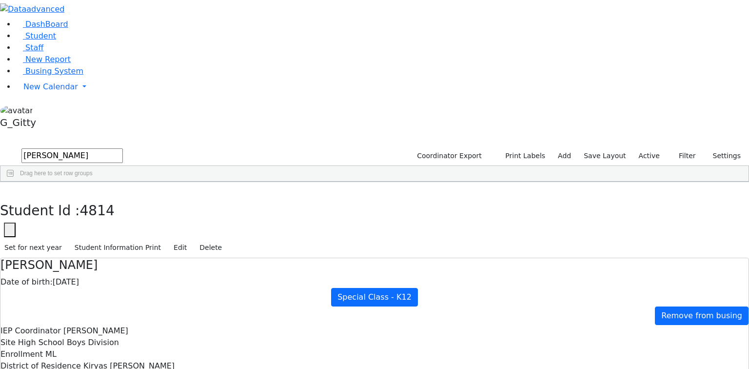
scroll to position [160, 0]
